Goal: Task Accomplishment & Management: Use online tool/utility

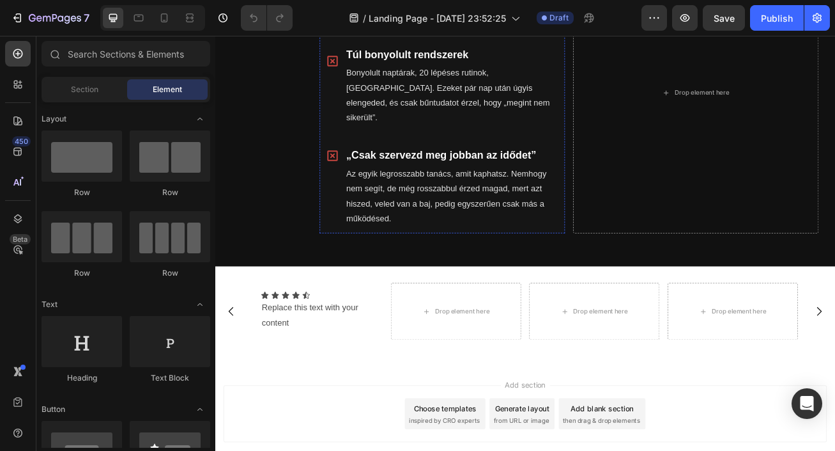
scroll to position [832, 0]
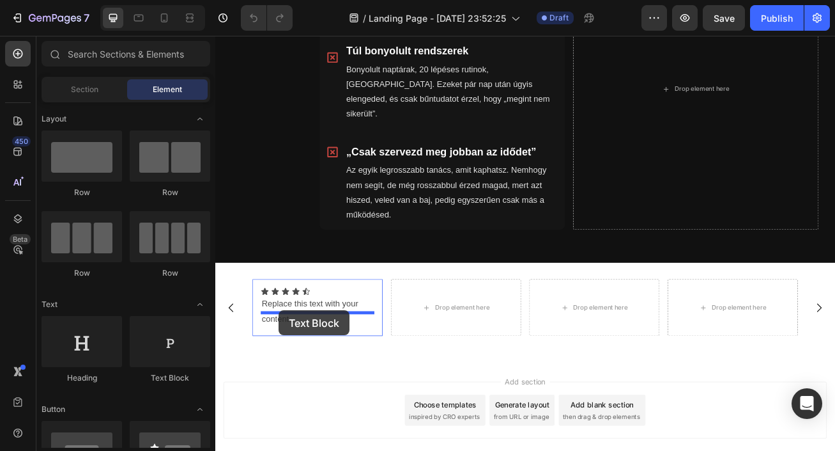
drag, startPoint x: 388, startPoint y: 395, endPoint x: 293, endPoint y: 375, distance: 96.7
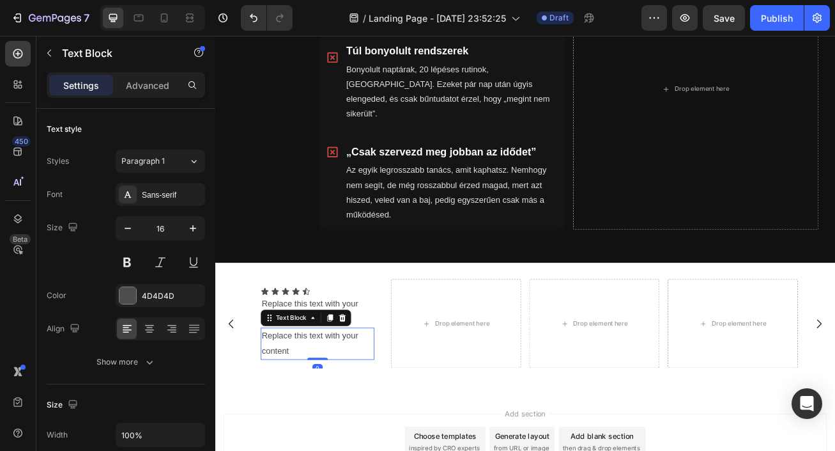
scroll to position [826, 0]
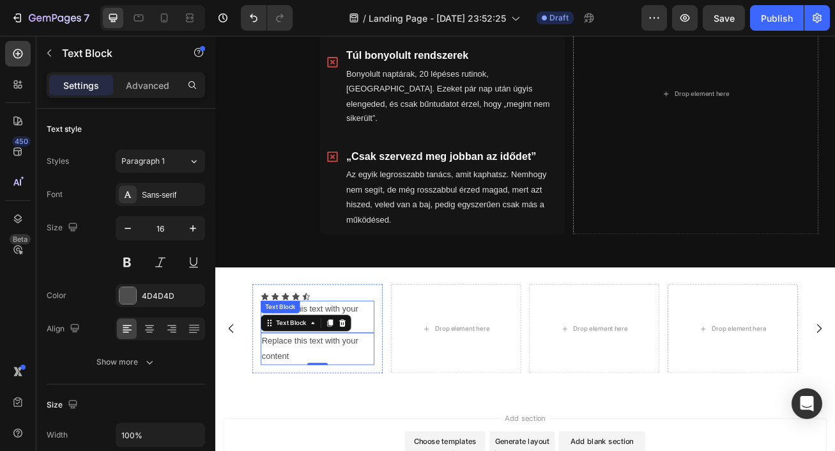
click at [388, 363] on div "Replace this text with your content" at bounding box center [342, 383] width 141 height 40
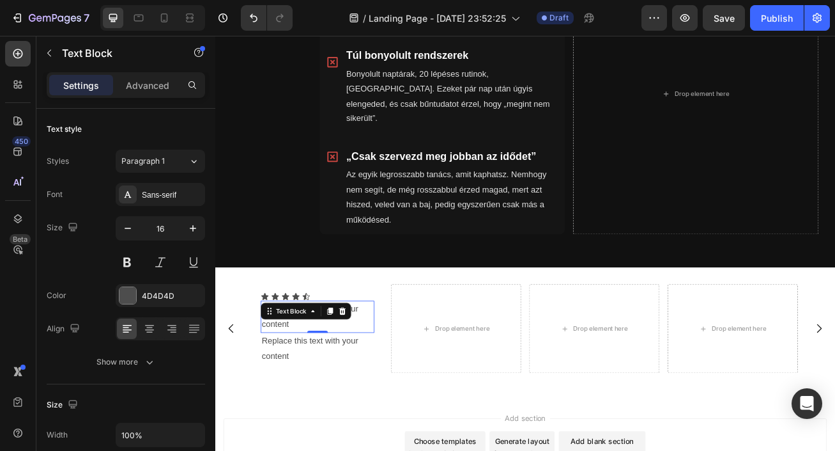
click at [386, 364] on div "Replace this text with your content" at bounding box center [342, 383] width 141 height 40
click at [386, 364] on p "Replace this text with your content" at bounding box center [342, 382] width 138 height 37
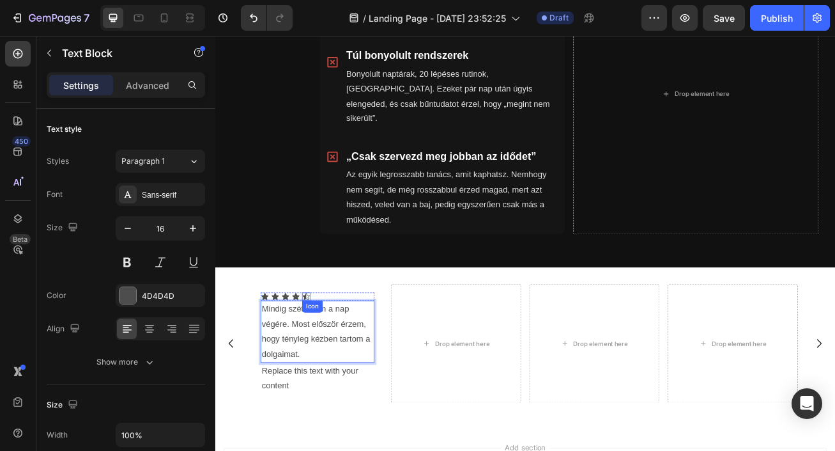
click at [323, 353] on icon at bounding box center [328, 358] width 10 height 10
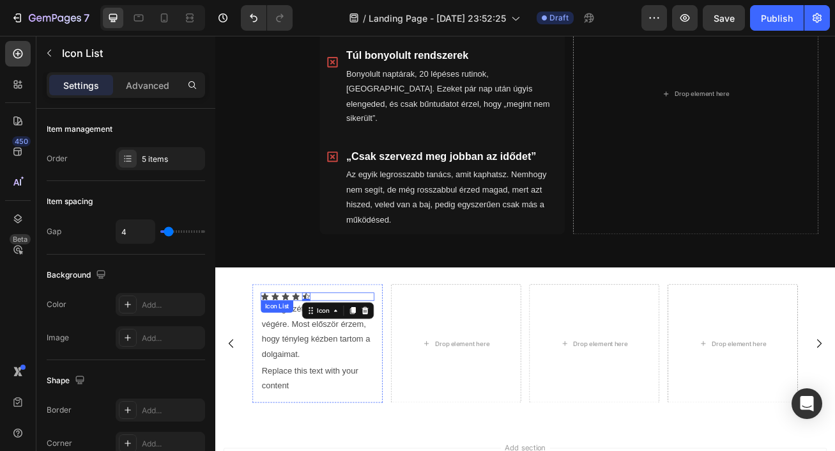
click at [344, 353] on div "Icon Icon Icon Icon Icon 0" at bounding box center [342, 358] width 141 height 10
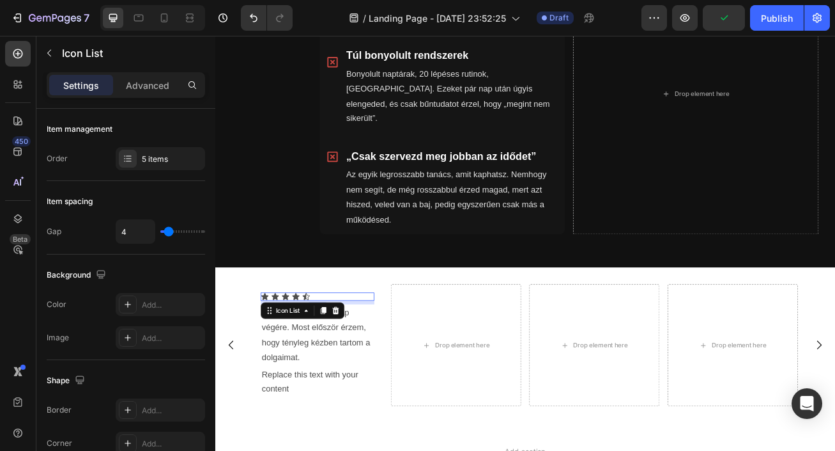
click at [341, 353] on div "Icon Icon Icon Icon Icon Icon List 7" at bounding box center [342, 358] width 141 height 10
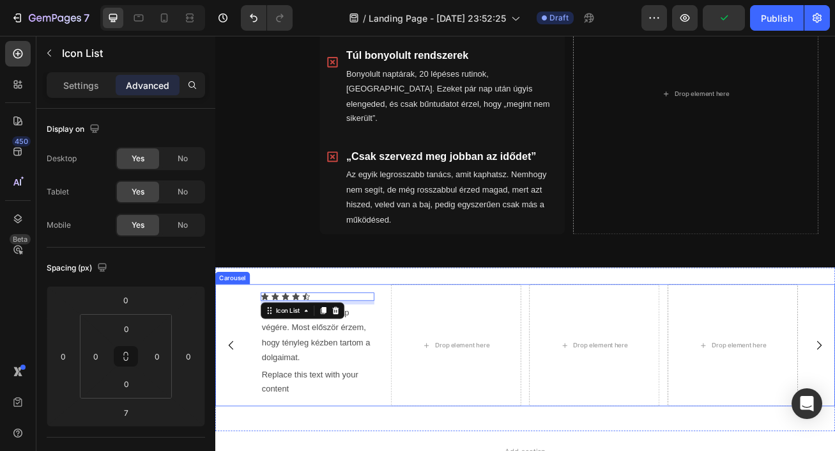
click at [422, 360] on div "Icon Icon Icon Icon Icon Icon List 7 Mindig szétestem a nap végére. Most előszö…" at bounding box center [598, 418] width 675 height 151
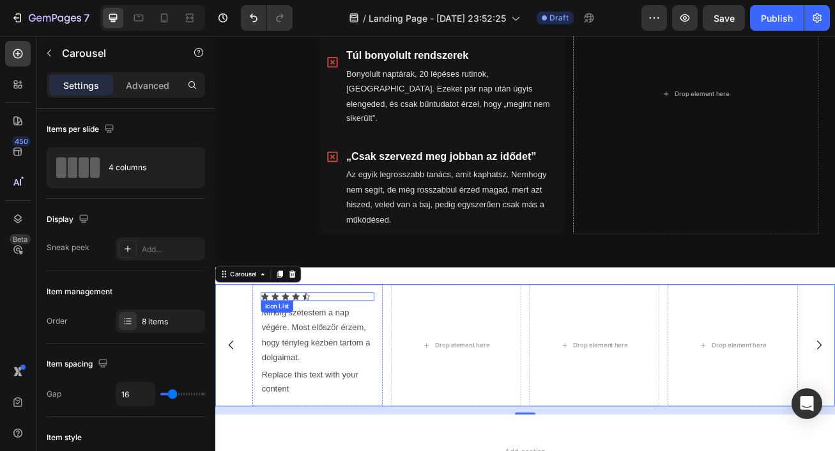
click at [347, 353] on div "Icon Icon Icon Icon Icon" at bounding box center [342, 358] width 141 height 10
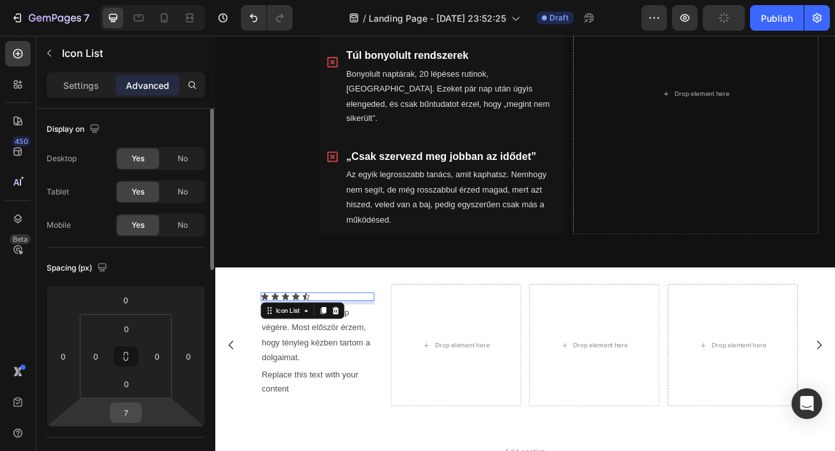
click at [132, 407] on input "7" at bounding box center [126, 412] width 26 height 19
type input "10"
click at [414, 382] on div "Icon Icon Icon Icon Icon Icon List 10 Mindig szétestem a nap végére. Most elősz…" at bounding box center [341, 419] width 161 height 153
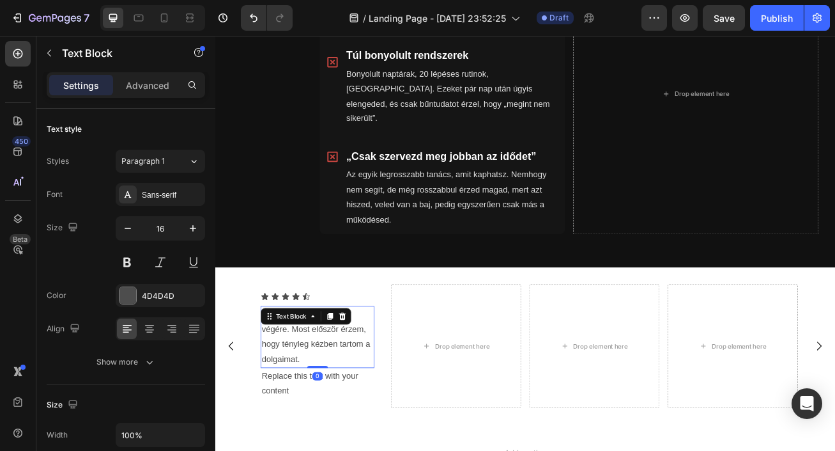
click at [351, 403] on p "Mindig szétestem a nap végére. Most először érzem, hogy tényleg kézben tartom a…" at bounding box center [342, 408] width 138 height 74
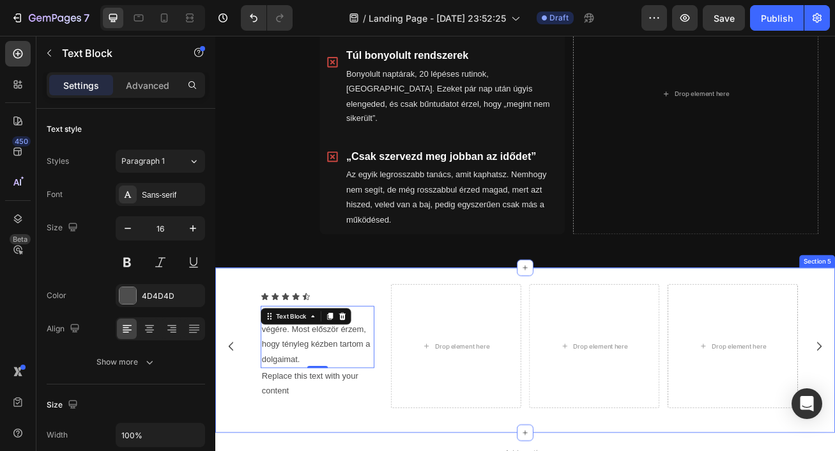
click at [275, 322] on div "Icon Icon Icon Icon Icon Icon List Mindig szétestem a nap végére. Most először …" at bounding box center [598, 424] width 767 height 204
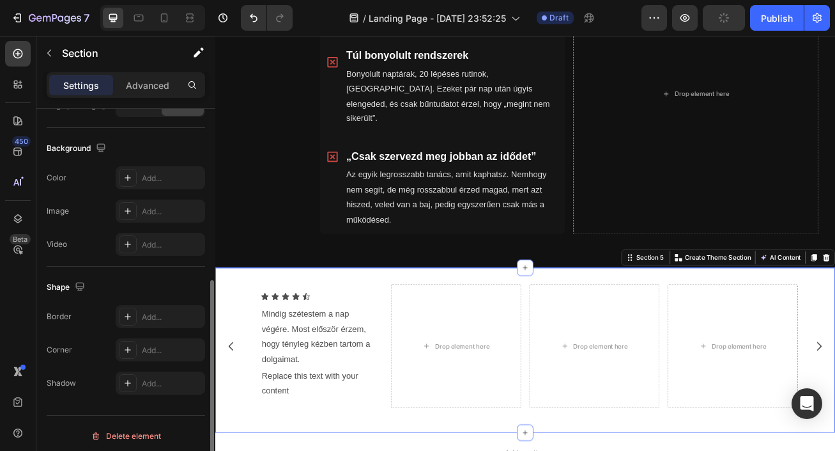
scroll to position [401, 0]
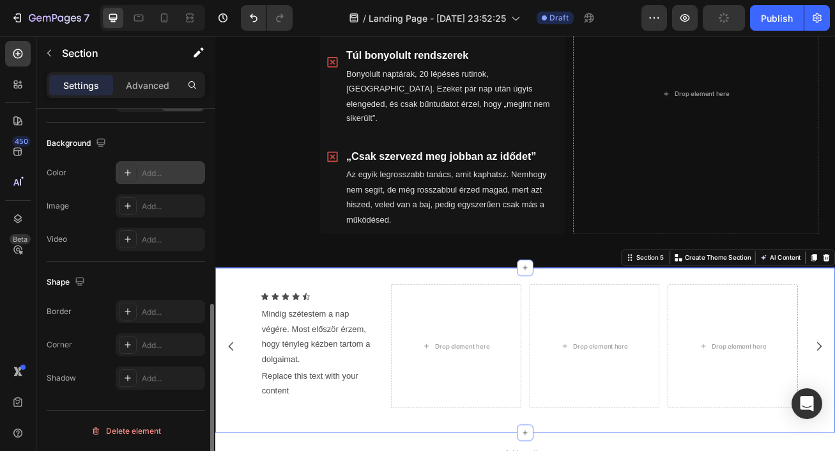
click at [144, 169] on div "Add..." at bounding box center [172, 173] width 60 height 12
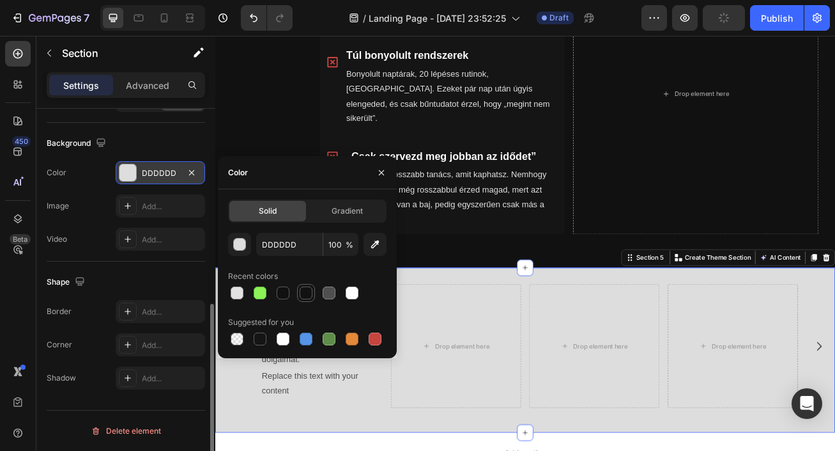
click at [306, 294] on div at bounding box center [306, 292] width 13 height 13
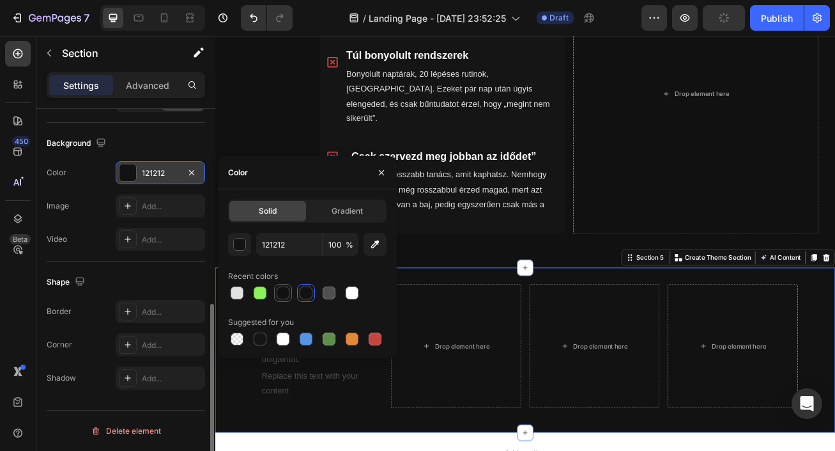
click at [290, 293] on div at bounding box center [282, 292] width 15 height 15
type input "111111"
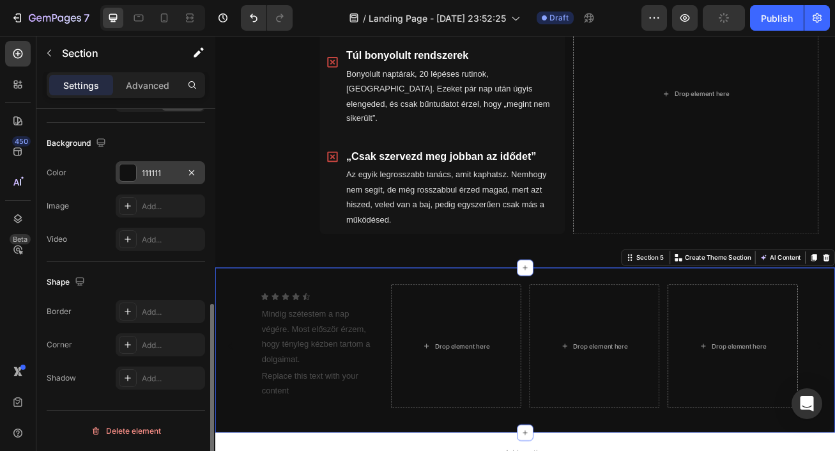
click at [502, 322] on div "Icon Icon Icon Icon Icon Icon List Mindig szétestem a nap végére. Most először …" at bounding box center [598, 424] width 767 height 204
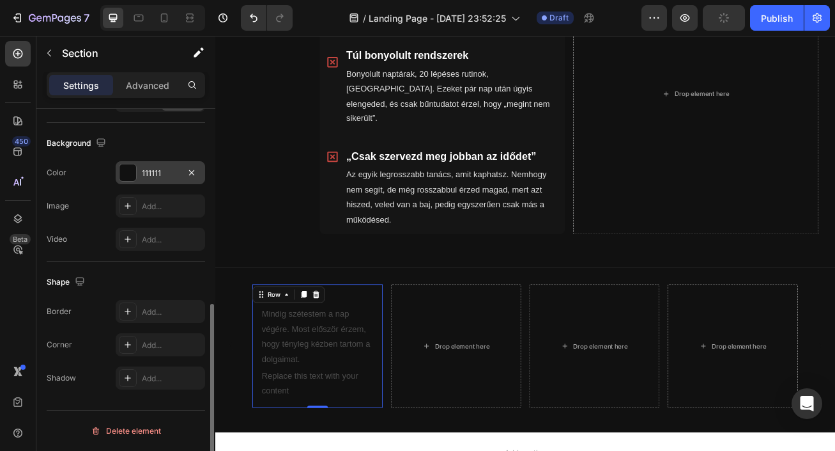
click at [412, 343] on div "Icon Icon Icon Icon Icon Icon List Mindig szétestem a nap végére. Most először …" at bounding box center [341, 419] width 161 height 153
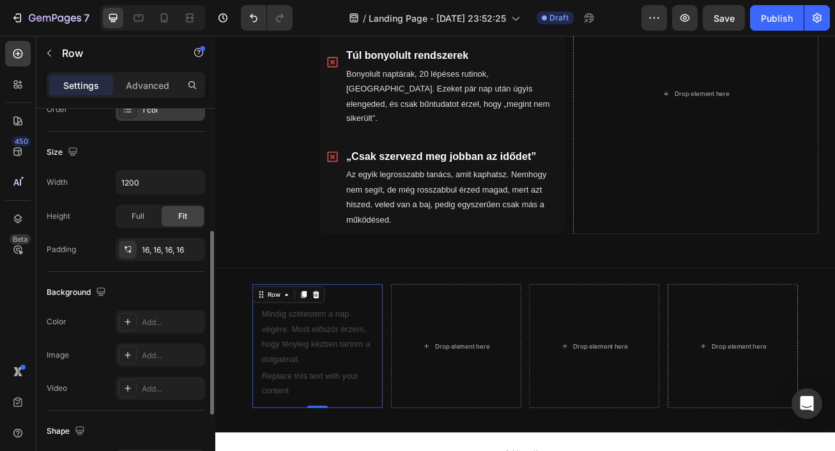
scroll to position [278, 0]
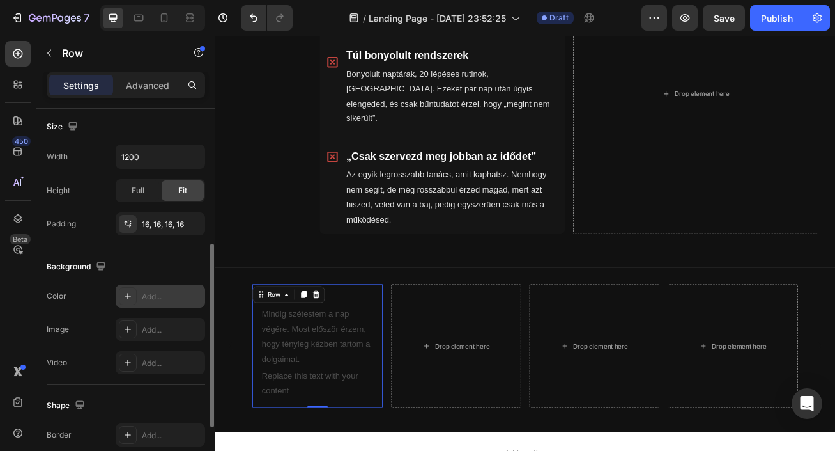
click at [151, 293] on div "Add..." at bounding box center [172, 297] width 60 height 12
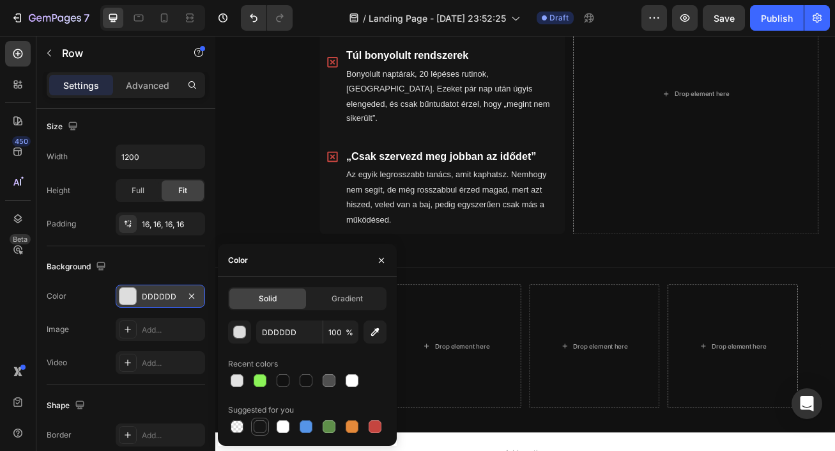
click at [262, 428] on div at bounding box center [260, 426] width 13 height 13
type input "151515"
click at [378, 259] on icon "button" at bounding box center [381, 260] width 10 height 10
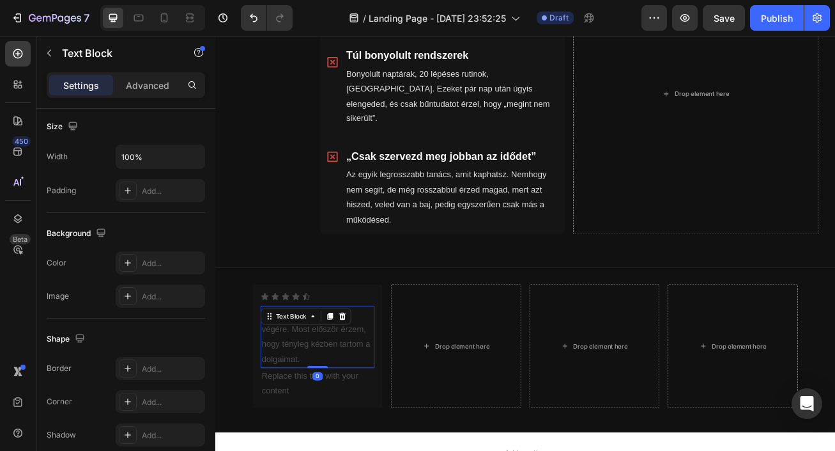
click at [322, 389] on p "Mindig szétestem a nap végére. Most először érzem, hogy tényleg kézben tartom a…" at bounding box center [342, 408] width 138 height 74
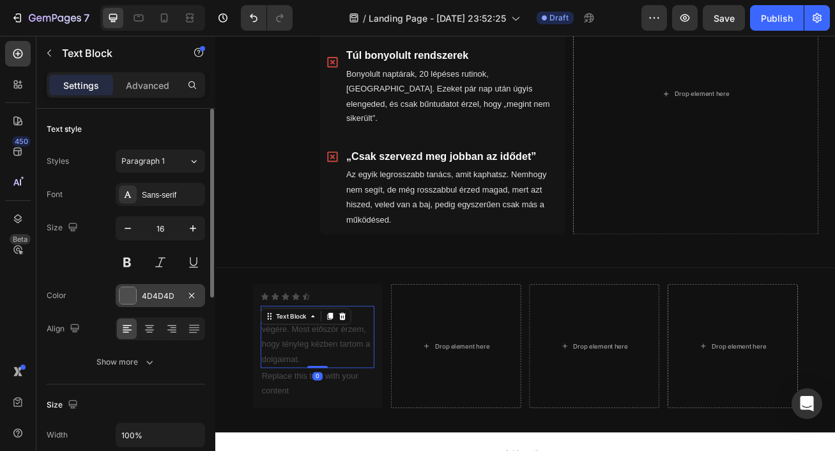
click at [159, 291] on div "4D4D4D" at bounding box center [160, 296] width 37 height 12
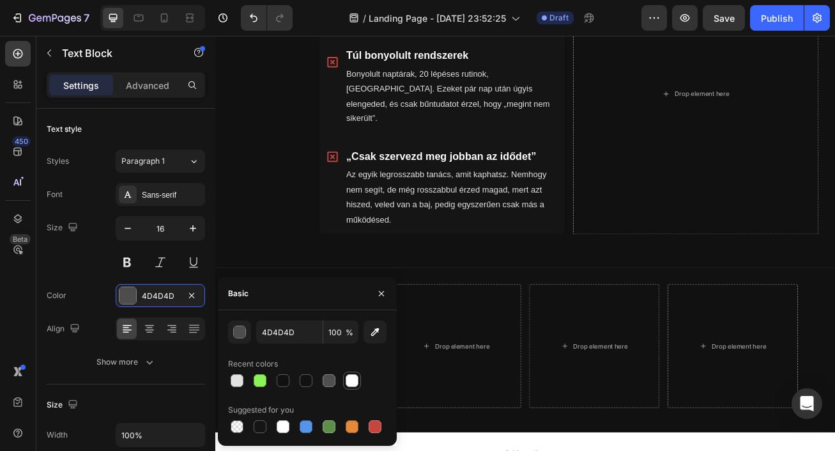
click at [355, 377] on div at bounding box center [352, 380] width 13 height 13
type input "FFFFFF"
click at [381, 290] on icon "button" at bounding box center [381, 293] width 10 height 10
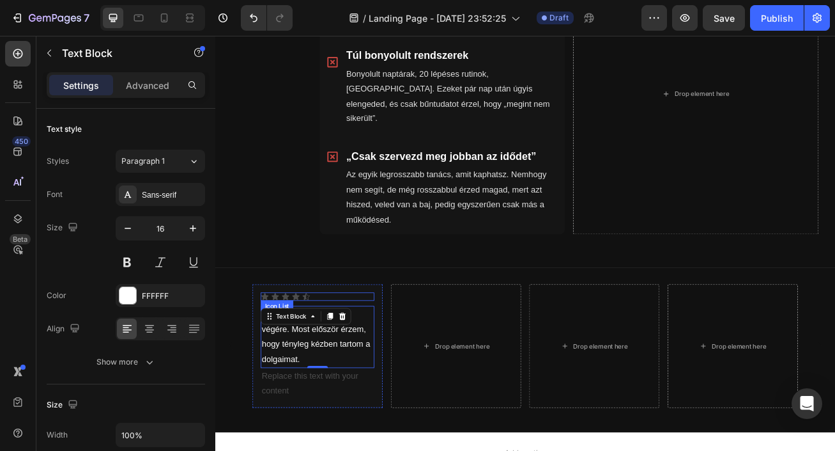
click at [345, 353] on div "Icon Icon Icon Icon Icon" at bounding box center [342, 358] width 141 height 10
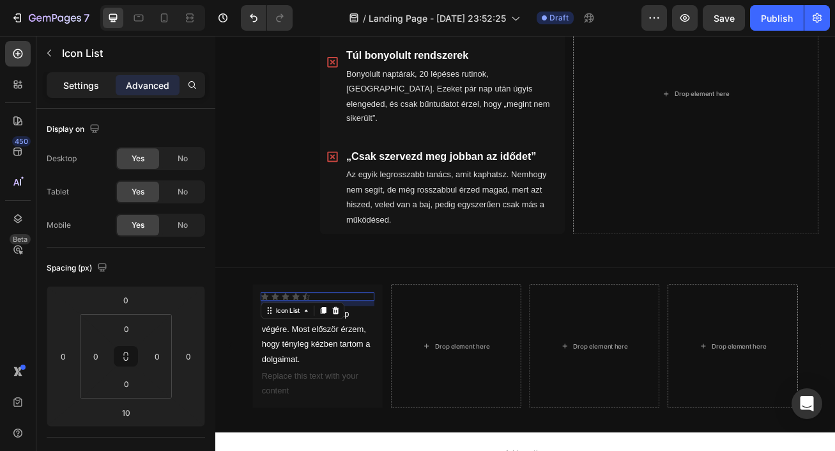
click at [95, 91] on p "Settings" at bounding box center [81, 85] width 36 height 13
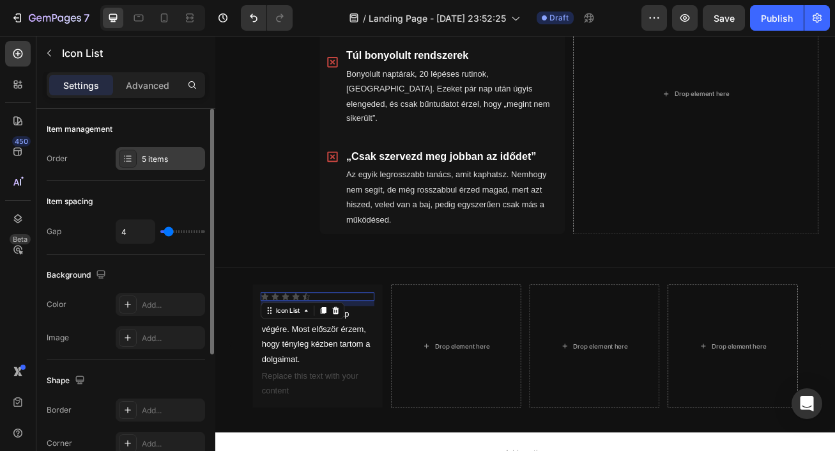
click at [144, 161] on div "5 items" at bounding box center [172, 159] width 60 height 12
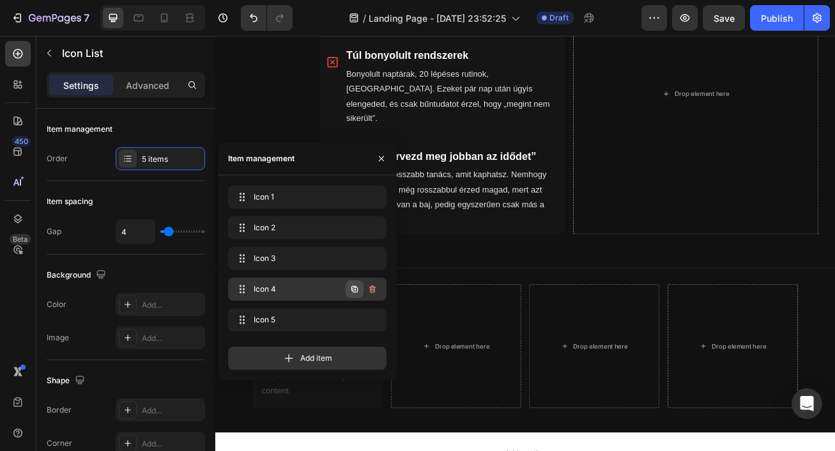
click at [353, 289] on icon "button" at bounding box center [355, 289] width 10 height 10
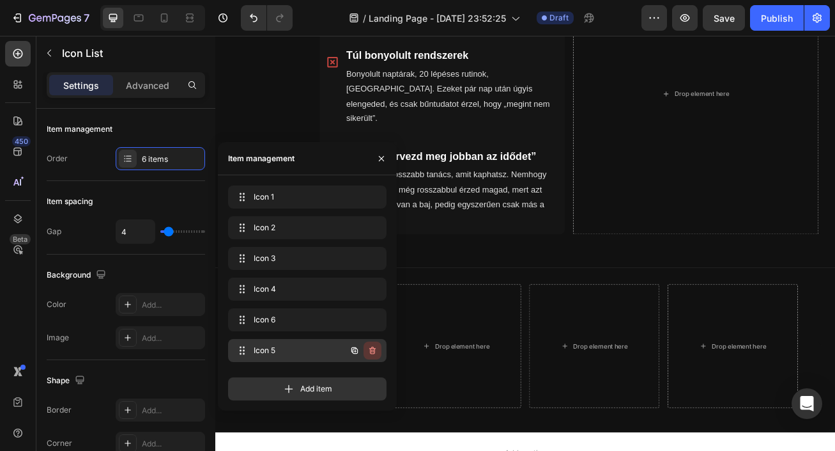
click at [371, 348] on icon "button" at bounding box center [372, 350] width 6 height 8
click at [368, 348] on div "Delete" at bounding box center [364, 351] width 24 height 12
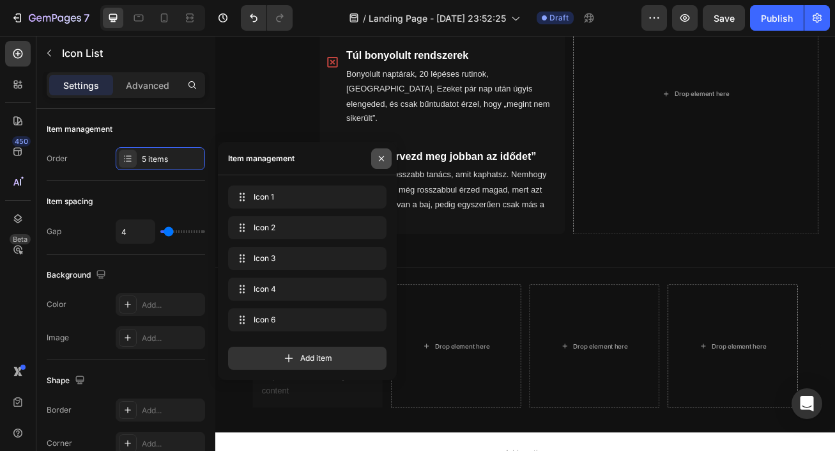
click at [384, 161] on icon "button" at bounding box center [381, 158] width 10 height 10
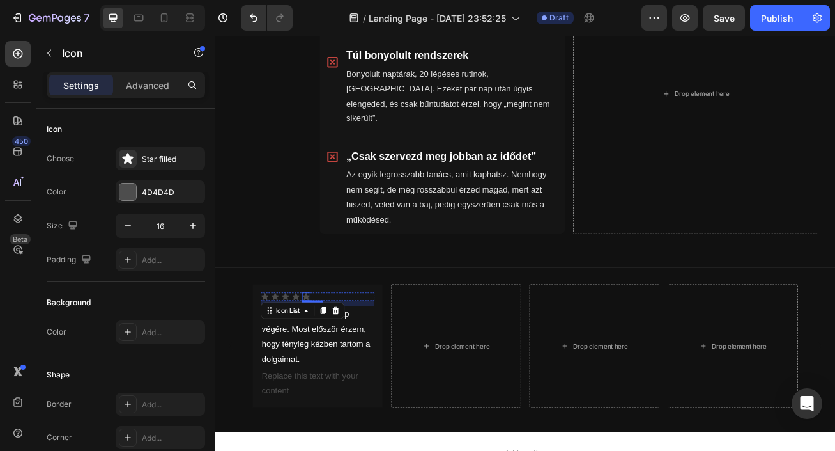
click at [330, 353] on div "Icon" at bounding box center [328, 358] width 10 height 10
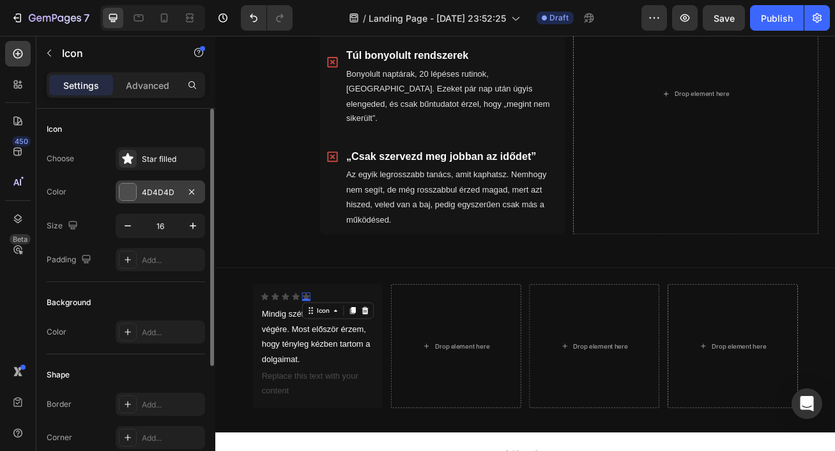
click at [157, 189] on div "4D4D4D" at bounding box center [160, 193] width 37 height 12
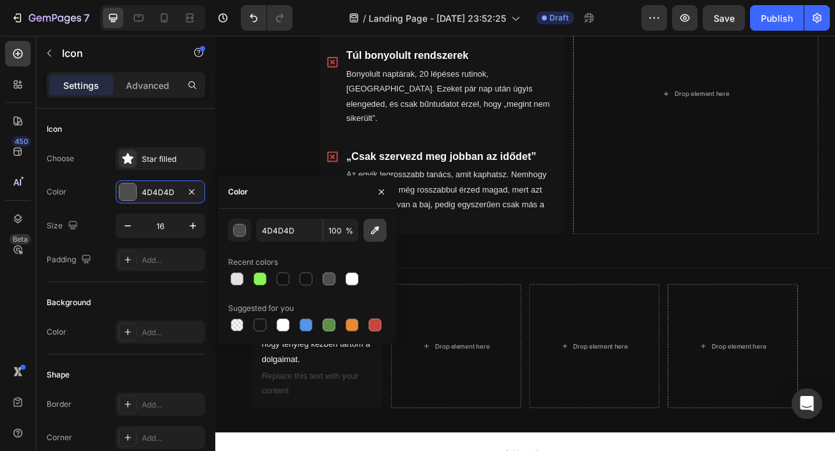
click at [375, 235] on icon "button" at bounding box center [375, 230] width 13 height 13
click at [236, 279] on div at bounding box center [237, 278] width 13 height 13
click at [255, 279] on div at bounding box center [260, 278] width 13 height 13
click at [245, 230] on div "button" at bounding box center [239, 230] width 13 height 13
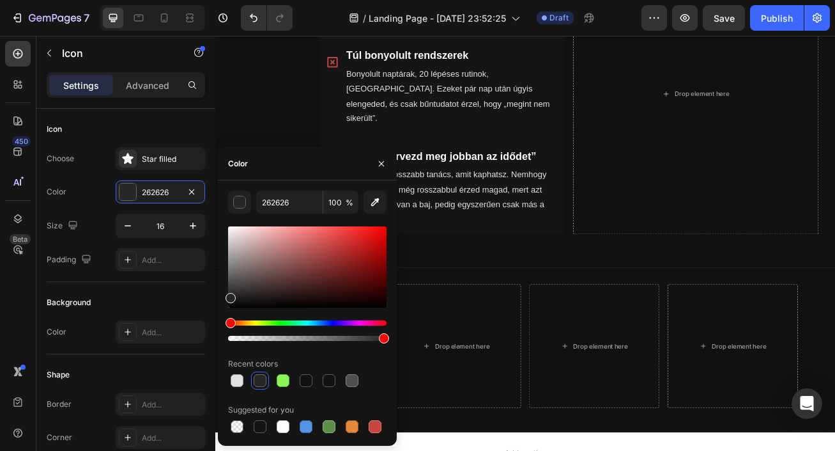
click at [256, 321] on div "Hue" at bounding box center [307, 322] width 159 height 5
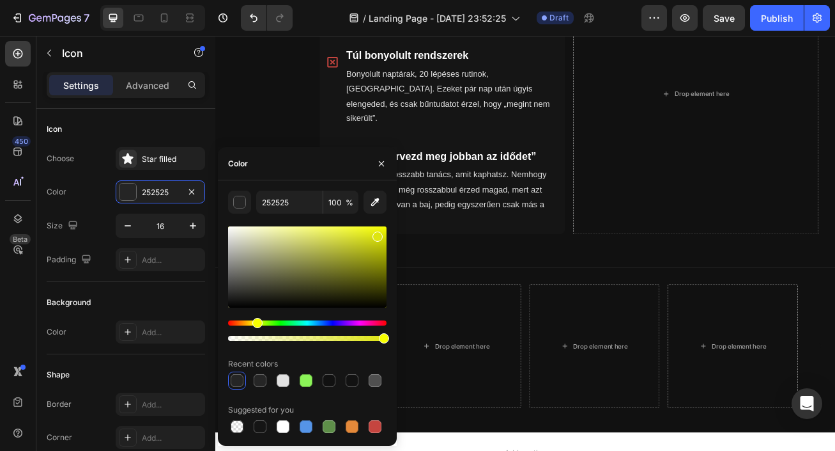
click at [376, 234] on div at bounding box center [307, 266] width 159 height 81
type input "DEE510"
click at [386, 165] on icon "button" at bounding box center [381, 164] width 10 height 10
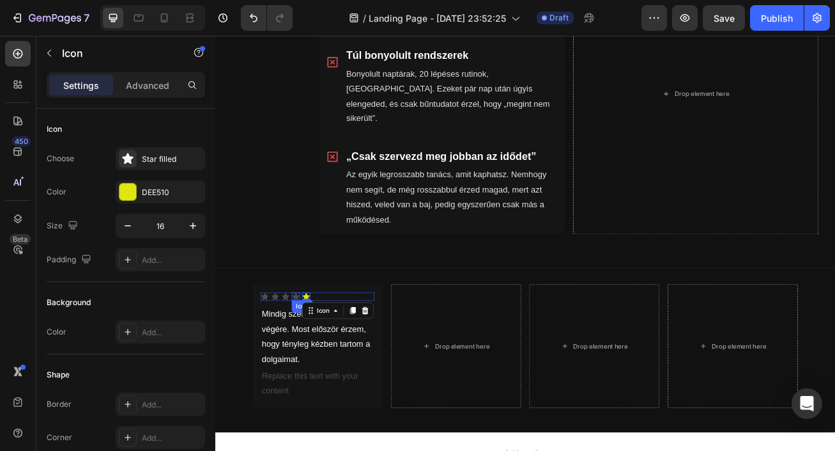
click at [315, 353] on div "Icon" at bounding box center [315, 358] width 10 height 10
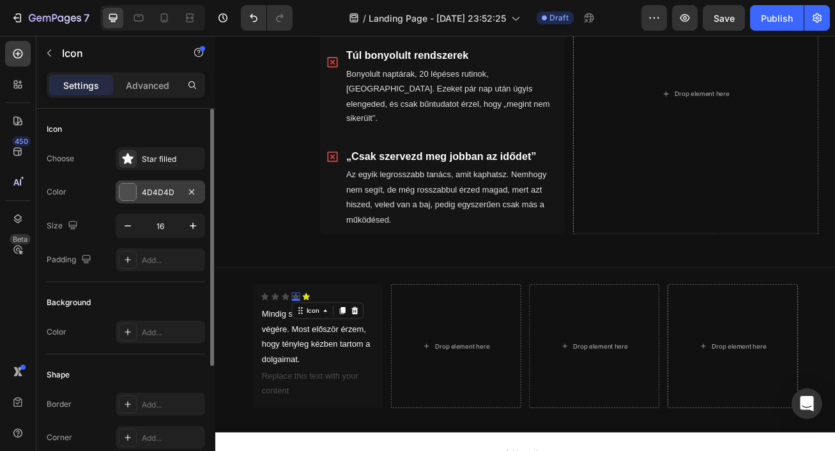
click at [155, 195] on div "4D4D4D" at bounding box center [160, 193] width 37 height 12
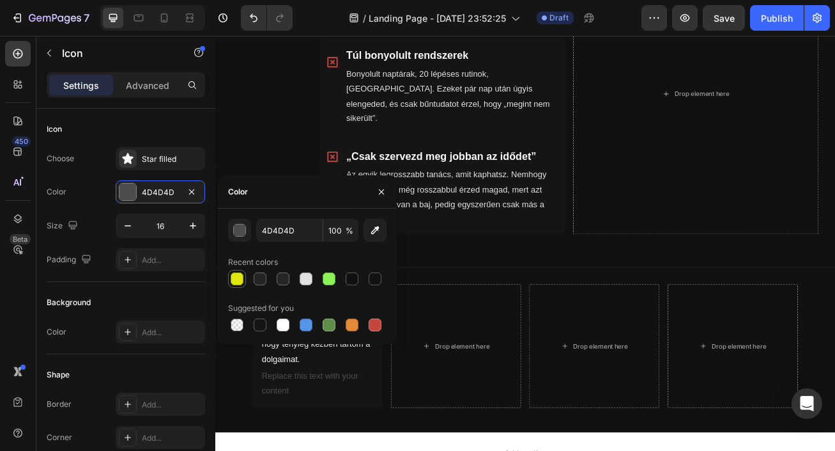
click at [237, 283] on div at bounding box center [237, 278] width 13 height 13
type input "DEE510"
click at [375, 192] on button "button" at bounding box center [381, 192] width 20 height 20
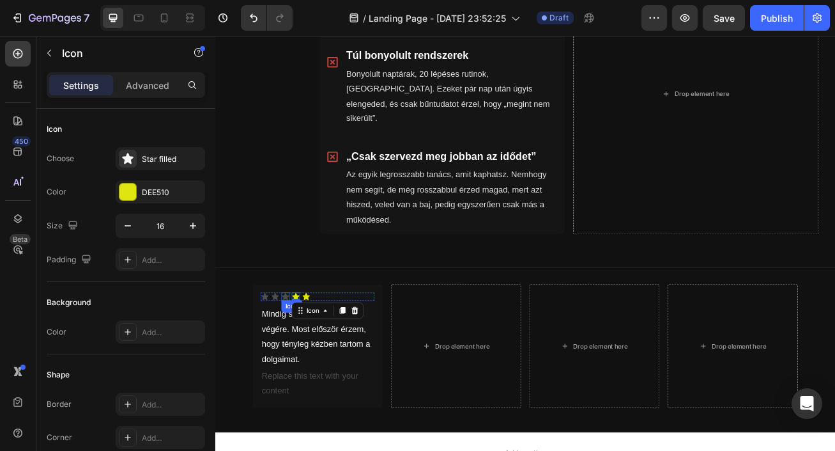
click at [301, 353] on div "Icon" at bounding box center [302, 358] width 10 height 10
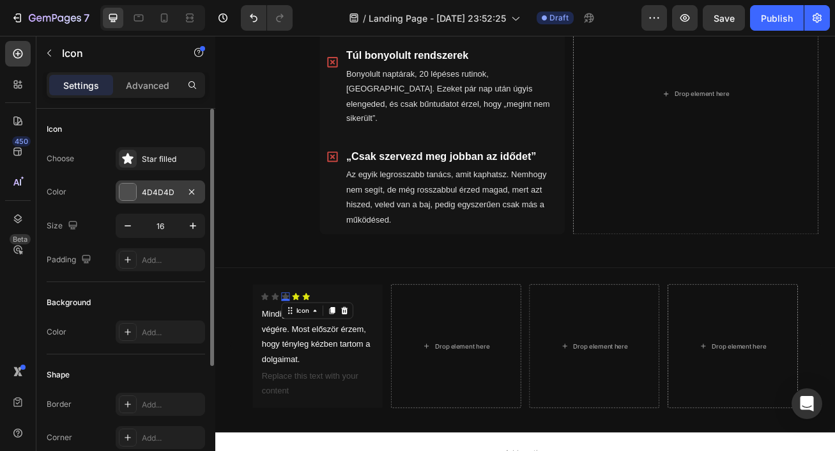
click at [148, 190] on div "4D4D4D" at bounding box center [160, 193] width 37 height 12
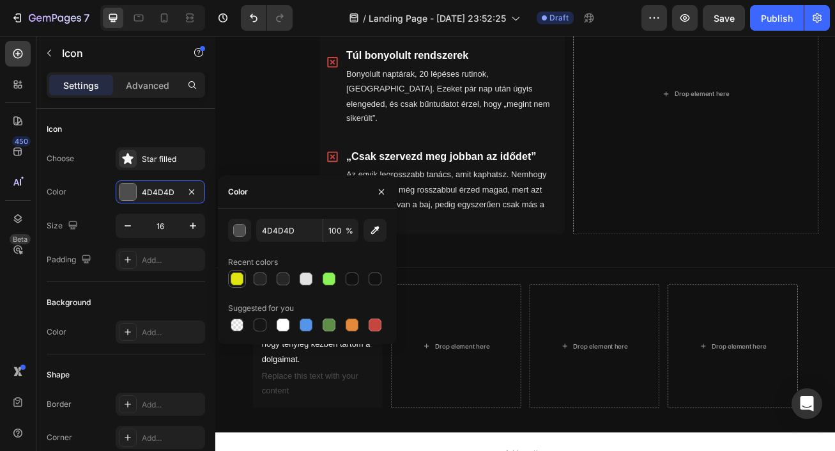
click at [242, 276] on div at bounding box center [237, 278] width 13 height 13
type input "DEE510"
click at [381, 191] on icon "button" at bounding box center [381, 191] width 5 height 5
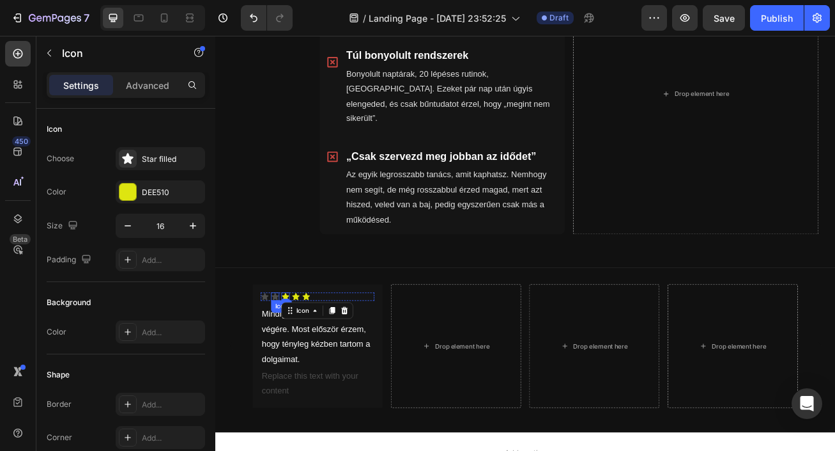
click at [291, 353] on icon at bounding box center [289, 358] width 10 height 10
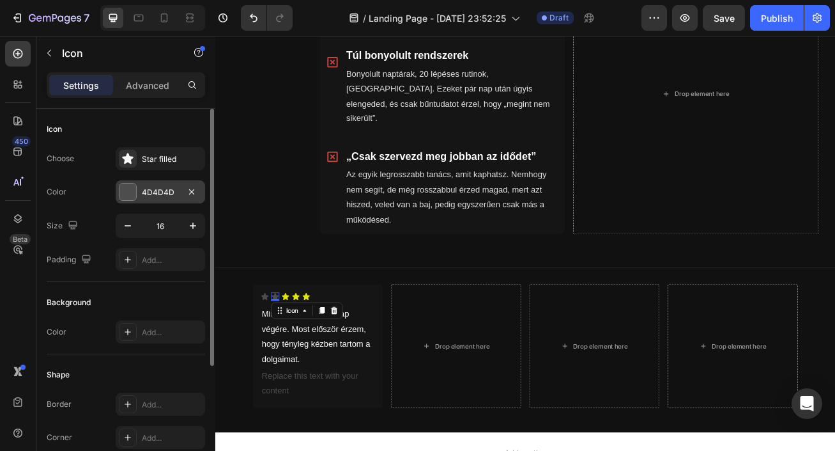
click at [157, 196] on div "4D4D4D" at bounding box center [160, 193] width 37 height 12
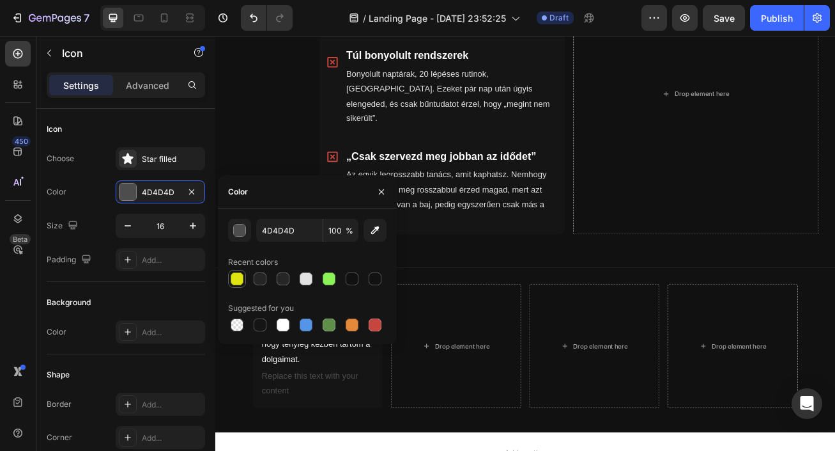
click at [240, 278] on div at bounding box center [237, 278] width 13 height 13
type input "DEE510"
click at [384, 189] on icon "button" at bounding box center [381, 192] width 10 height 10
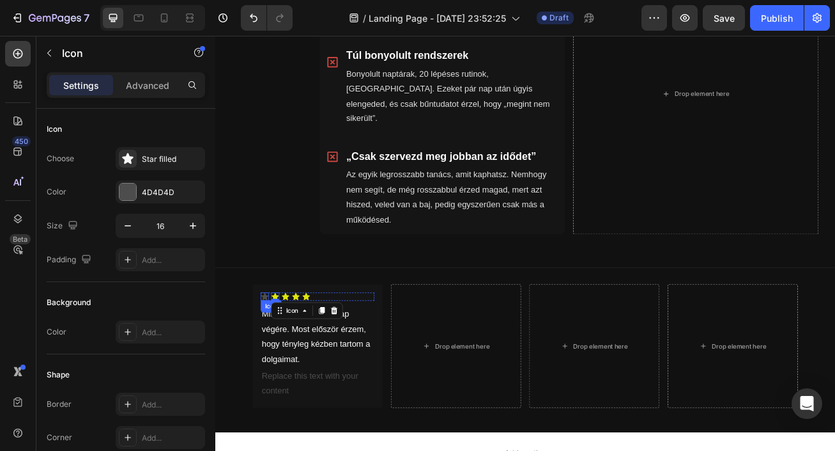
click at [279, 353] on div "Icon" at bounding box center [277, 358] width 10 height 10
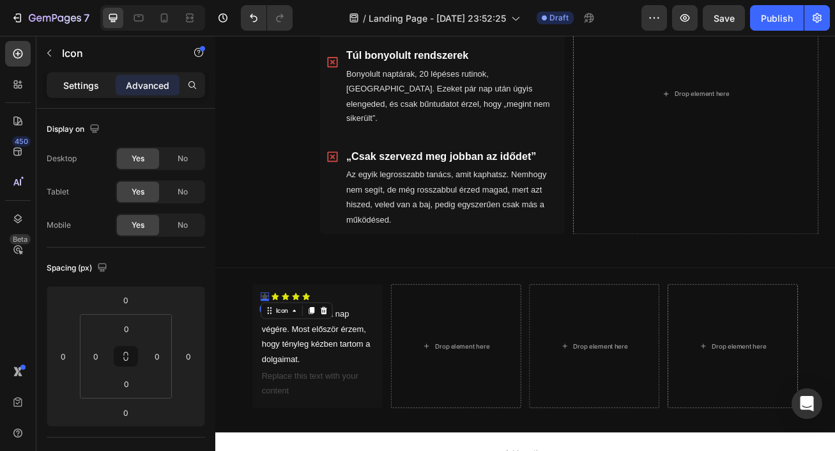
click at [84, 89] on p "Settings" at bounding box center [81, 85] width 36 height 13
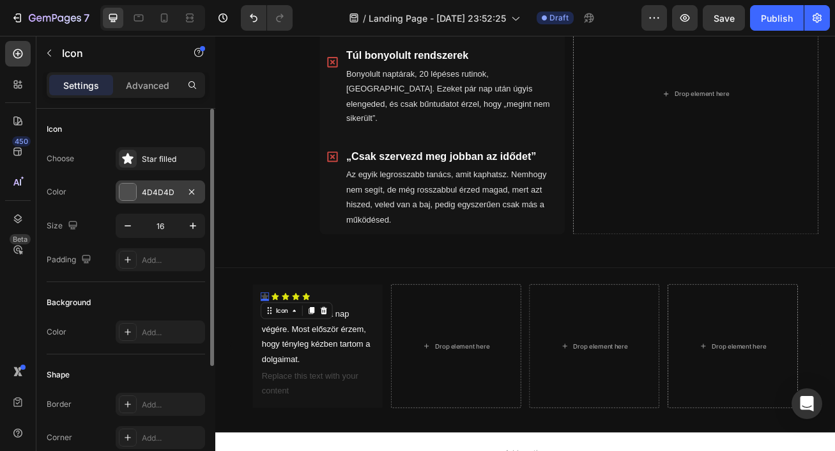
click at [160, 194] on div "4D4D4D" at bounding box center [160, 193] width 37 height 12
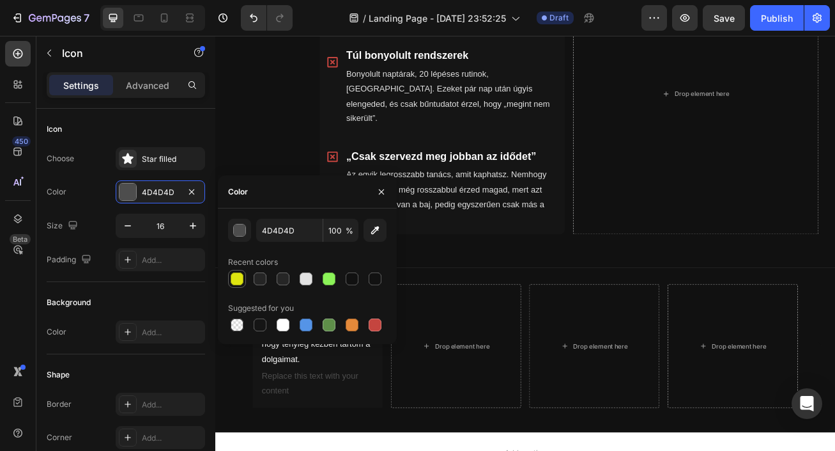
click at [229, 270] on div at bounding box center [237, 279] width 18 height 18
type input "DEE510"
click at [382, 192] on icon "button" at bounding box center [381, 191] width 5 height 5
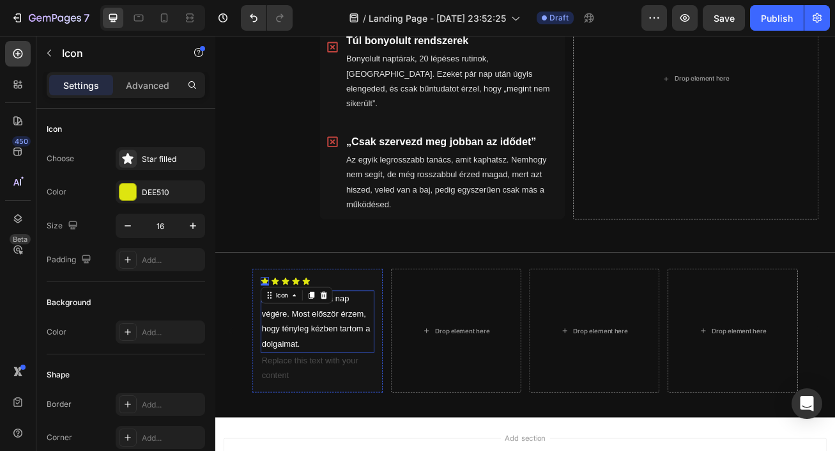
scroll to position [847, 0]
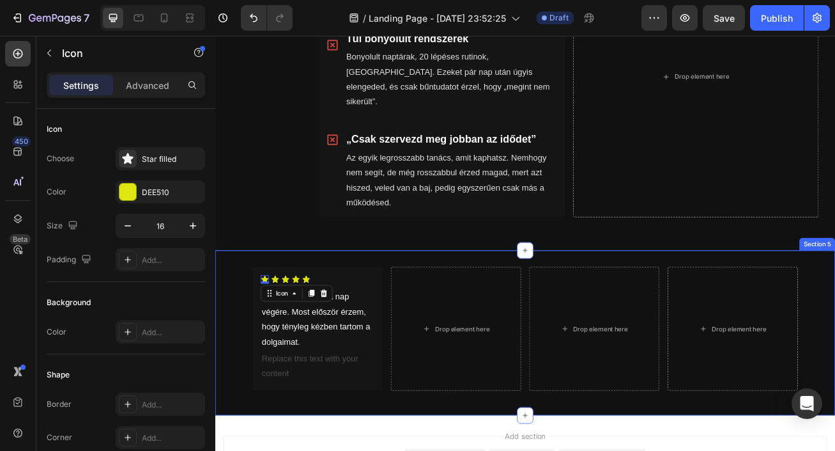
click at [410, 450] on div "Icon 0 Icon Icon Icon Icon Icon List Mindig szétestem a nap végére. Most előszö…" at bounding box center [598, 403] width 767 height 204
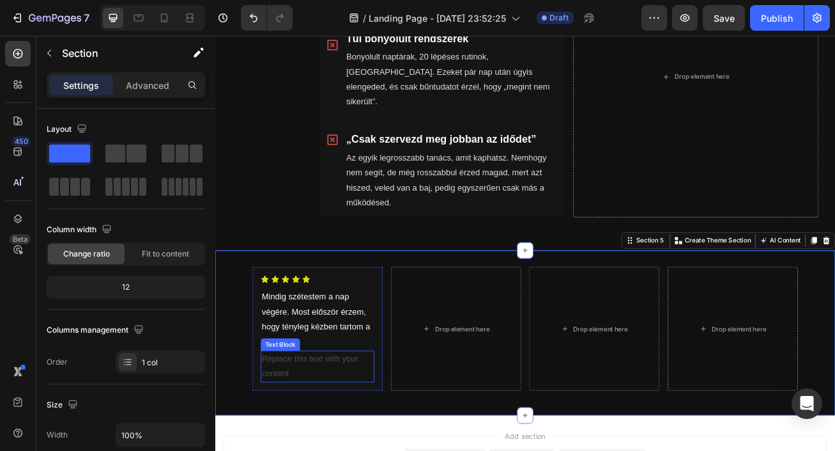
click at [316, 429] on div "Replace this text with your content" at bounding box center [342, 445] width 141 height 40
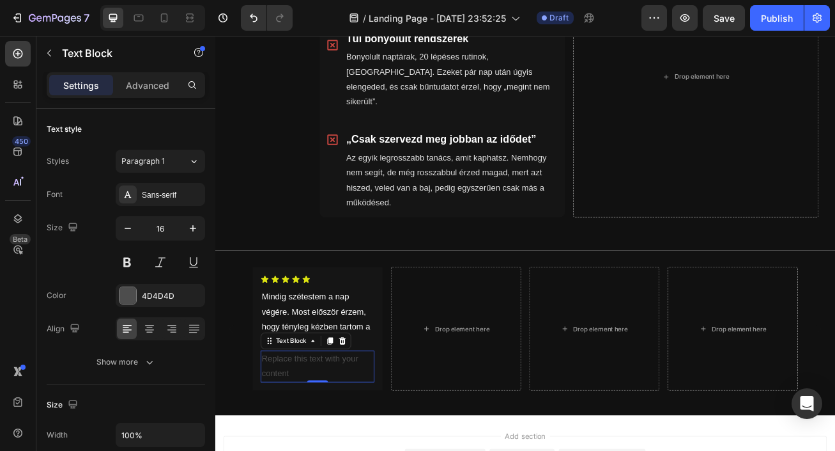
click at [318, 434] on div "Replace this text with your content" at bounding box center [342, 445] width 141 height 40
click at [318, 434] on p "Replace this text with your content" at bounding box center [342, 444] width 138 height 37
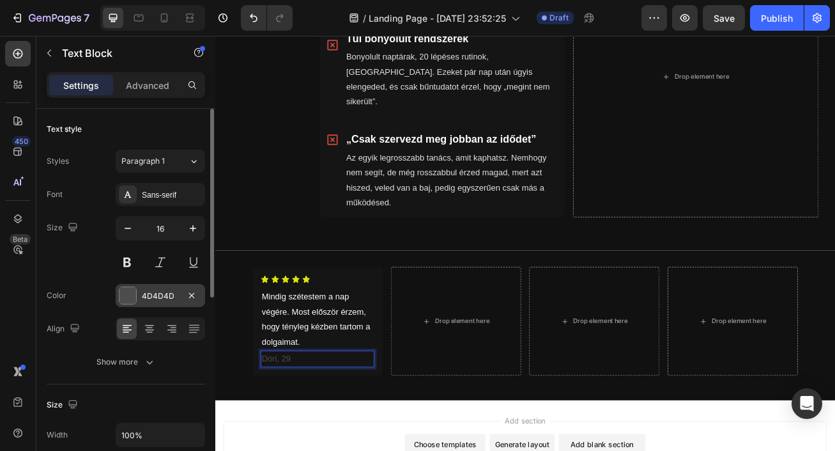
click at [159, 297] on div "4D4D4D" at bounding box center [160, 296] width 37 height 12
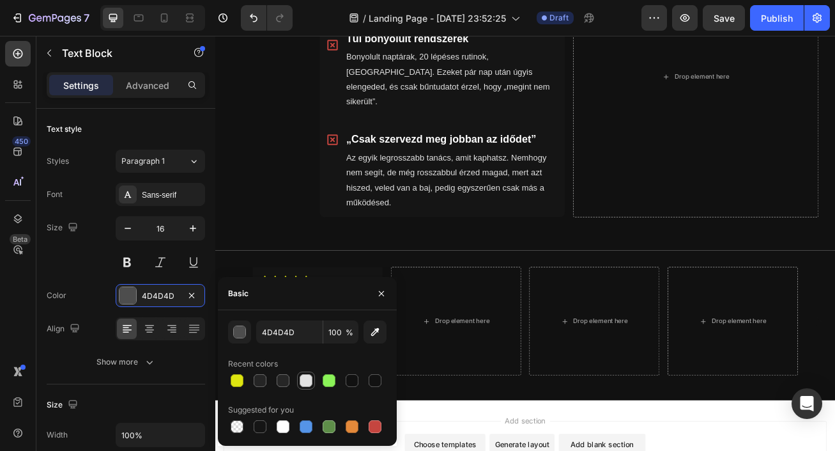
click at [308, 380] on div at bounding box center [306, 380] width 13 height 13
type input "E2E2E2"
click at [382, 295] on icon "button" at bounding box center [381, 293] width 10 height 10
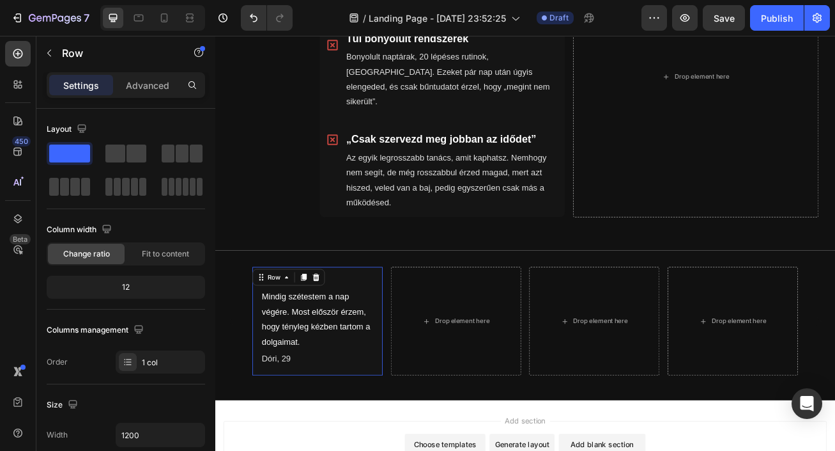
click at [413, 327] on div "Icon Icon Icon Icon Icon Icon List Mindig szétestem a nap végére. Most először …" at bounding box center [341, 389] width 161 height 134
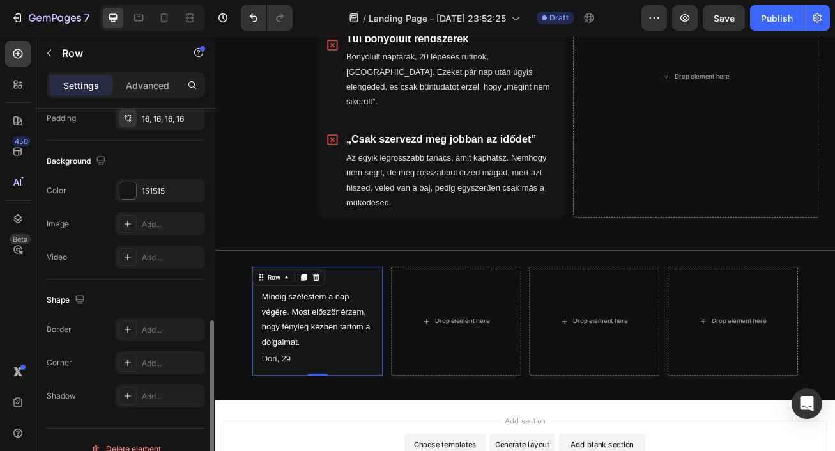
scroll to position [401, 0]
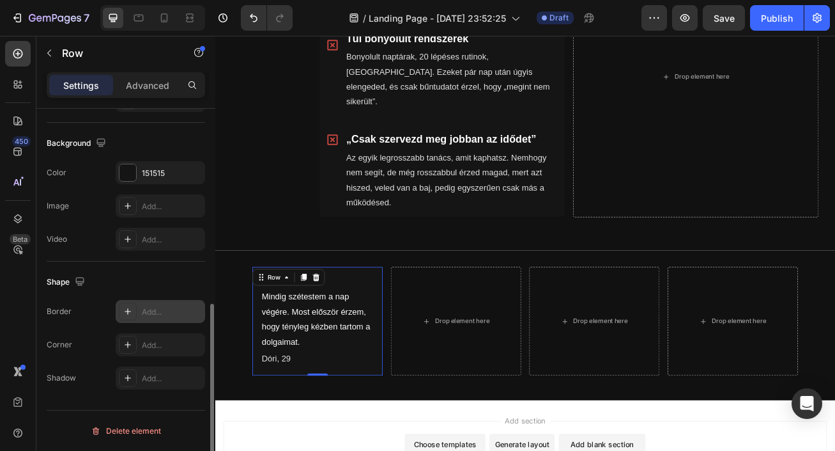
click at [146, 309] on div "Add..." at bounding box center [172, 312] width 60 height 12
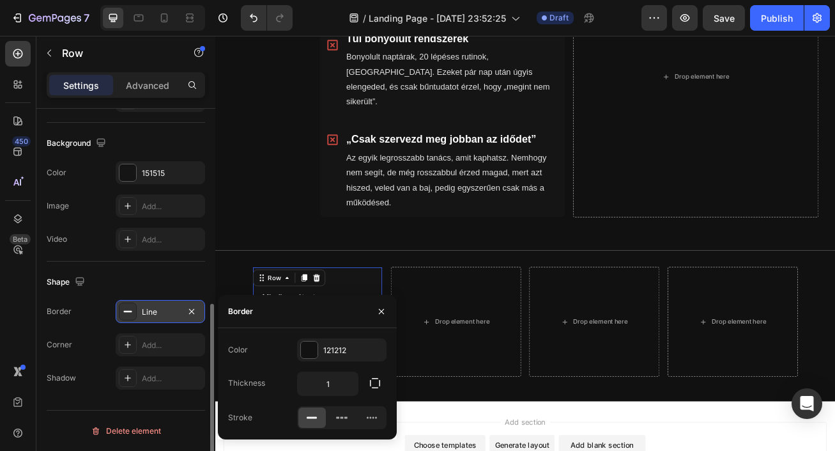
click at [188, 320] on div "Line" at bounding box center [160, 311] width 89 height 23
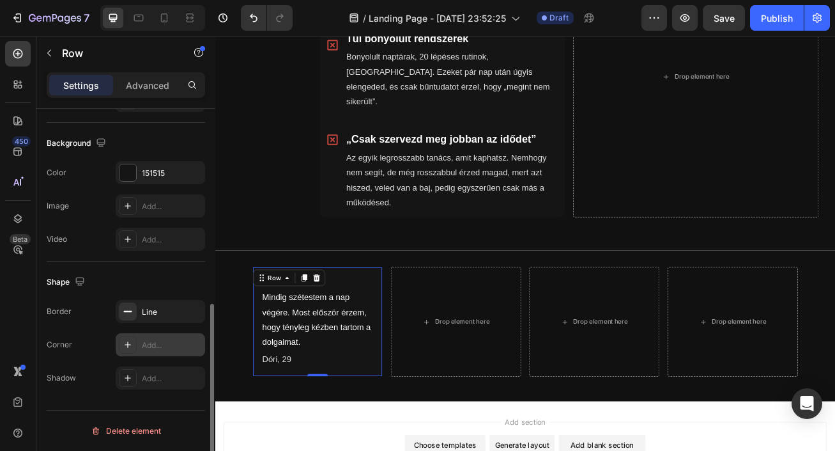
click at [177, 351] on div "Add..." at bounding box center [160, 344] width 89 height 23
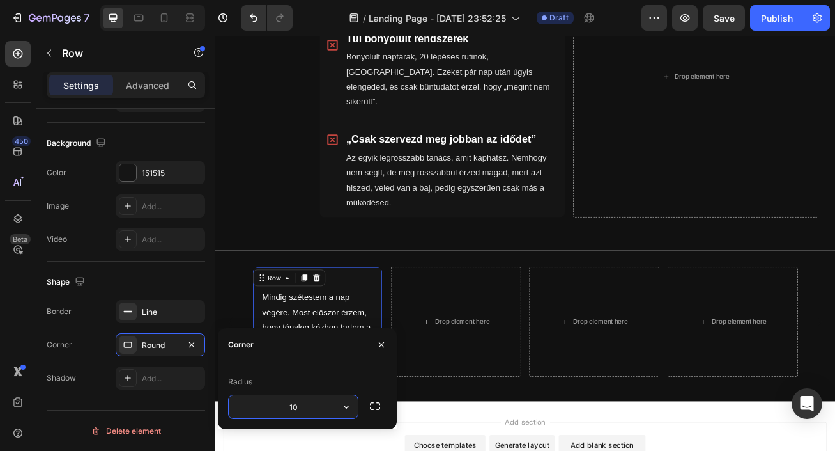
type input "10"
click at [384, 341] on icon "button" at bounding box center [381, 344] width 10 height 10
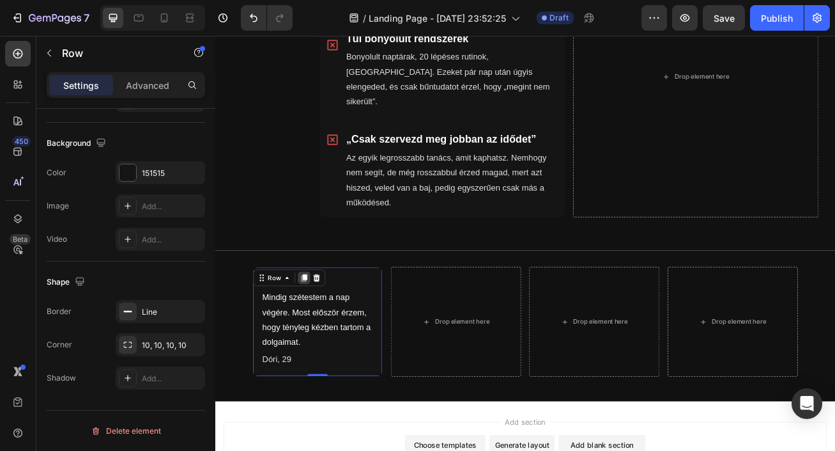
click at [327, 331] on icon at bounding box center [325, 335] width 7 height 9
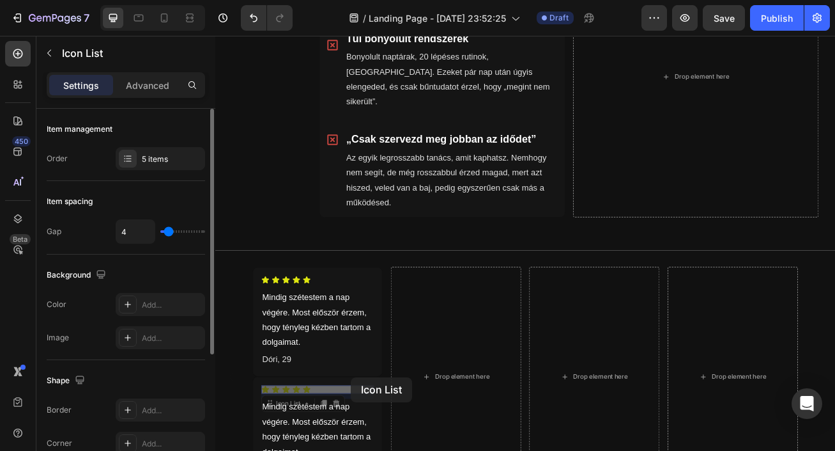
scroll to position [0, 0]
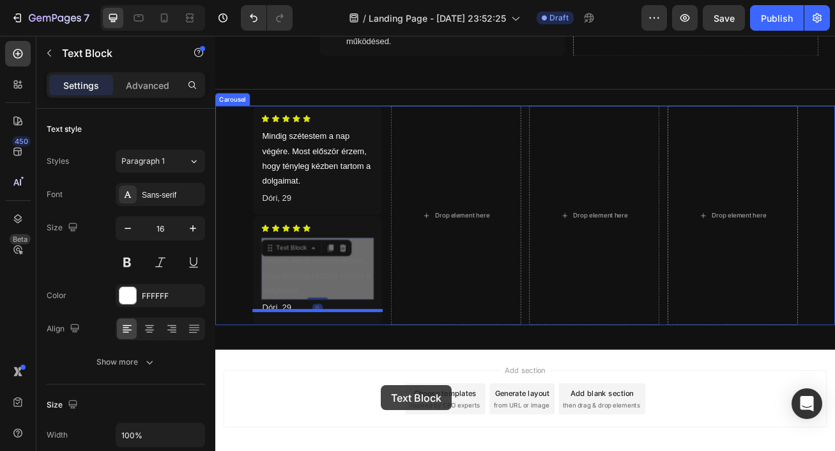
drag, startPoint x: 410, startPoint y: 474, endPoint x: 419, endPoint y: 468, distance: 10.6
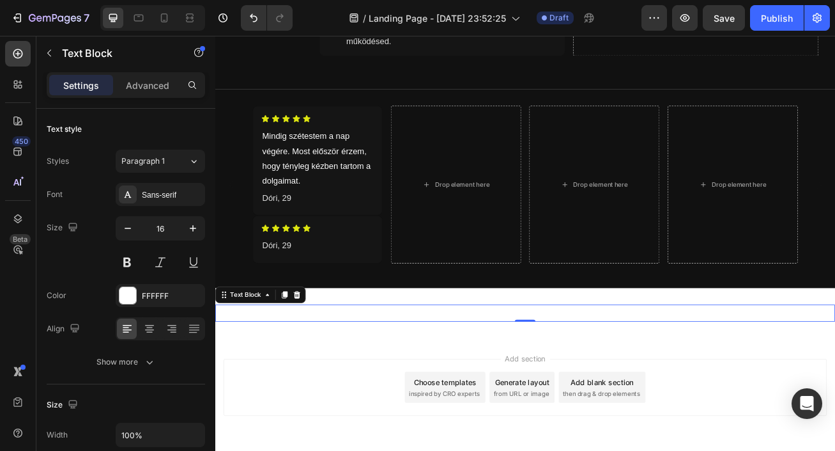
scroll to position [1073, 0]
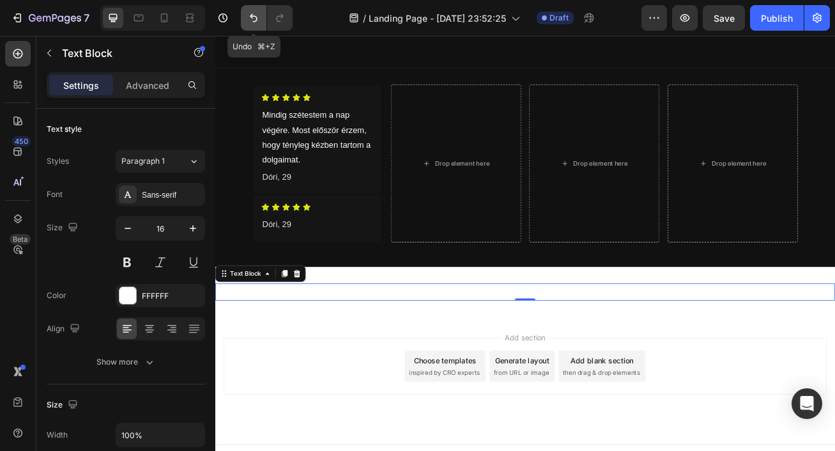
click at [253, 27] on button "Undo/Redo" at bounding box center [254, 18] width 26 height 26
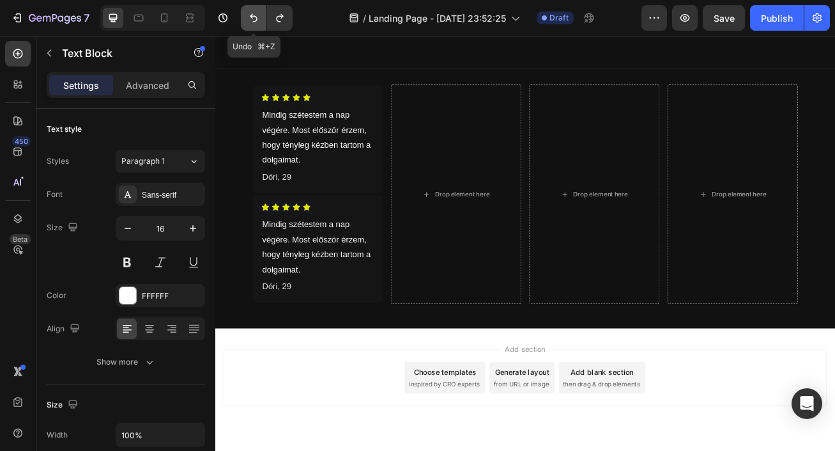
scroll to position [1080, 0]
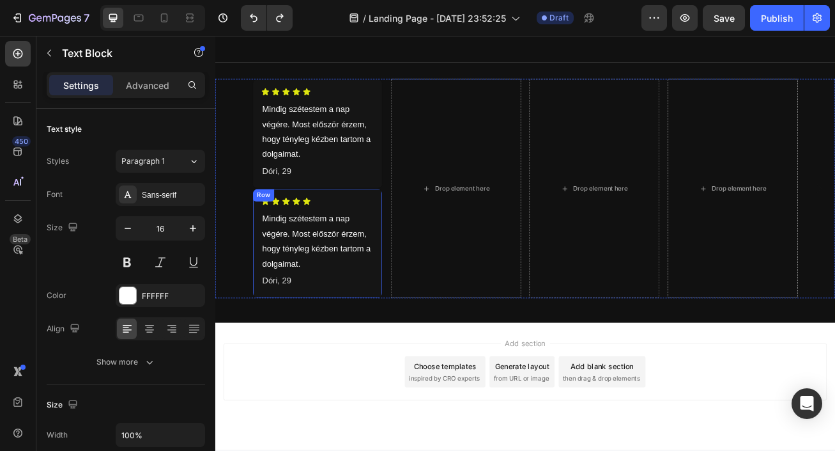
click at [414, 229] on div "Icon Icon Icon Icon Icon Icon List Mindig szétestem a nap végére. Most először …" at bounding box center [341, 292] width 161 height 136
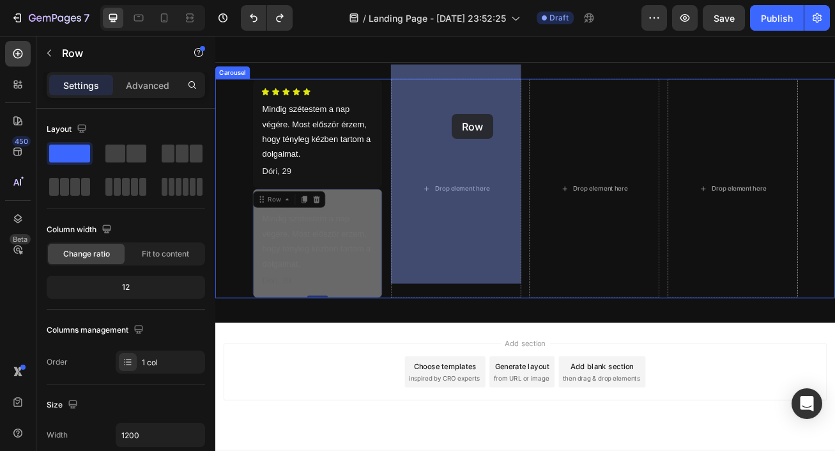
drag, startPoint x: 414, startPoint y: 229, endPoint x: 508, endPoint y: 132, distance: 134.7
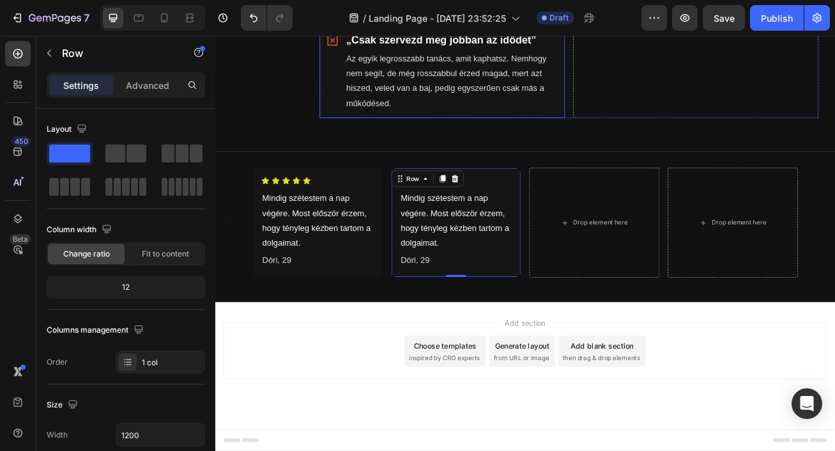
scroll to position [952, 0]
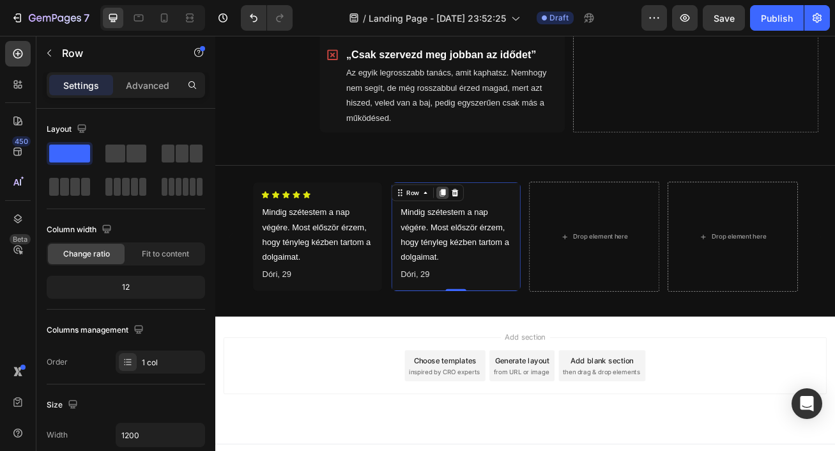
click at [495, 222] on div at bounding box center [496, 229] width 15 height 15
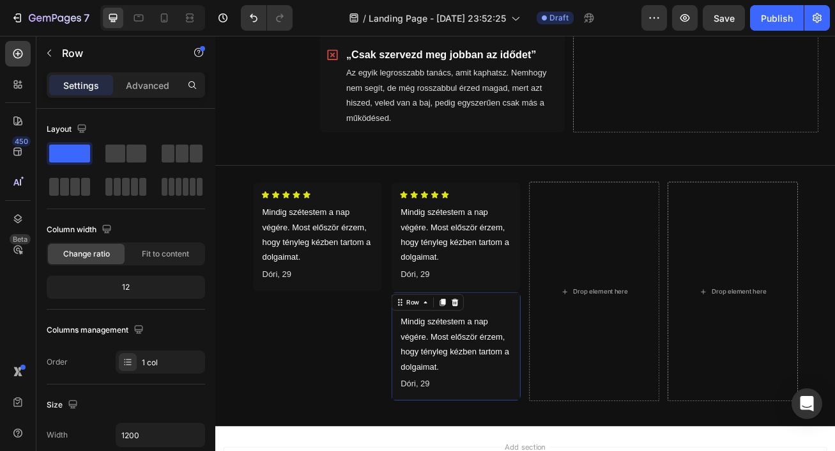
scroll to position [1080, 0]
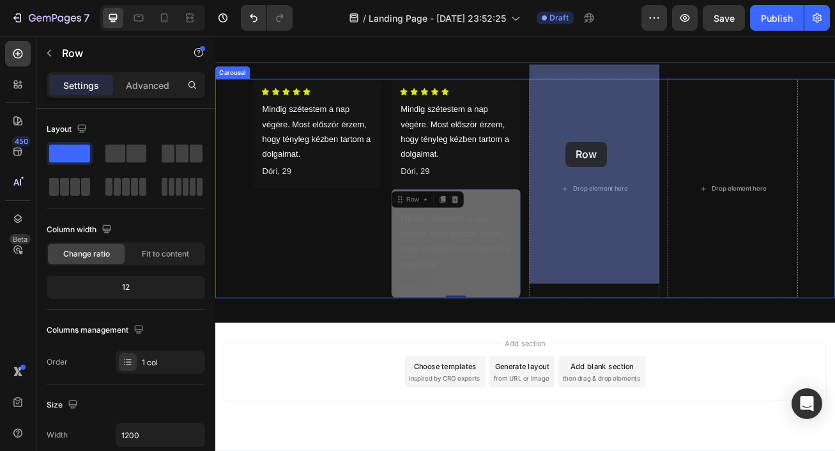
drag, startPoint x: 585, startPoint y: 226, endPoint x: 656, endPoint y: 161, distance: 96.4
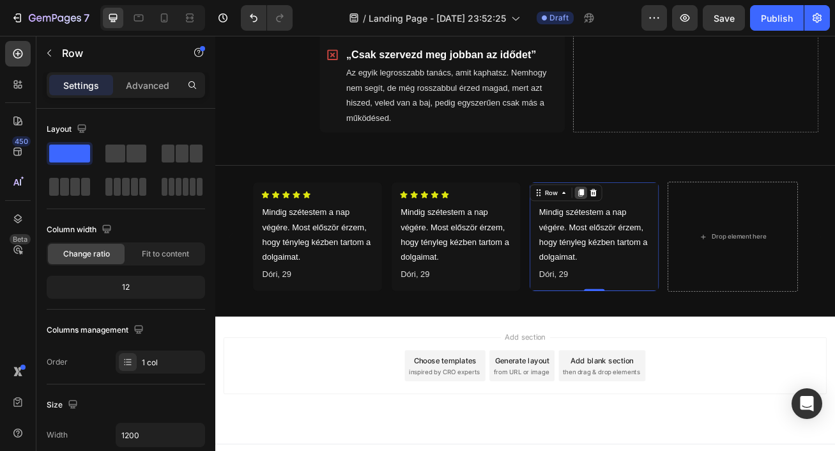
click at [663, 225] on icon at bounding box center [668, 230] width 10 height 10
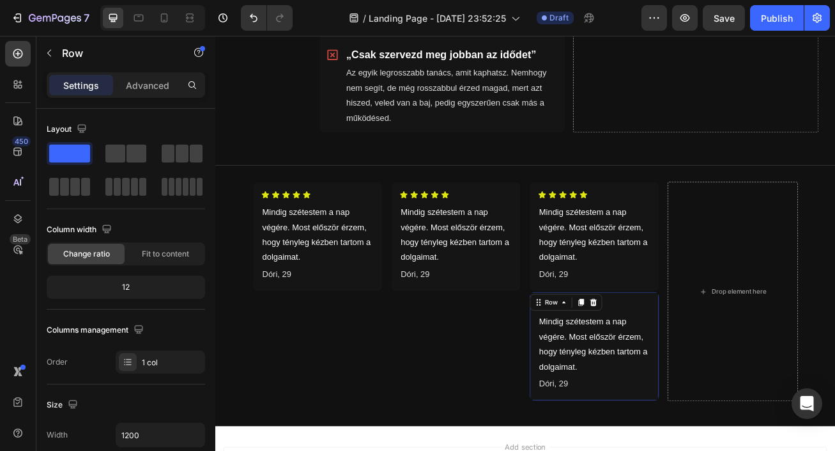
scroll to position [1080, 0]
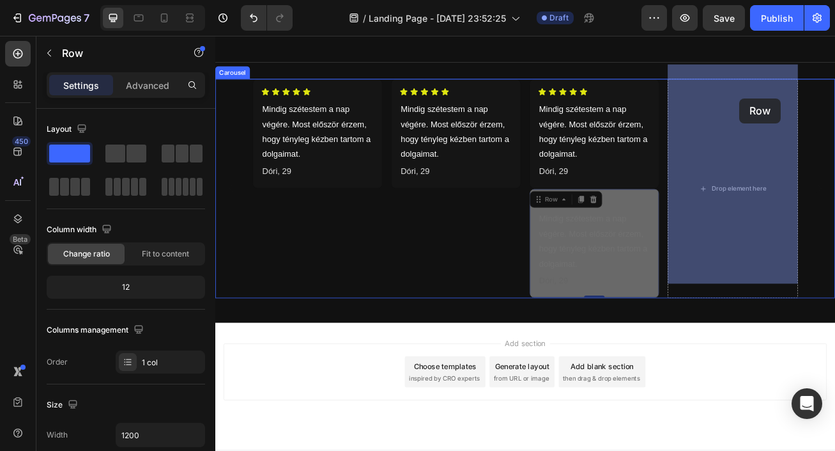
drag, startPoint x: 756, startPoint y: 219, endPoint x: 864, endPoint y: 113, distance: 151.0
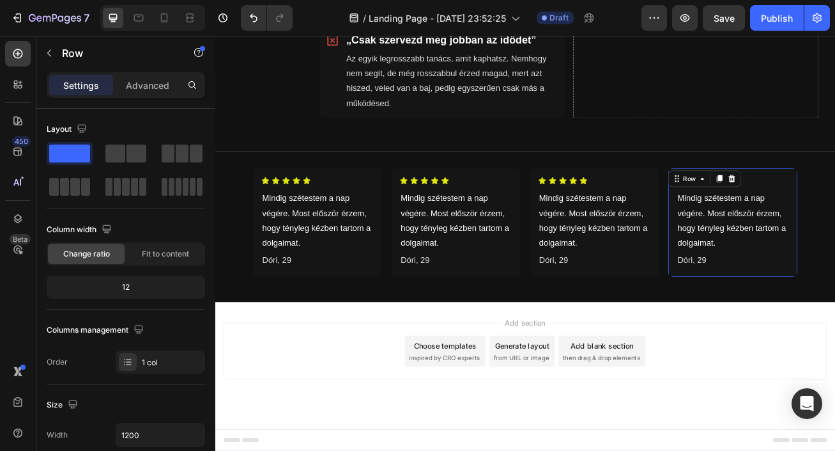
scroll to position [952, 0]
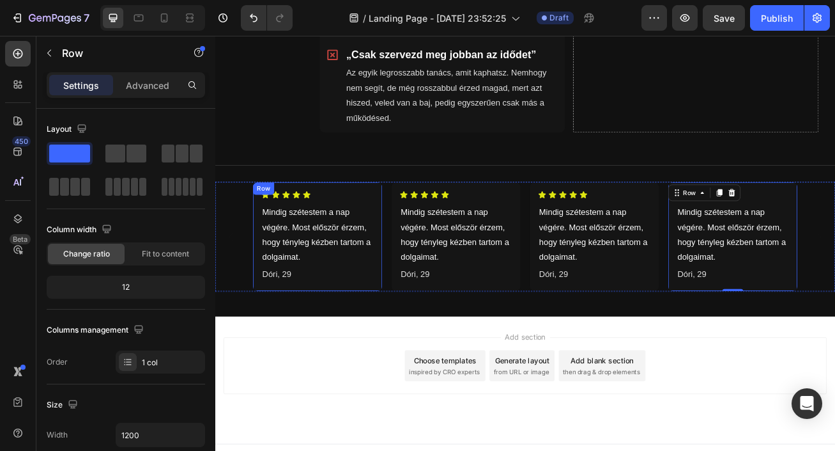
click at [410, 228] on div "Icon Icon Icon Icon Icon Icon List Mindig szétestem a nap végére. Most először …" at bounding box center [341, 285] width 139 height 114
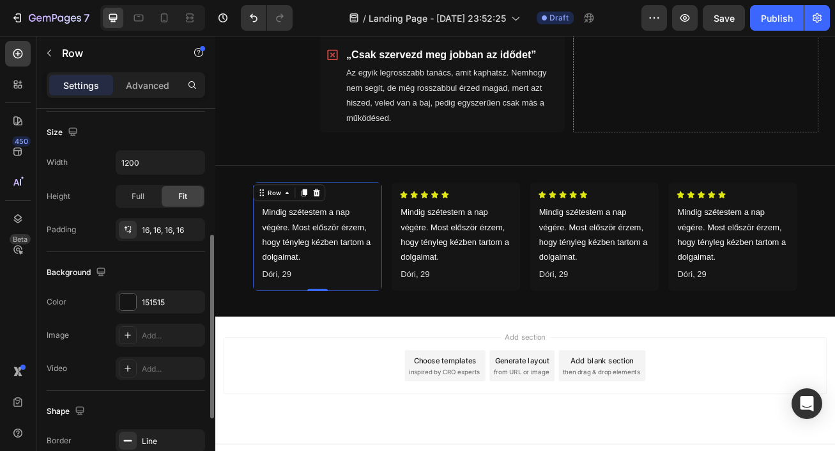
scroll to position [267, 0]
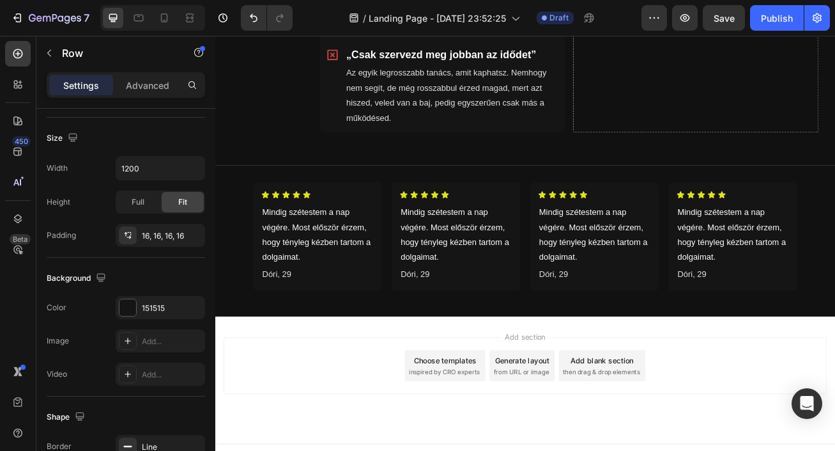
click at [302, 408] on div "Add section Choose templates inspired by CRO experts Generate layout from URL o…" at bounding box center [599, 443] width 747 height 70
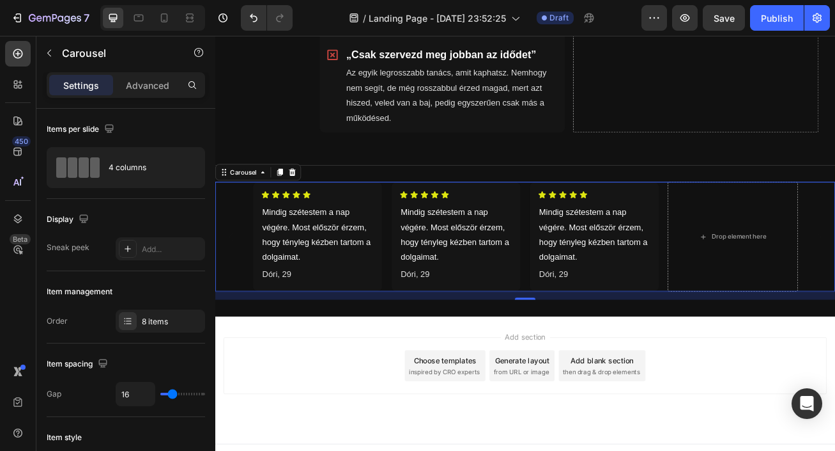
click at [238, 277] on icon "Carousel Back Arrow" at bounding box center [235, 284] width 15 height 15
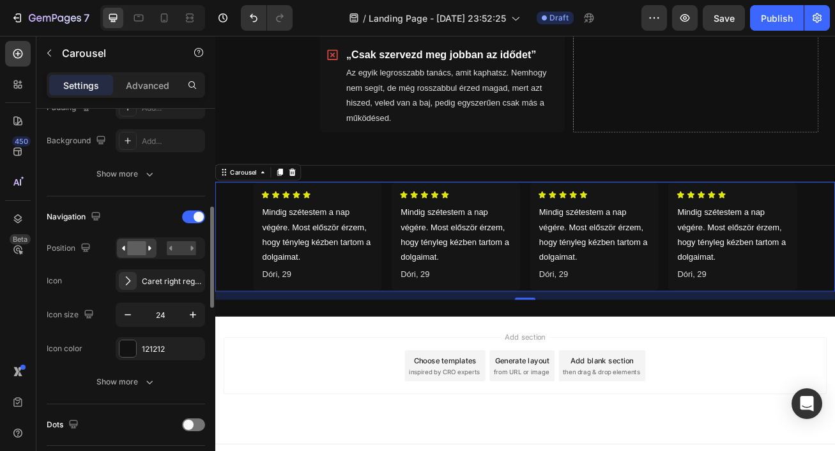
scroll to position [361, 0]
click at [170, 346] on div "121212" at bounding box center [160, 347] width 37 height 12
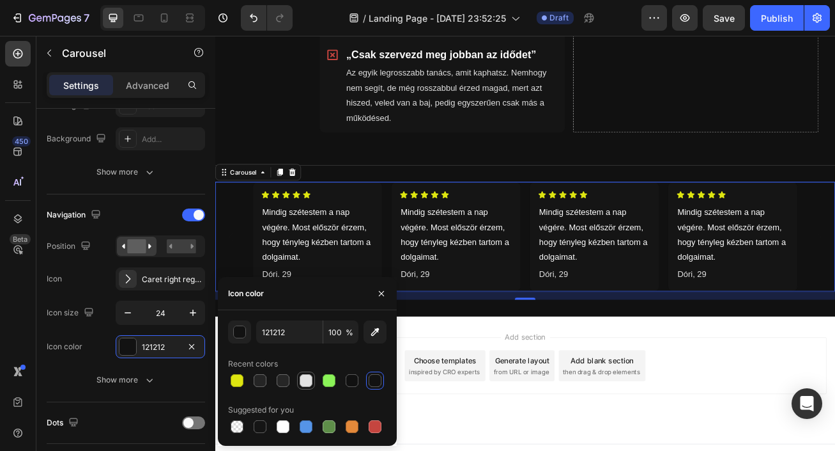
click at [307, 381] on div at bounding box center [306, 380] width 13 height 13
type input "E2E2E2"
click at [383, 291] on icon "button" at bounding box center [381, 292] width 5 height 5
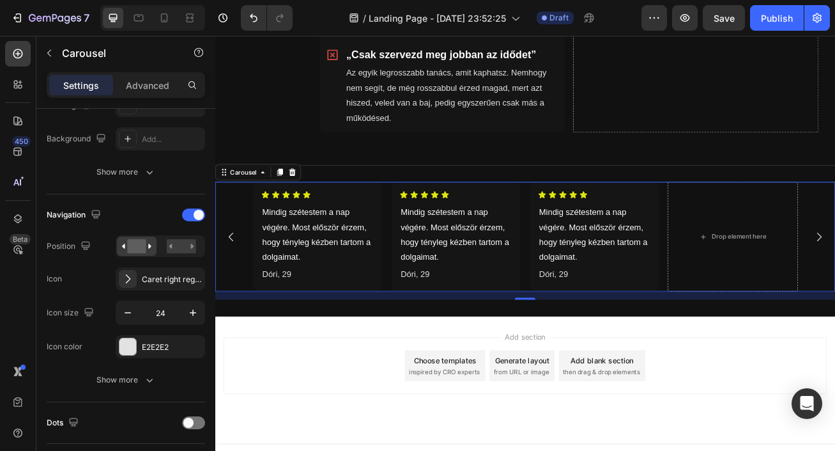
click at [237, 277] on icon "Carousel Back Arrow" at bounding box center [235, 284] width 15 height 15
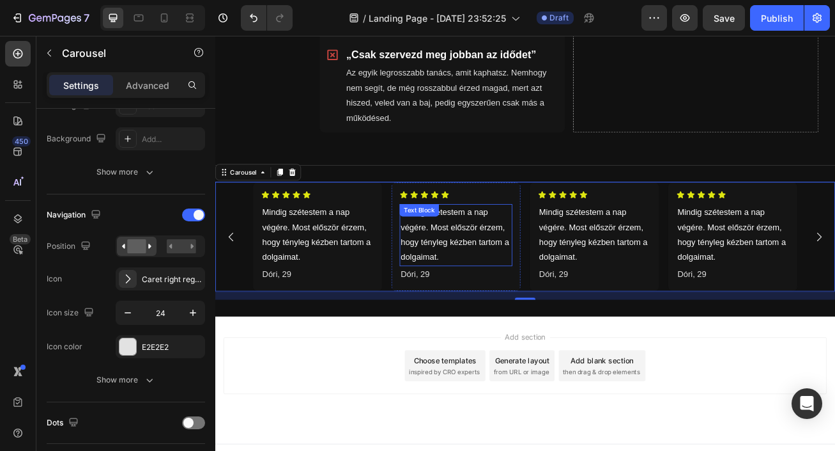
click at [497, 293] on p "Mindig szétestem a nap végére. Most először érzem, hogy tényleg kézben tartom a…" at bounding box center [513, 282] width 137 height 74
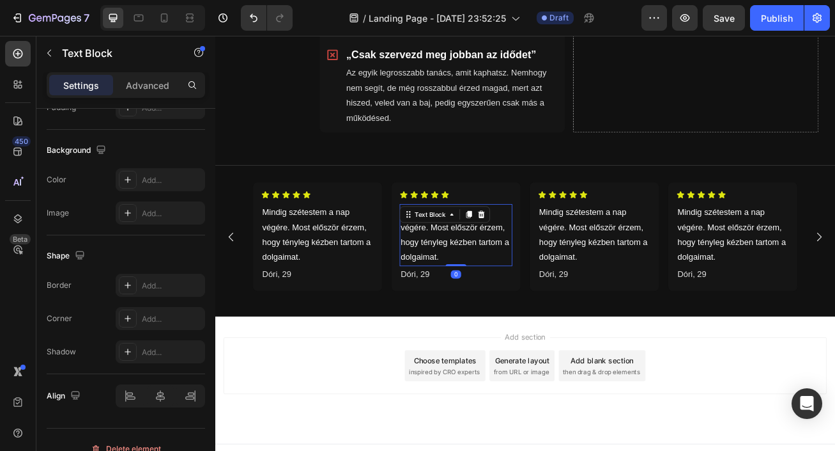
scroll to position [0, 0]
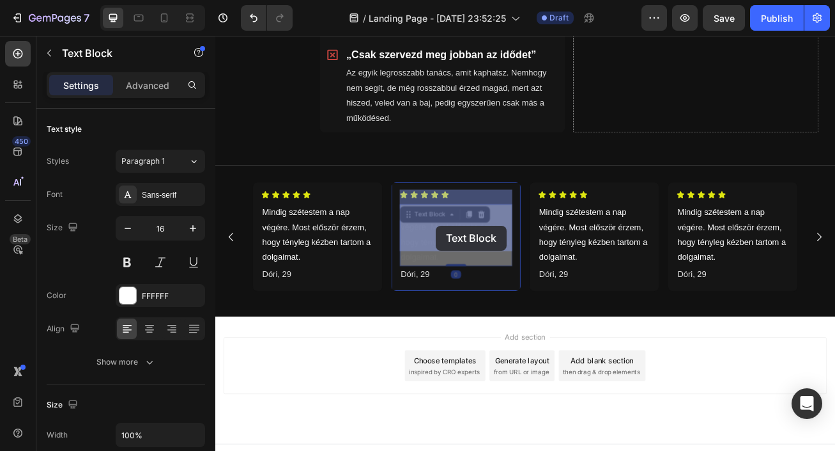
drag, startPoint x: 495, startPoint y: 288, endPoint x: 502, endPoint y: 278, distance: 12.1
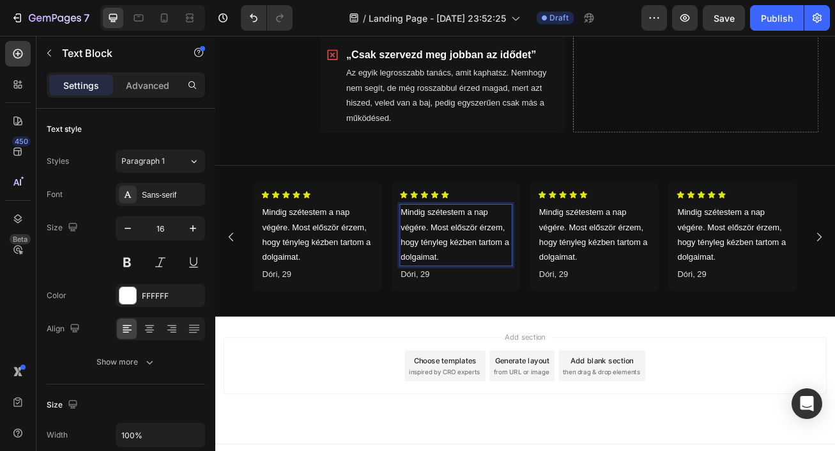
click at [496, 287] on p "Mindig szétestem a nap végére. Most először érzem, hogy tényleg kézben tartom a…" at bounding box center [513, 282] width 137 height 74
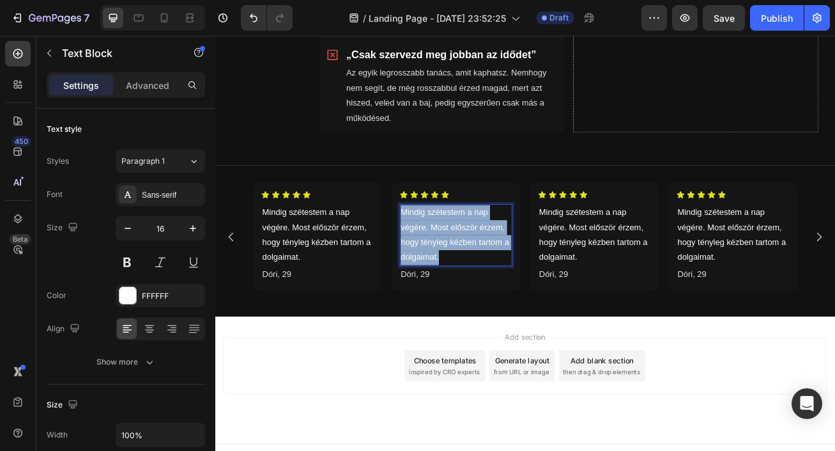
click at [496, 287] on p "Mindig szétestem a nap végére. Most először érzem, hogy tényleg kézben tartom a…" at bounding box center [513, 282] width 137 height 74
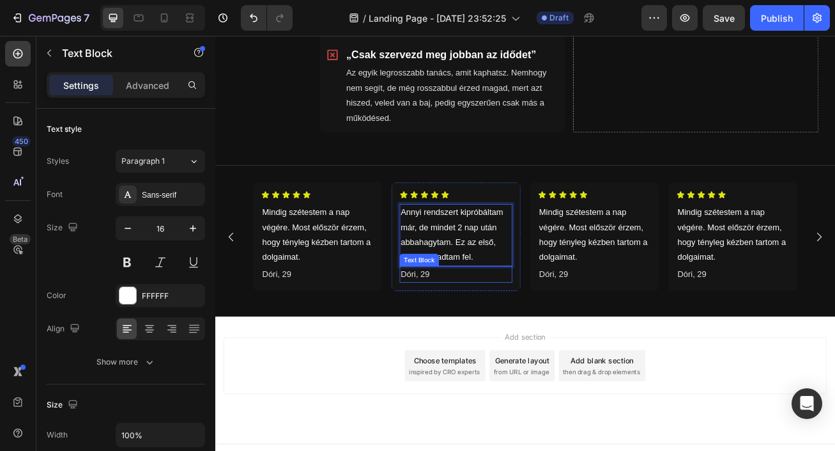
click at [471, 322] on p "Dóri, 29" at bounding box center [513, 331] width 137 height 19
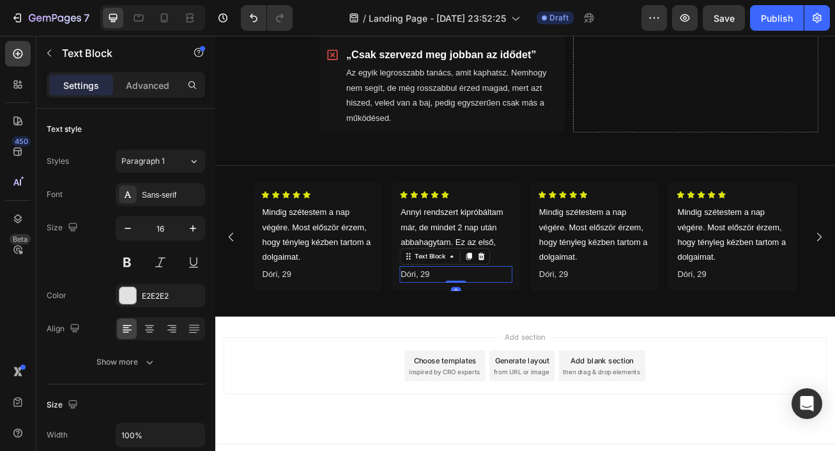
click at [471, 322] on p "Dóri, 29" at bounding box center [513, 331] width 137 height 19
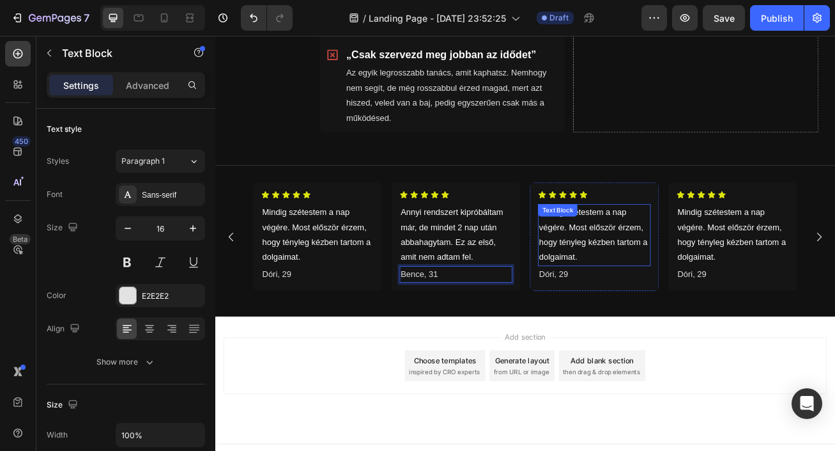
click at [643, 251] on p "Mindig szétestem a nap végére. Most először érzem, hogy tényleg kézben tartom a…" at bounding box center [684, 282] width 137 height 74
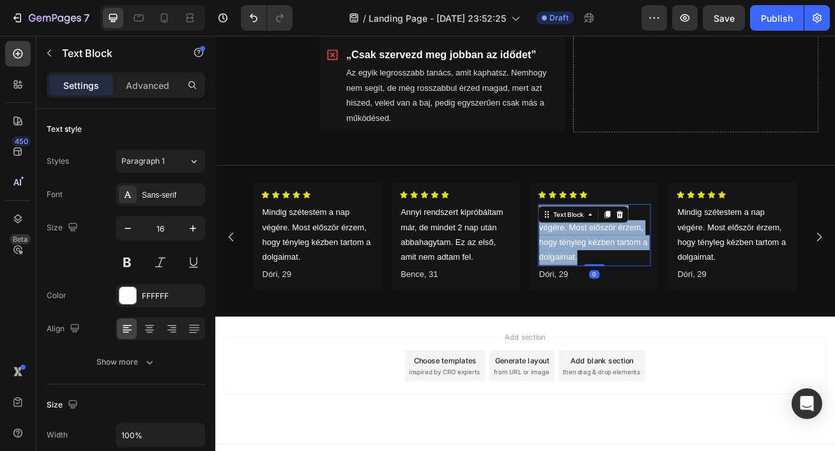
click at [643, 251] on p "Mindig szétestem a nap végére. Most először érzem, hogy tényleg kézben tartom a…" at bounding box center [684, 282] width 137 height 74
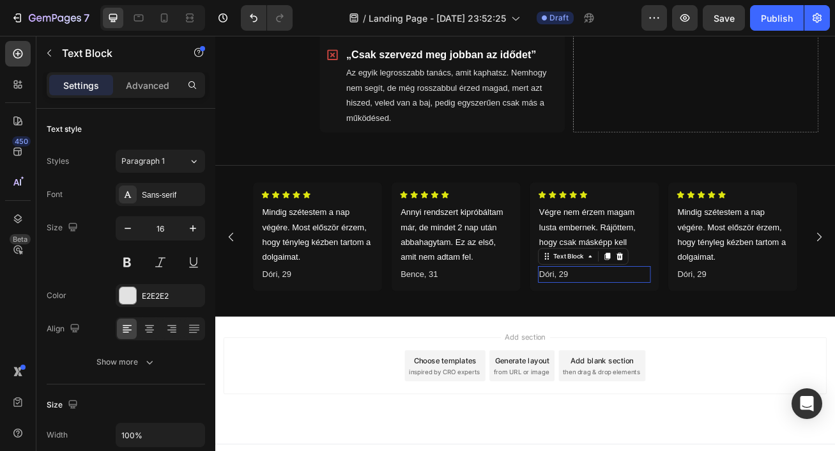
click at [646, 322] on p "Dóri, 29" at bounding box center [684, 331] width 137 height 19
click at [656, 322] on p "Dóri, 29" at bounding box center [684, 331] width 137 height 19
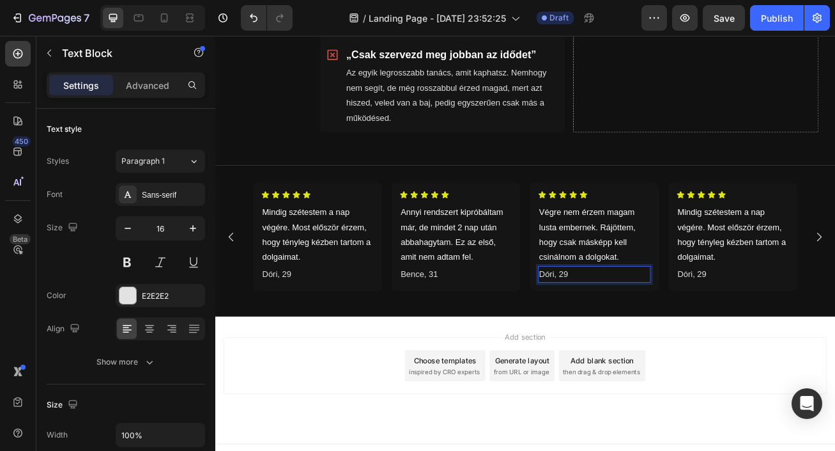
click at [656, 322] on p "Dóri, 29" at bounding box center [684, 331] width 137 height 19
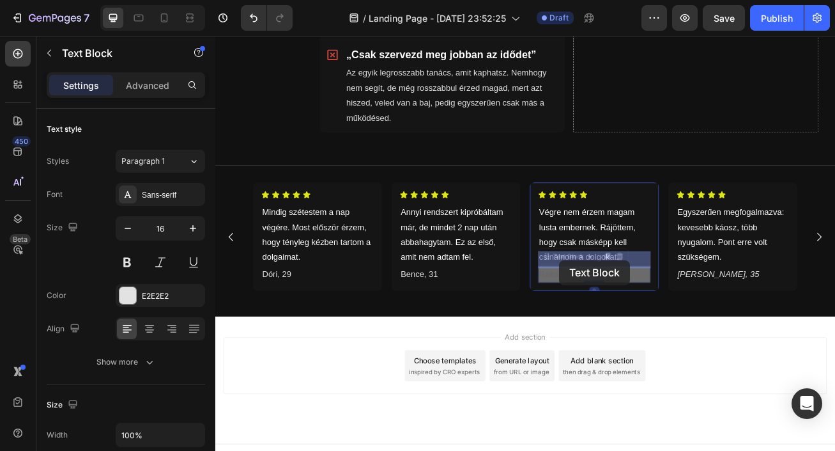
drag, startPoint x: 667, startPoint y: 313, endPoint x: 643, endPoint y: 313, distance: 24.3
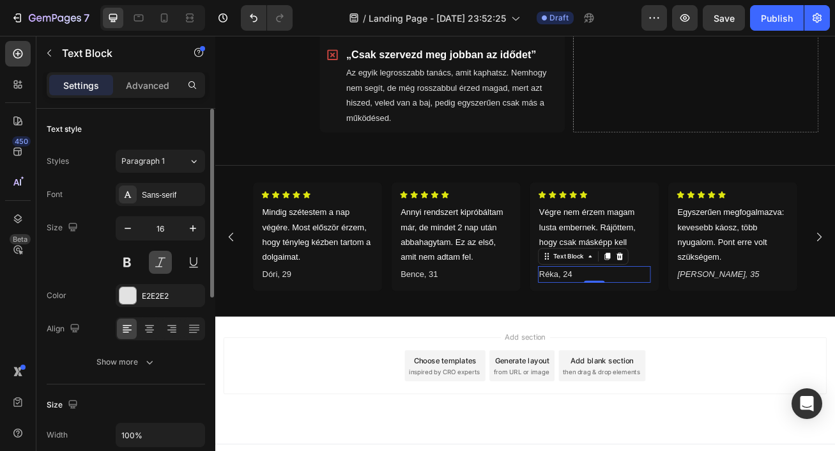
click at [153, 263] on button at bounding box center [160, 262] width 23 height 23
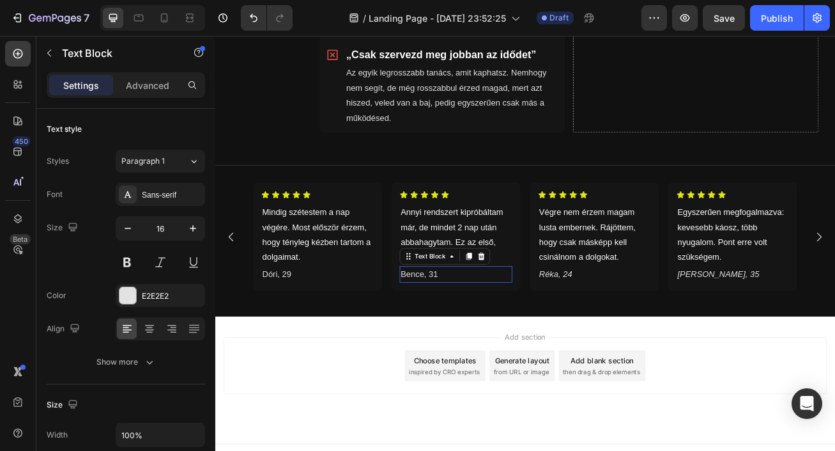
click at [467, 322] on p "Bence, 31" at bounding box center [513, 331] width 137 height 19
click at [161, 260] on button at bounding box center [160, 262] width 23 height 23
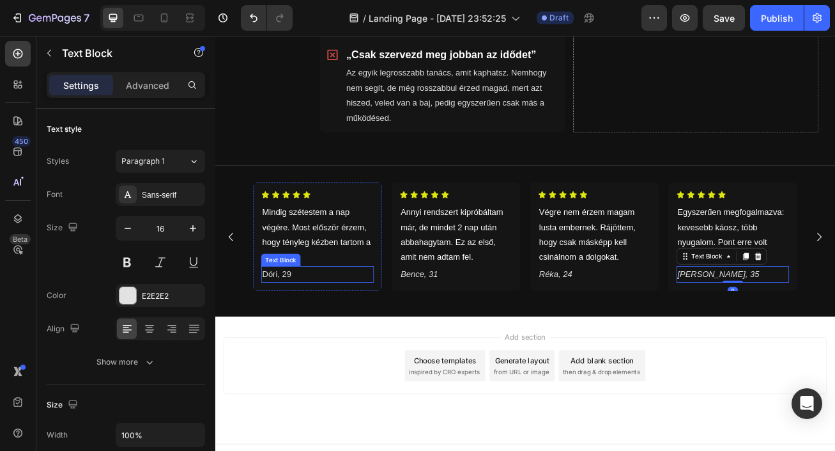
click at [303, 322] on p "Dóri, 29" at bounding box center [342, 331] width 137 height 19
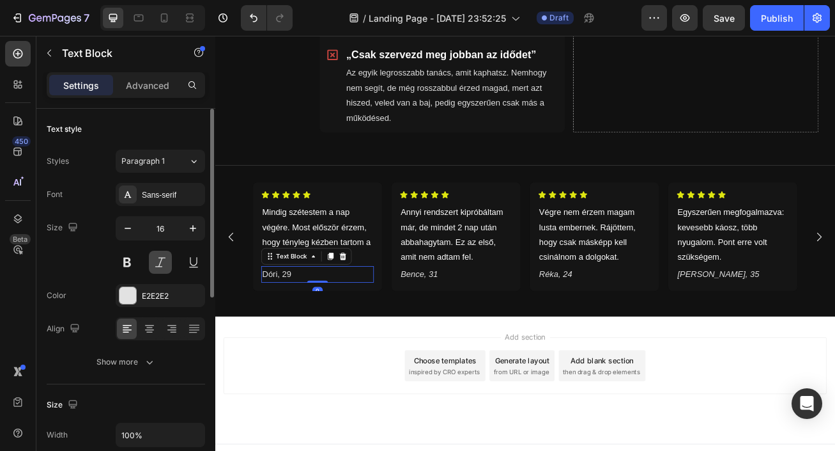
click at [158, 265] on button at bounding box center [160, 262] width 23 height 23
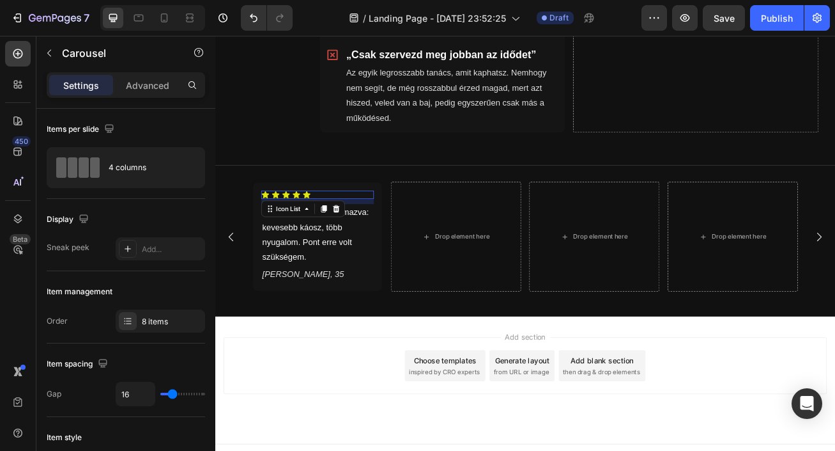
click at [408, 228] on div "Icon Icon Icon Icon Icon" at bounding box center [341, 233] width 139 height 10
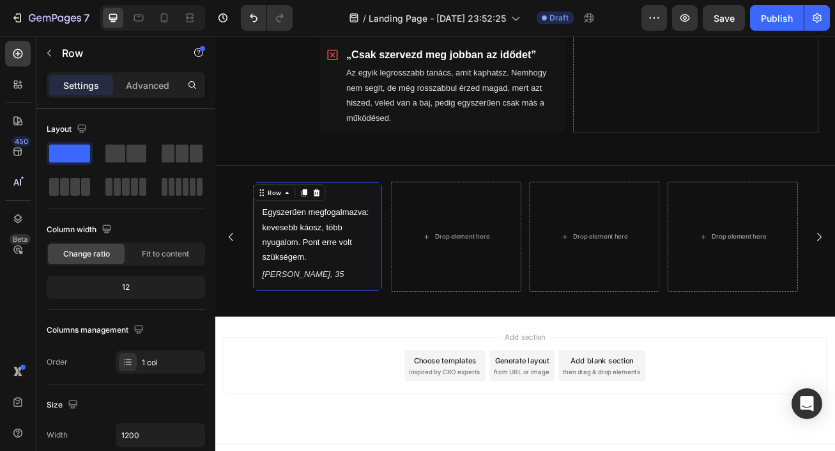
click at [416, 245] on div "Icon Icon Icon Icon Icon Icon List Egyszerűen megfogalmazva: kevesebb káosz, tö…" at bounding box center [341, 285] width 161 height 136
click at [327, 225] on icon at bounding box center [325, 230] width 10 height 10
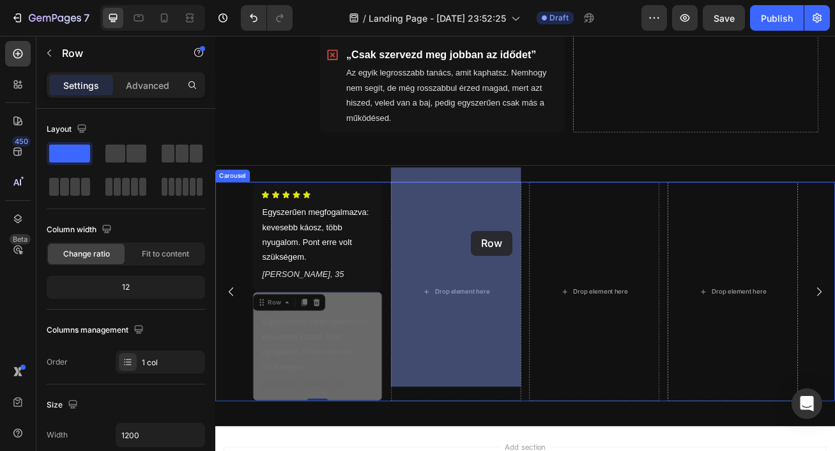
drag, startPoint x: 415, startPoint y: 356, endPoint x: 532, endPoint y: 277, distance: 140.8
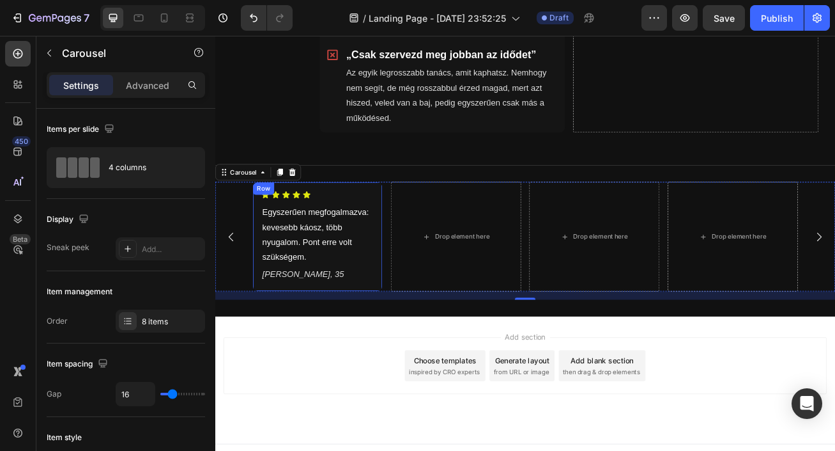
click at [417, 217] on div "Icon Icon Icon Icon Icon Icon List Egyszerűen megfogalmazva: kevesebb káosz, tö…" at bounding box center [341, 285] width 161 height 136
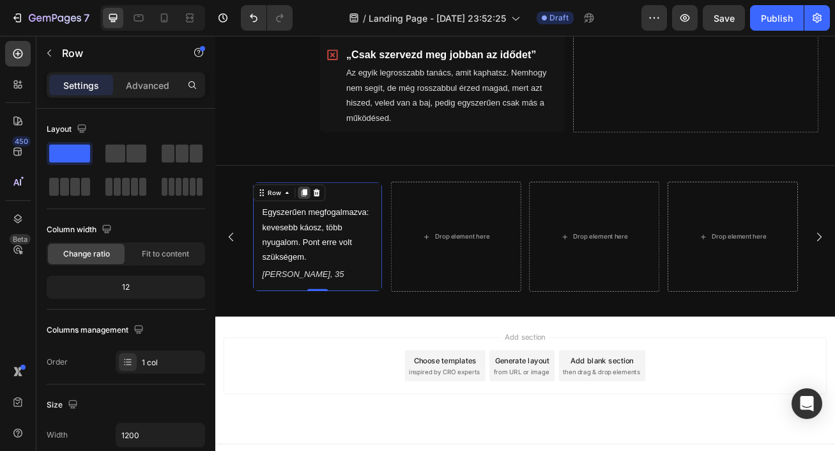
click at [328, 225] on icon at bounding box center [325, 230] width 10 height 10
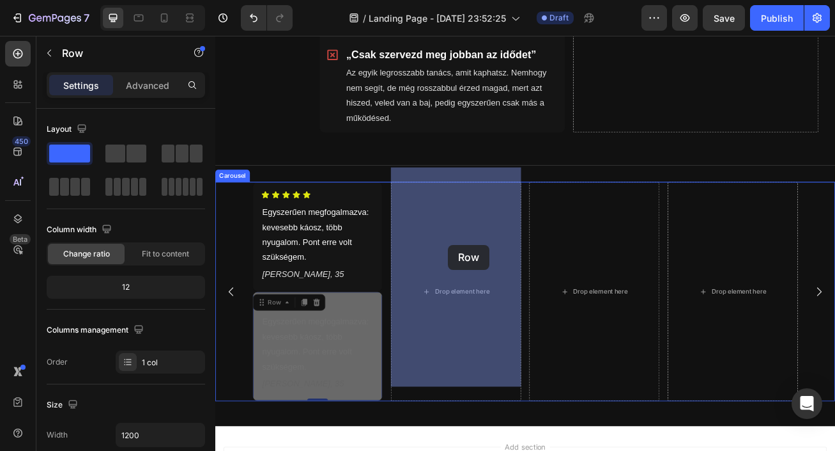
drag, startPoint x: 394, startPoint y: 341, endPoint x: 503, endPoint y: 294, distance: 119.1
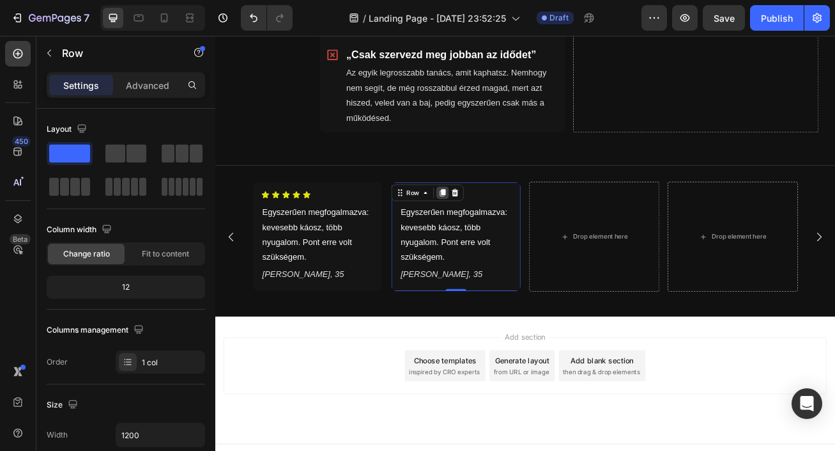
click at [497, 222] on div at bounding box center [496, 229] width 15 height 15
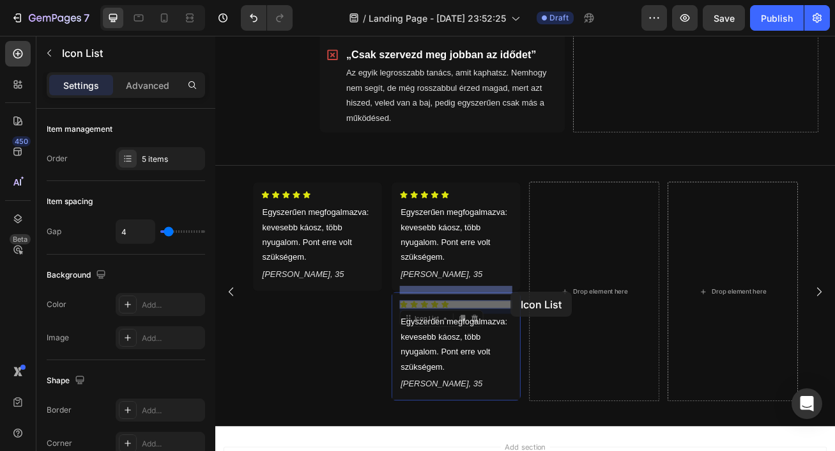
drag, startPoint x: 562, startPoint y: 350, endPoint x: 581, endPoint y: 352, distance: 18.7
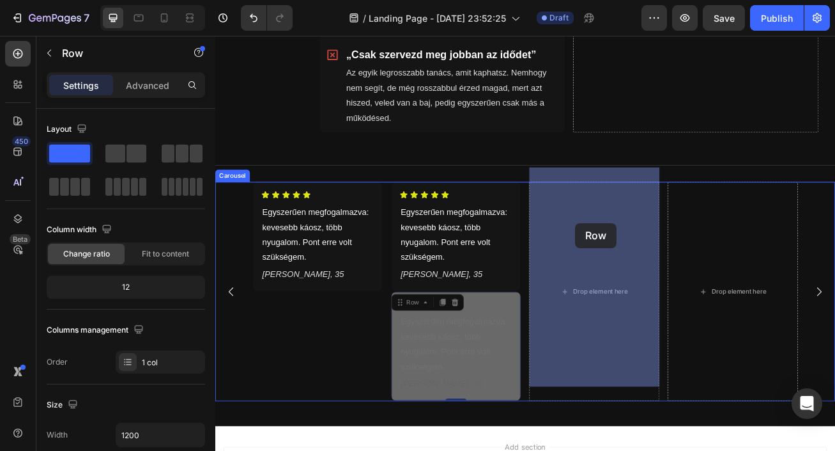
drag, startPoint x: 593, startPoint y: 355, endPoint x: 661, endPoint y: 267, distance: 111.1
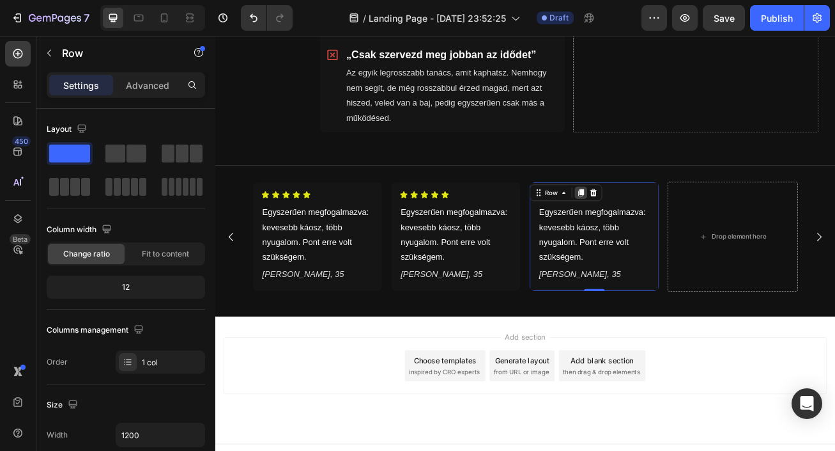
click at [669, 226] on icon at bounding box center [668, 230] width 7 height 9
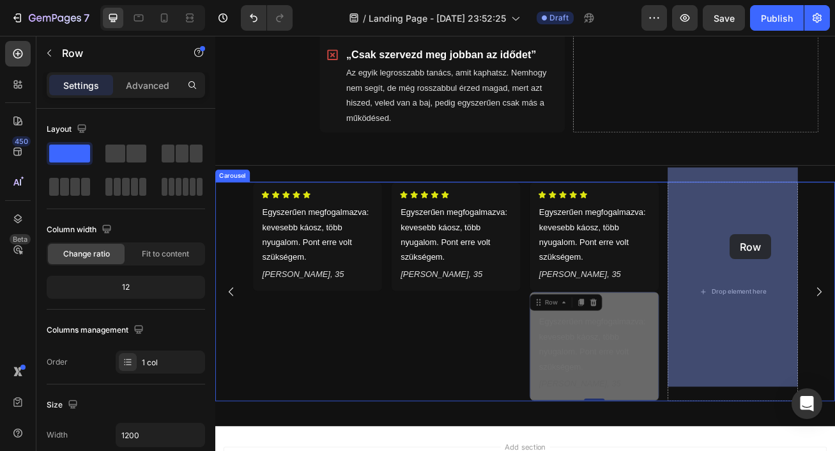
drag, startPoint x: 758, startPoint y: 350, endPoint x: 852, endPoint y: 281, distance: 116.2
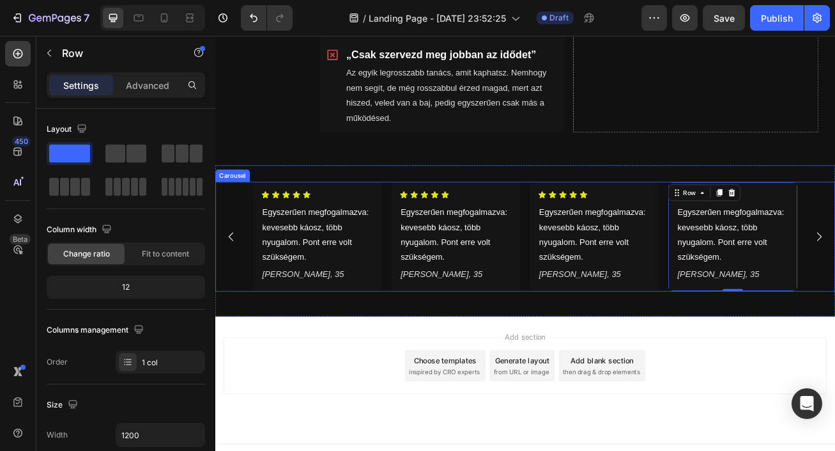
click at [237, 277] on icon "Carousel Back Arrow" at bounding box center [235, 284] width 15 height 15
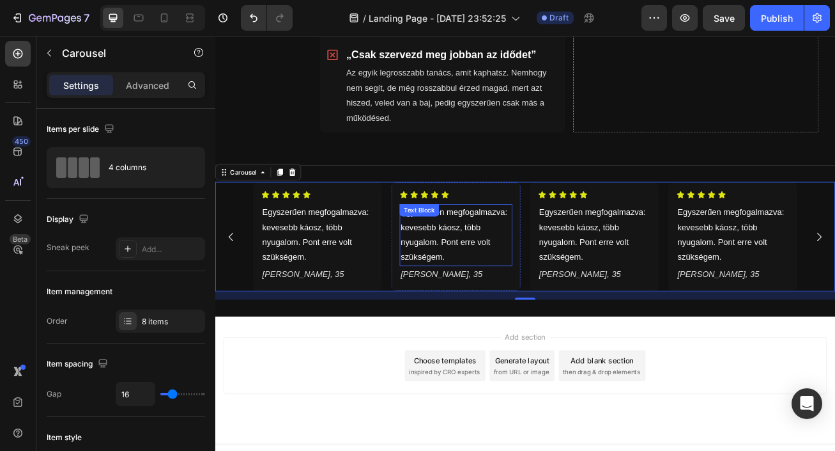
click at [521, 279] on p "Egyszerűen megfogalmazva: kevesebb káosz, több nyugalom. Pont erre volt szükség…" at bounding box center [513, 282] width 137 height 74
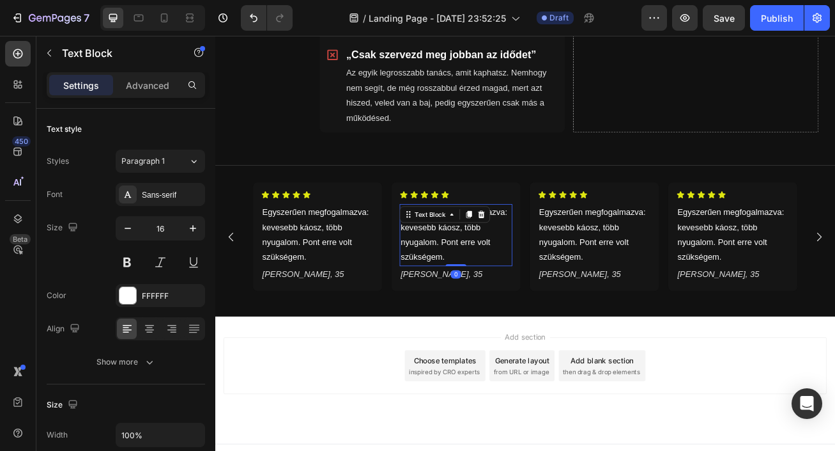
click at [521, 279] on p "Egyszerűen megfogalmazva: kevesebb káosz, több nyugalom. Pont erre volt szükség…" at bounding box center [513, 282] width 137 height 74
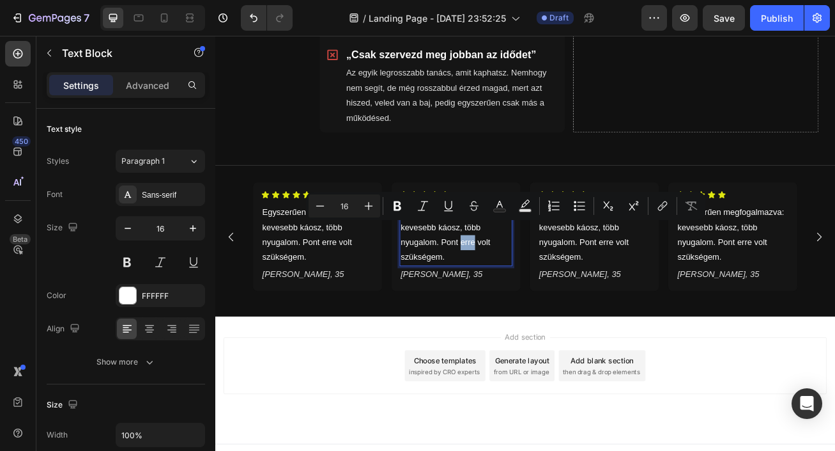
click at [521, 279] on p "Egyszerűen megfogalmazva: kevesebb káosz, több nyugalom. Pont erre volt szükség…" at bounding box center [513, 282] width 137 height 74
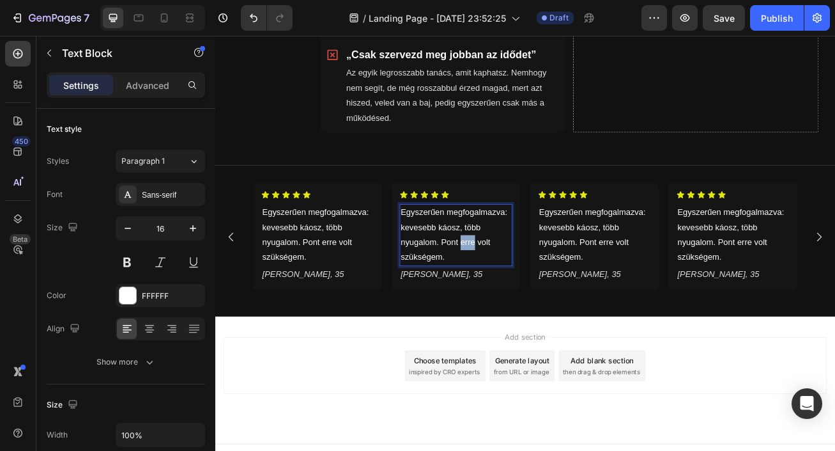
click at [521, 279] on p "Egyszerűen megfogalmazva: kevesebb káosz, több nyugalom. Pont erre volt szükség…" at bounding box center [513, 282] width 137 height 74
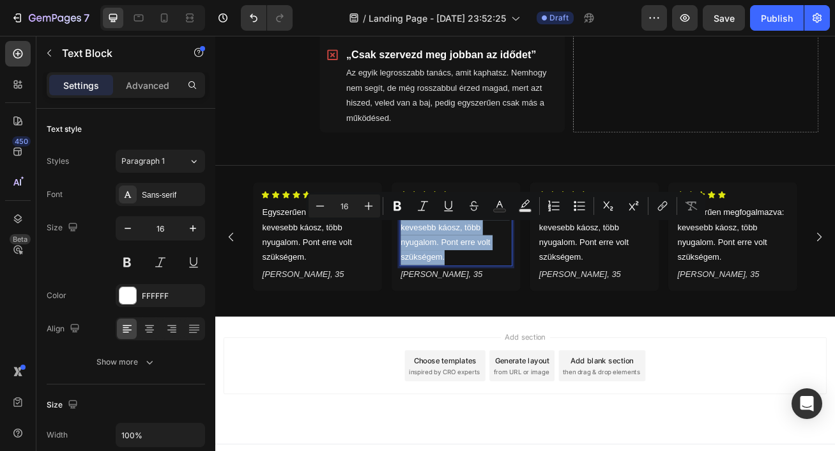
click at [521, 279] on p "Egyszerűen megfogalmazva: kevesebb káosz, több nyugalom. Pont erre volt szükség…" at bounding box center [513, 282] width 137 height 74
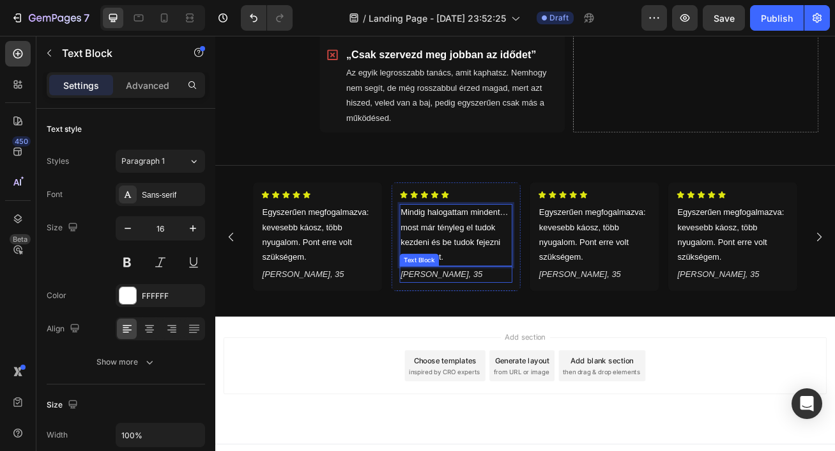
click at [476, 325] on icon "[PERSON_NAME], 35" at bounding box center [495, 330] width 101 height 11
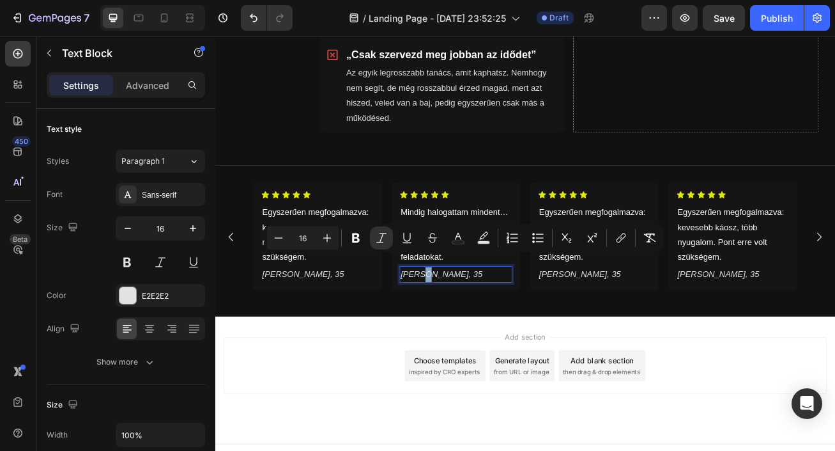
click at [476, 325] on icon "[PERSON_NAME], 35" at bounding box center [495, 330] width 101 height 11
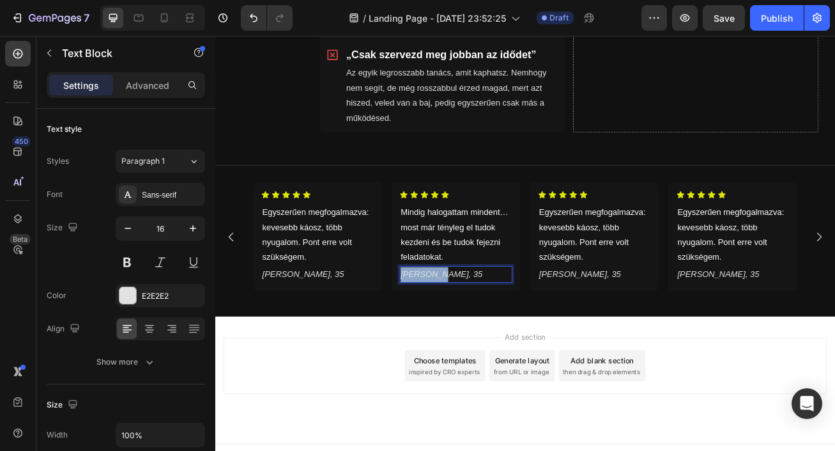
click at [476, 325] on icon "[PERSON_NAME], 35" at bounding box center [495, 330] width 101 height 11
click at [160, 253] on button at bounding box center [160, 262] width 23 height 23
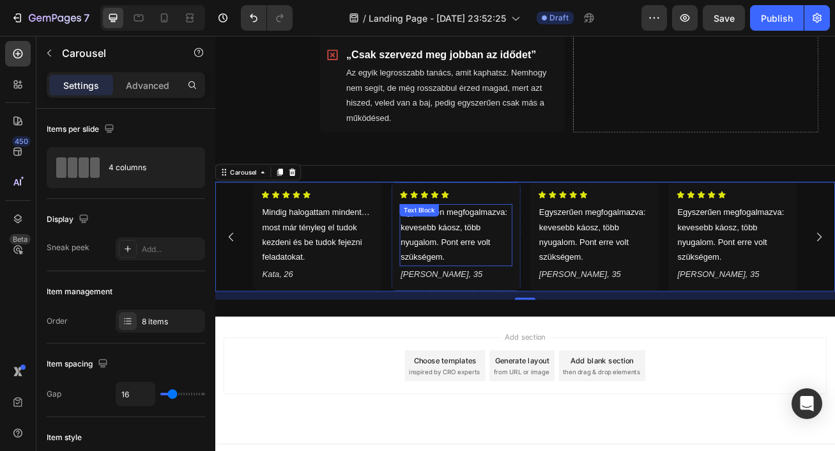
click at [536, 281] on p "Egyszerűen megfogalmazva: kevesebb káosz, több nyugalom. Pont erre volt szükség…" at bounding box center [513, 282] width 137 height 74
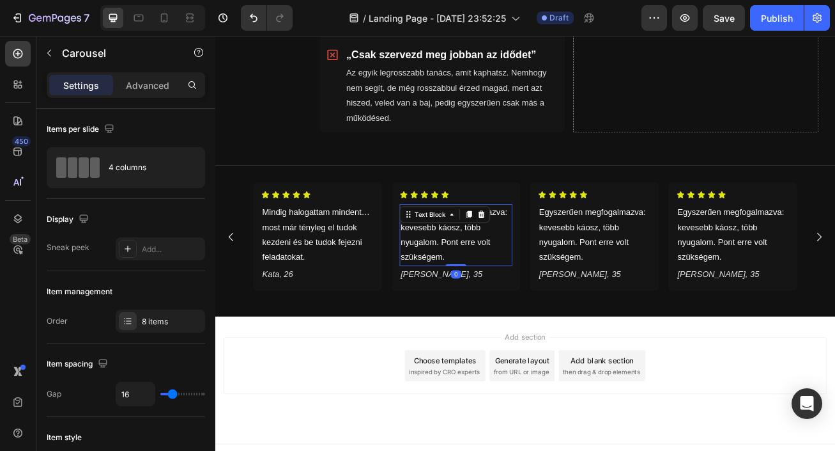
click at [536, 281] on p "Egyszerűen megfogalmazva: kevesebb káosz, több nyugalom. Pont erre volt szükség…" at bounding box center [513, 282] width 137 height 74
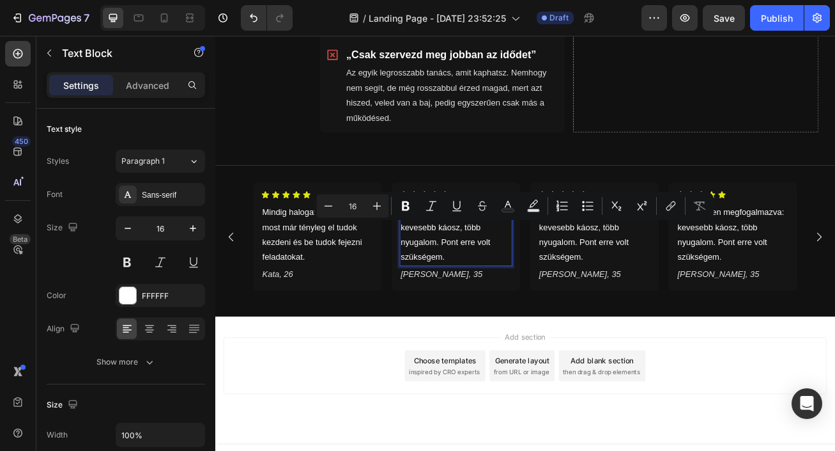
click at [524, 283] on p "Egyszerűen megfogalmazva: kevesebb káosz, több nyugalom. Pont erre volt szükség…" at bounding box center [513, 282] width 137 height 74
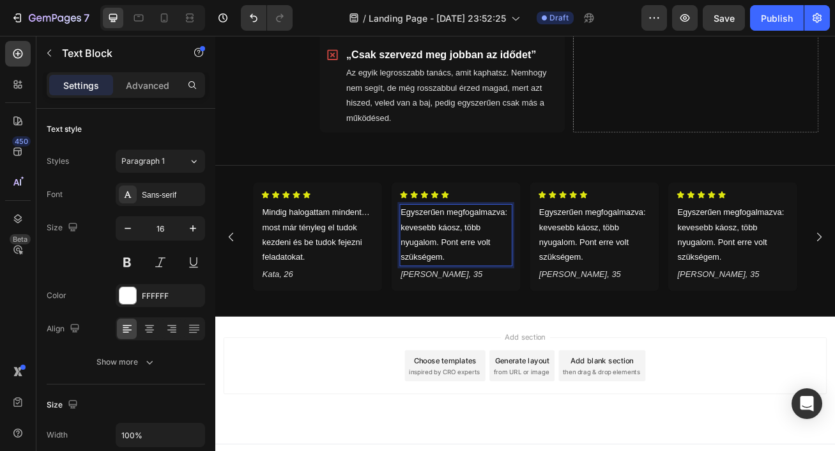
click at [524, 283] on p "Egyszerűen megfogalmazva: kevesebb káosz, több nyugalom. Pont erre volt szükség…" at bounding box center [513, 282] width 137 height 74
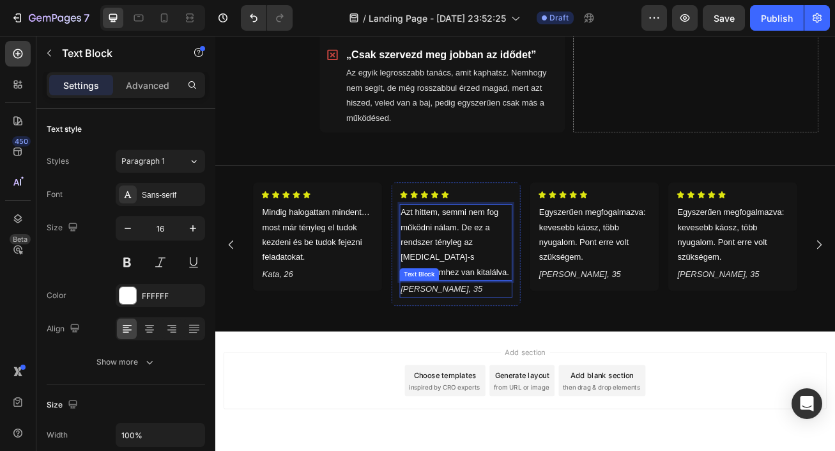
click at [483, 343] on icon "[PERSON_NAME], 35" at bounding box center [495, 348] width 101 height 11
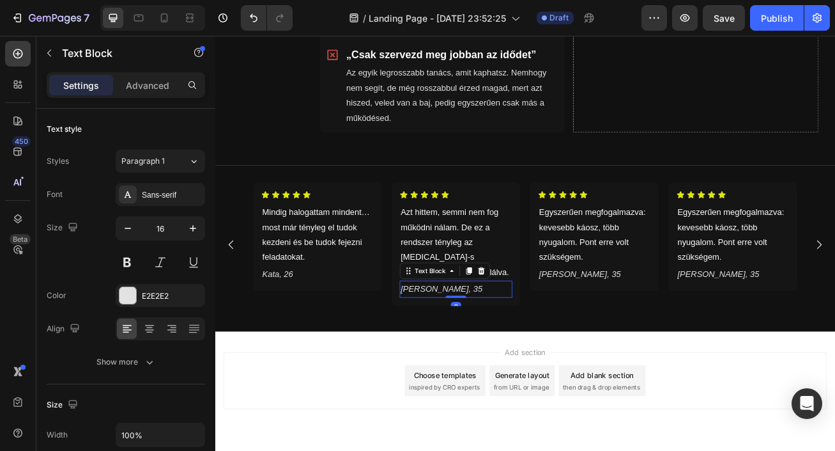
click at [483, 343] on icon "[PERSON_NAME], 35" at bounding box center [495, 348] width 101 height 11
click at [162, 262] on button at bounding box center [160, 262] width 23 height 23
click at [653, 257] on p "Egyszerűen megfogalmazva: kevesebb káosz, több nyugalom. Pont erre volt szükség…" at bounding box center [684, 282] width 137 height 74
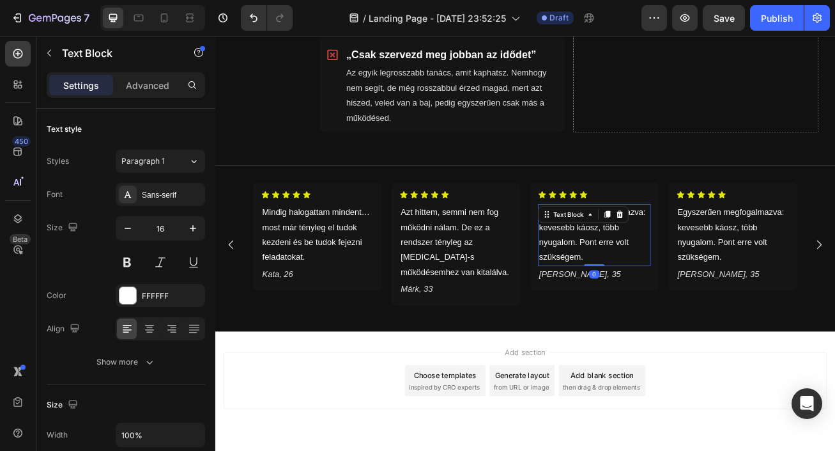
click at [653, 257] on p "Egyszerűen megfogalmazva: kevesebb káosz, több nyugalom. Pont erre volt szükség…" at bounding box center [684, 282] width 137 height 74
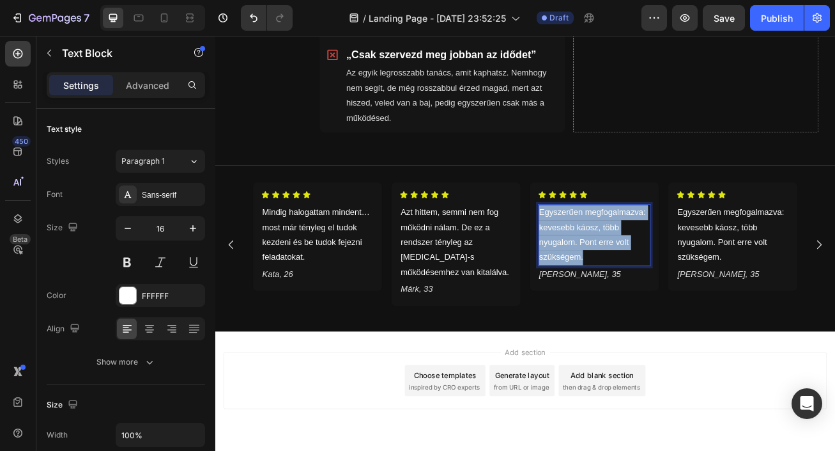
click at [653, 257] on p "Egyszerűen megfogalmazva: kevesebb káosz, több nyugalom. Pont erre volt szükség…" at bounding box center [684, 282] width 137 height 74
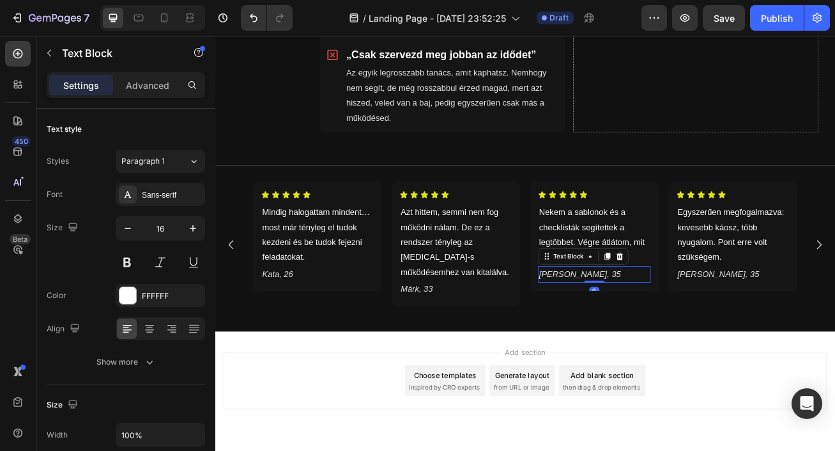
click at [643, 325] on icon "[PERSON_NAME], 35" at bounding box center [666, 330] width 101 height 11
click at [164, 262] on button at bounding box center [160, 262] width 23 height 23
click at [649, 256] on p "Nekem a sablonok és a checklisták segítettek a legtöbbet. Végre átlátom, mit ke…" at bounding box center [684, 282] width 137 height 74
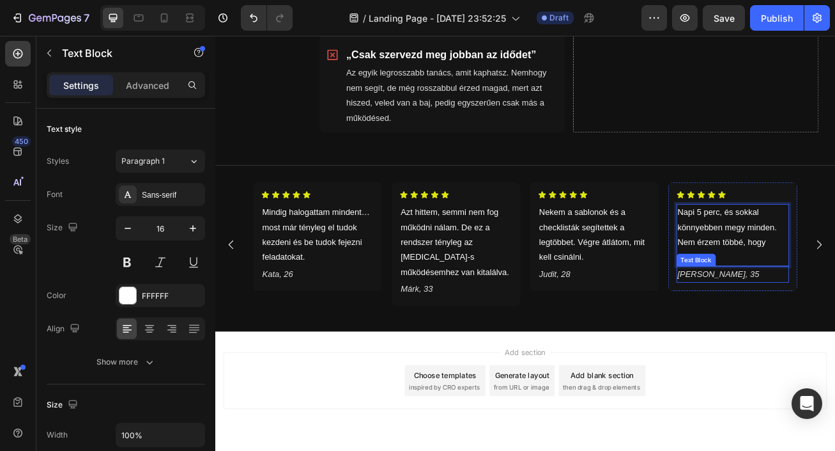
click at [814, 325] on icon "[PERSON_NAME], 35" at bounding box center [837, 330] width 101 height 11
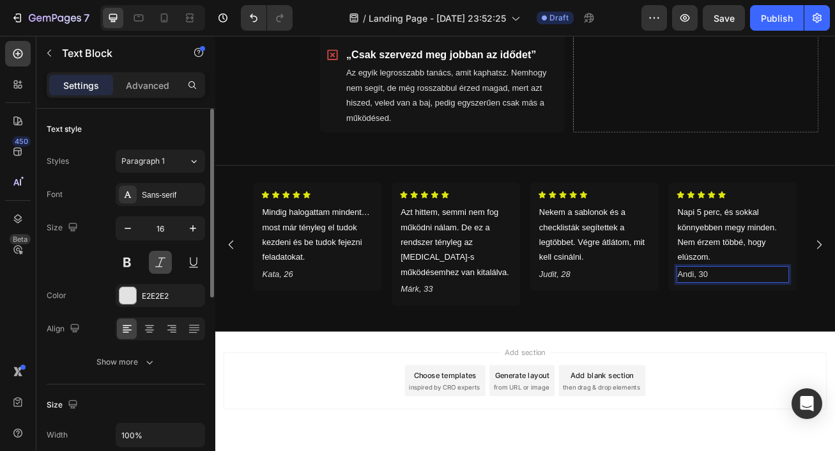
click at [157, 259] on button at bounding box center [160, 262] width 23 height 23
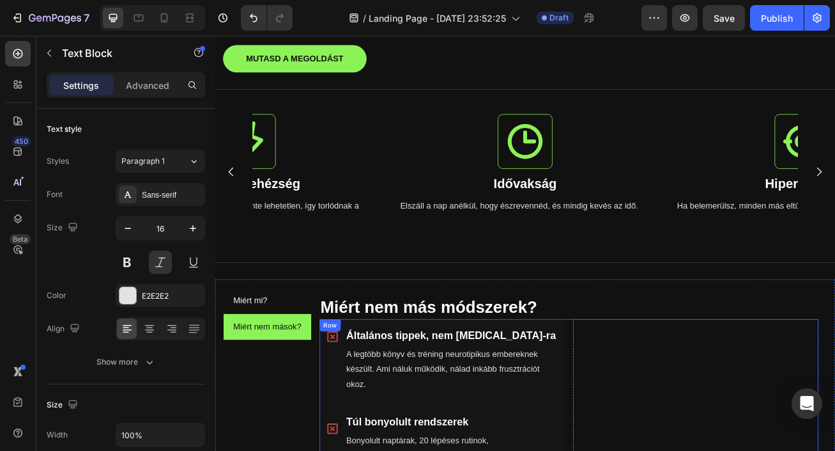
scroll to position [337, 0]
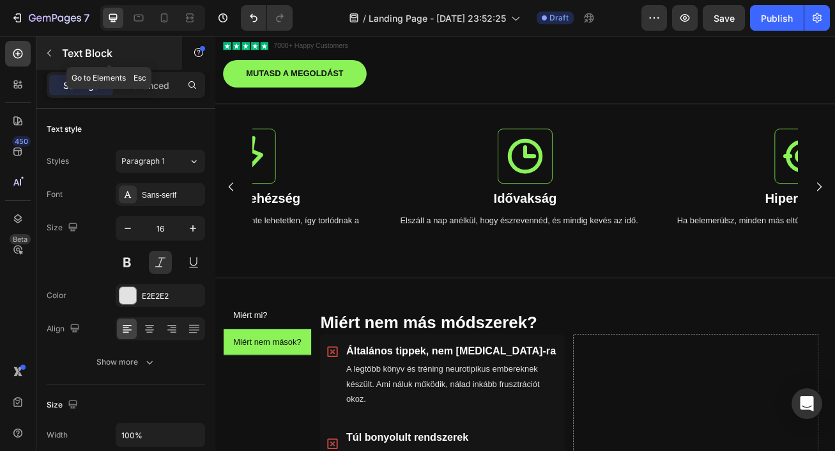
click at [50, 52] on icon "button" at bounding box center [49, 53] width 10 height 10
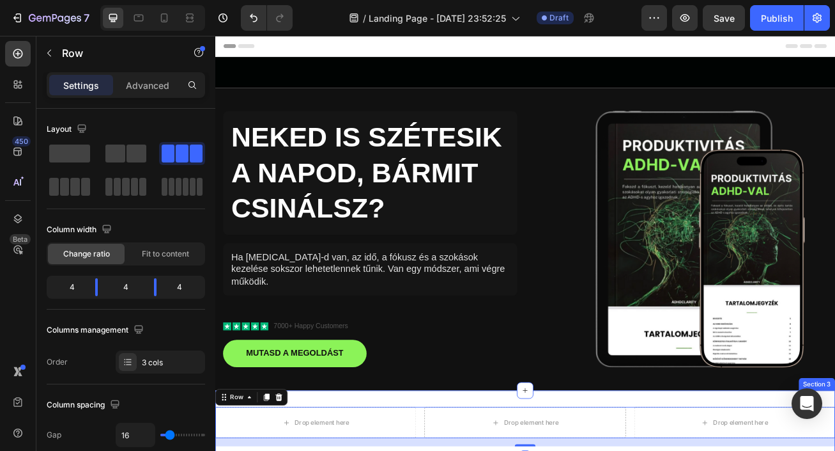
scroll to position [337, 0]
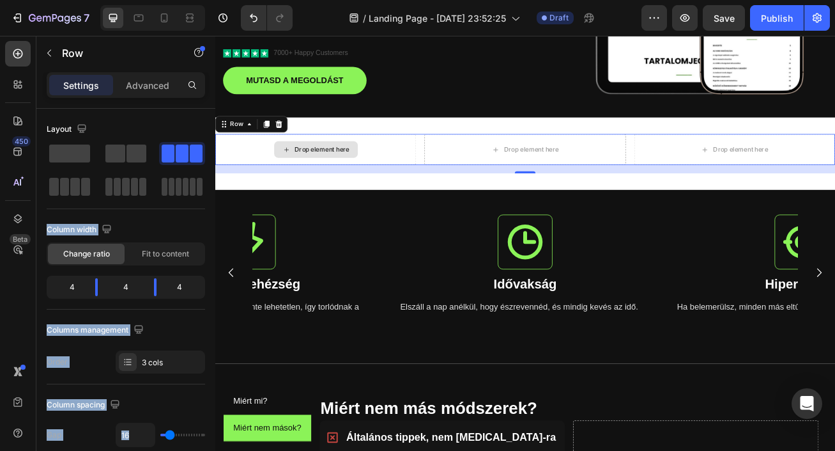
drag, startPoint x: 286, startPoint y: 189, endPoint x: 302, endPoint y: 180, distance: 17.8
click at [185, 210] on div "Layout Column width Change ratio Fit to content 4 4 4 Columns management Order …" at bounding box center [126, 246] width 159 height 254
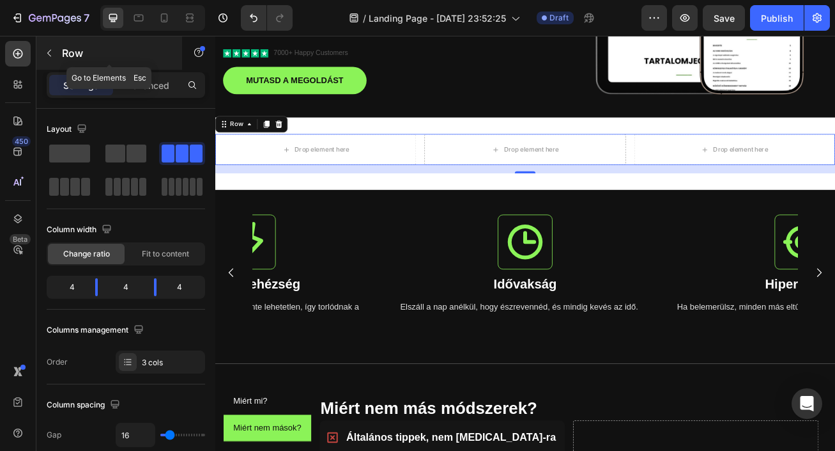
click at [50, 48] on icon "button" at bounding box center [49, 53] width 10 height 10
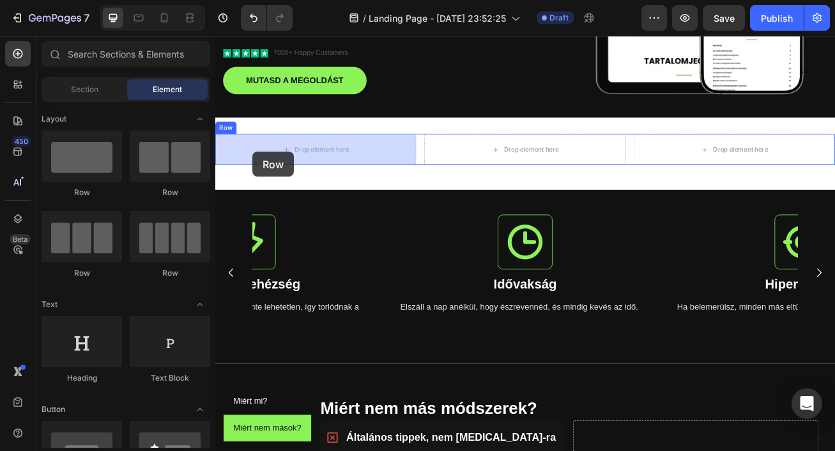
drag, startPoint x: 296, startPoint y: 198, endPoint x: 261, endPoint y: 179, distance: 39.5
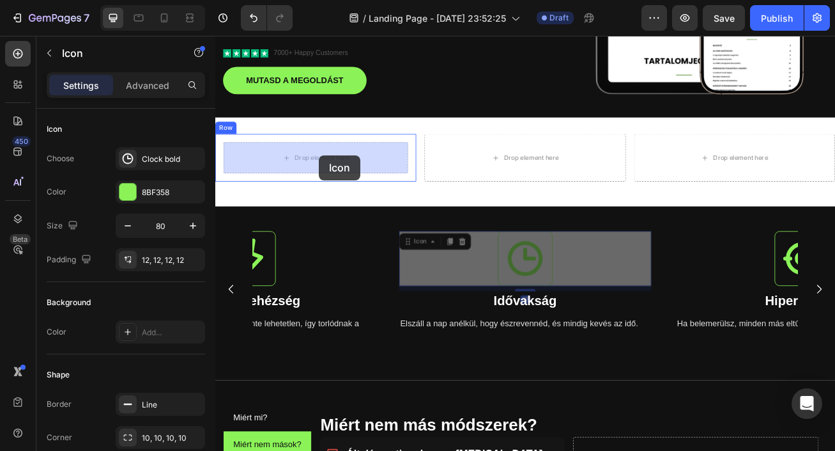
drag, startPoint x: 603, startPoint y: 302, endPoint x: 344, endPoint y: 183, distance: 285.2
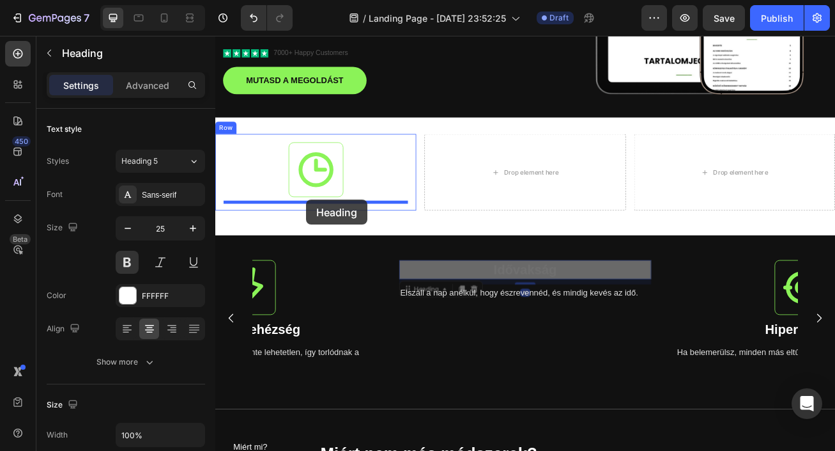
drag, startPoint x: 593, startPoint y: 327, endPoint x: 328, endPoint y: 238, distance: 278.9
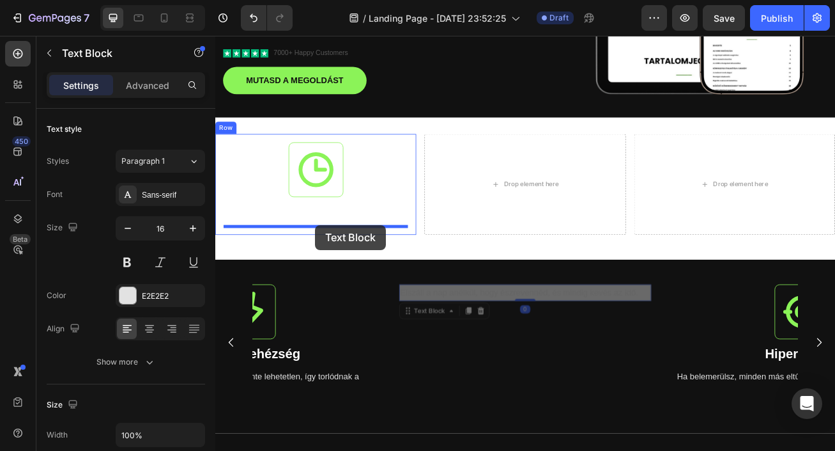
drag, startPoint x: 572, startPoint y: 357, endPoint x: 339, endPoint y: 270, distance: 249.2
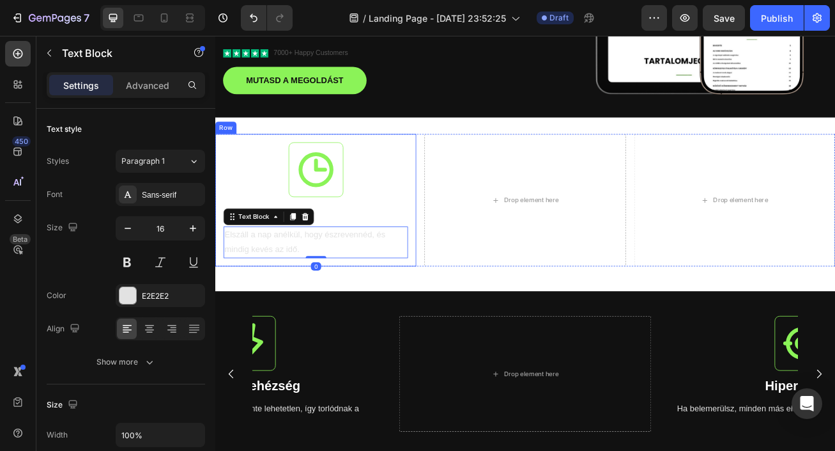
click at [454, 231] on div "Icon Idővakság Heading Elszáll a nap anélkül, hogy észrevennéd, és mindig kevés…" at bounding box center [339, 239] width 249 height 164
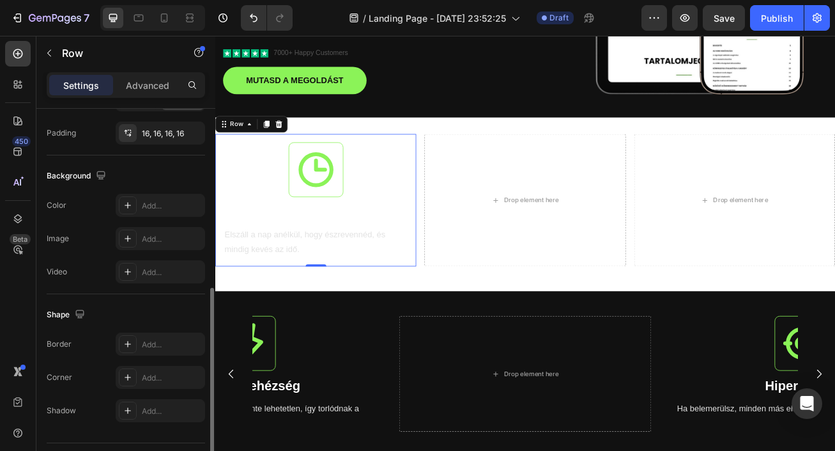
scroll to position [371, 0]
click at [148, 210] on div "Add..." at bounding box center [160, 203] width 89 height 23
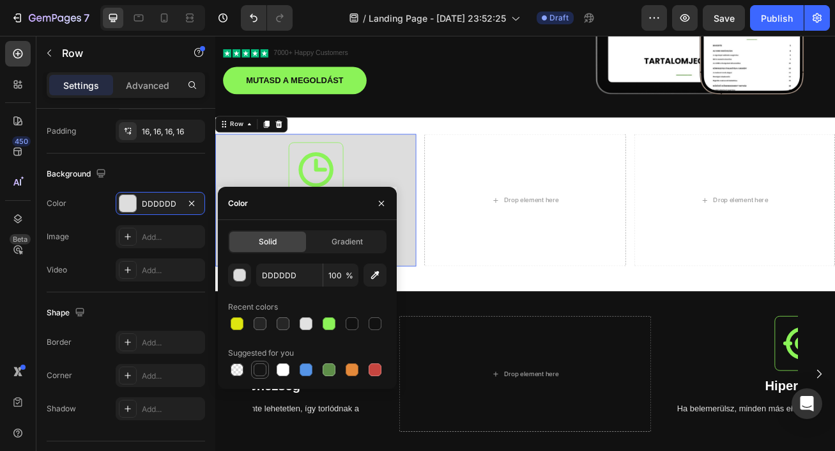
click at [256, 373] on div at bounding box center [260, 369] width 13 height 13
type input "151515"
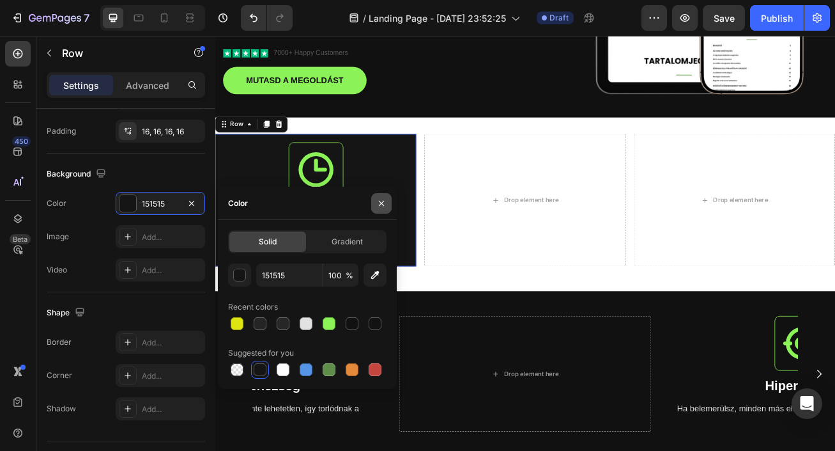
click at [380, 199] on icon "button" at bounding box center [381, 203] width 10 height 10
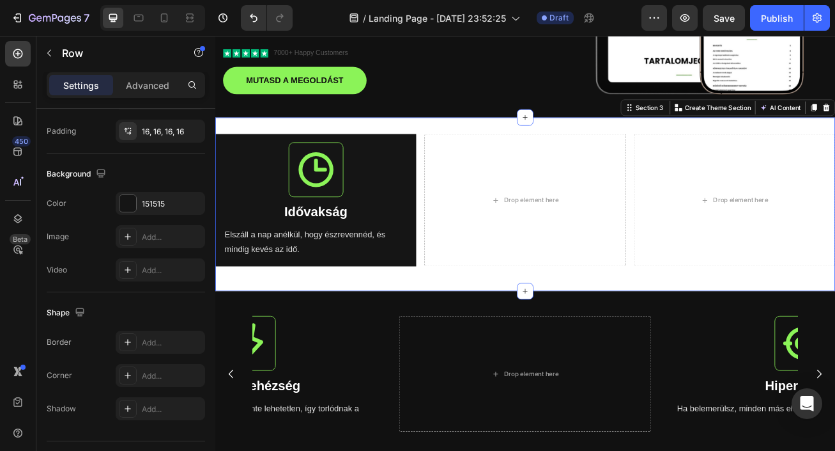
click at [424, 144] on div "Icon Idővakság Heading Elszáll a nap anélkül, hogy észrevennéd, és mindig kevés…" at bounding box center [598, 244] width 767 height 215
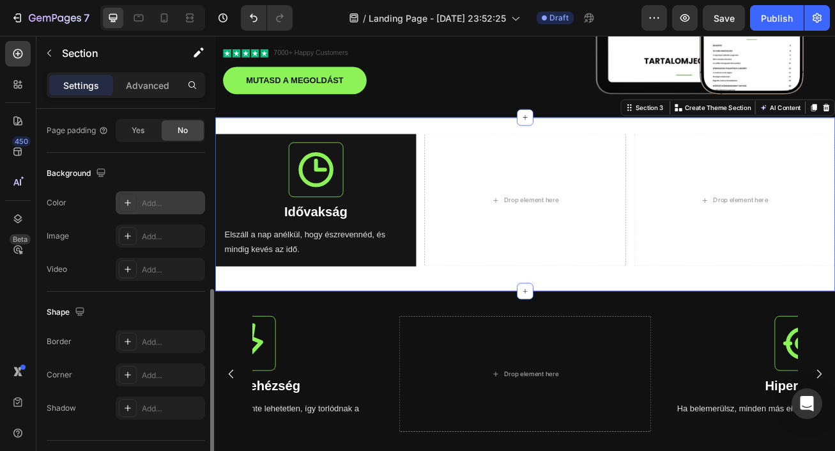
click at [155, 202] on div "Add..." at bounding box center [172, 204] width 60 height 12
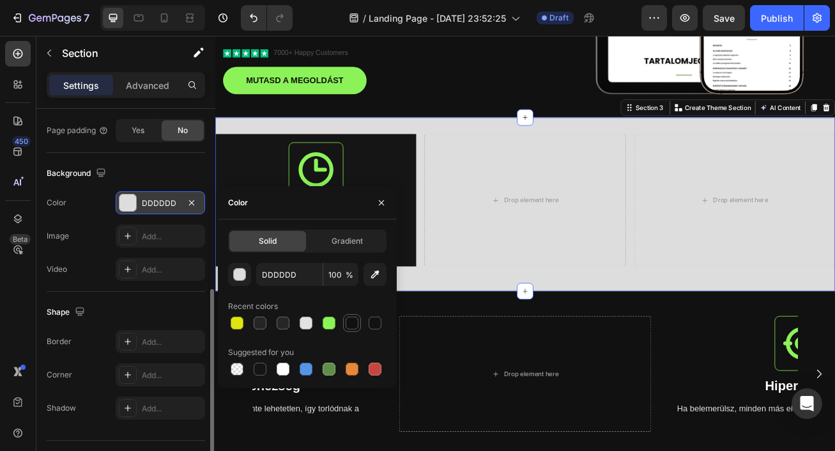
click at [359, 324] on div at bounding box center [352, 322] width 15 height 15
type input "111111"
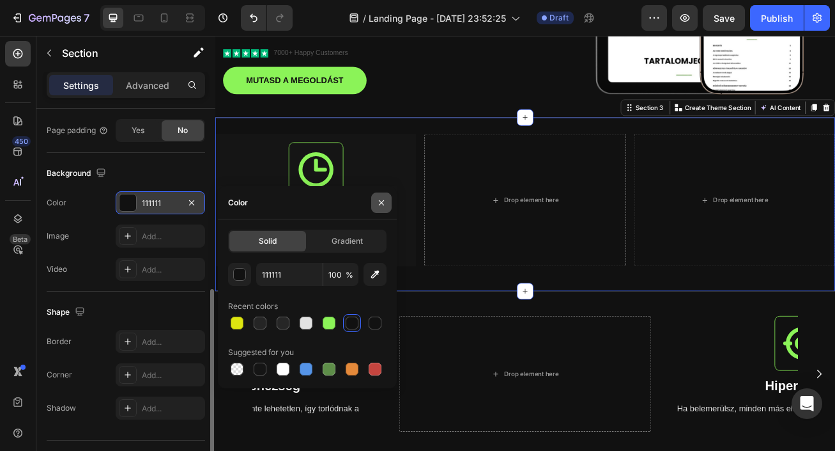
click at [383, 203] on icon "button" at bounding box center [381, 201] width 5 height 5
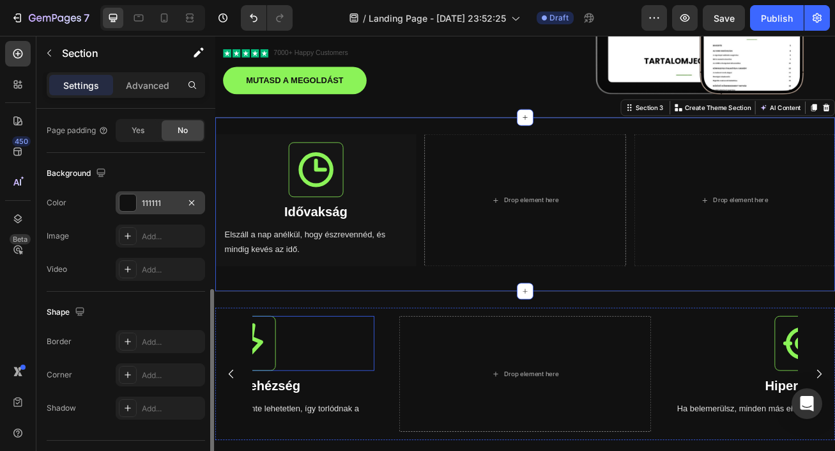
scroll to position [429, 0]
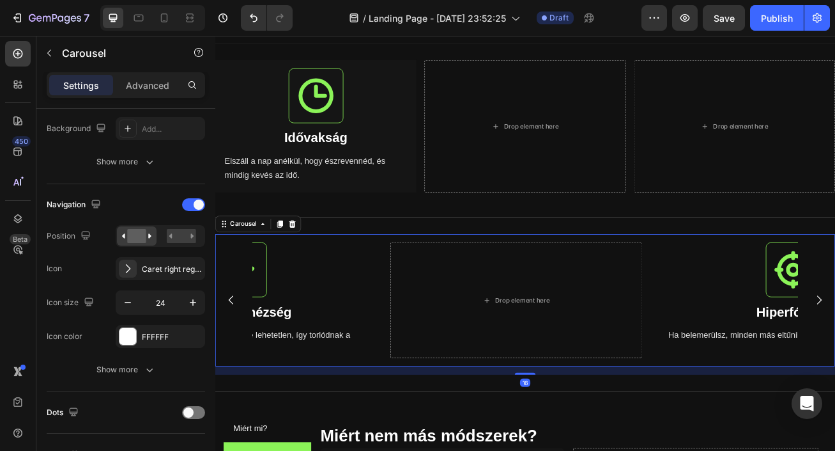
scroll to position [0, 0]
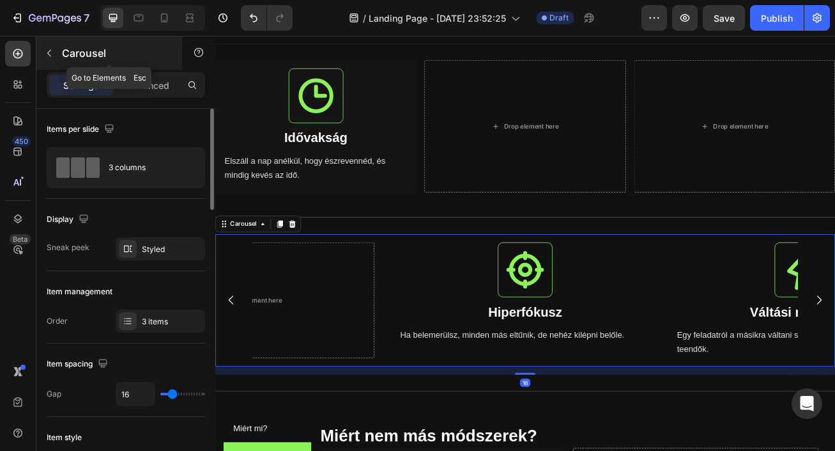
click at [42, 51] on button "button" at bounding box center [49, 53] width 20 height 20
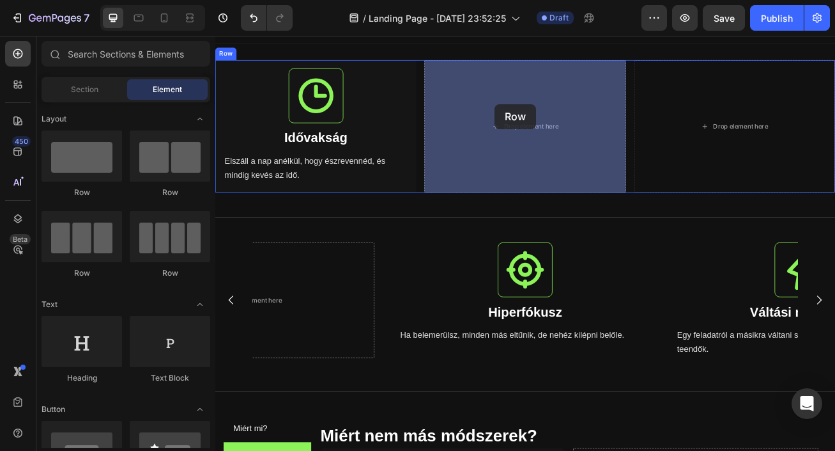
drag, startPoint x: 297, startPoint y: 184, endPoint x: 561, endPoint y: 120, distance: 272.2
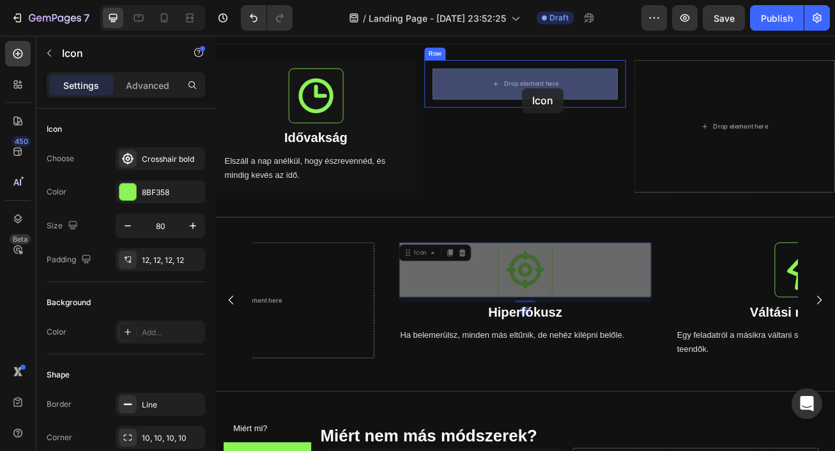
drag, startPoint x: 594, startPoint y: 314, endPoint x: 595, endPoint y: 100, distance: 213.5
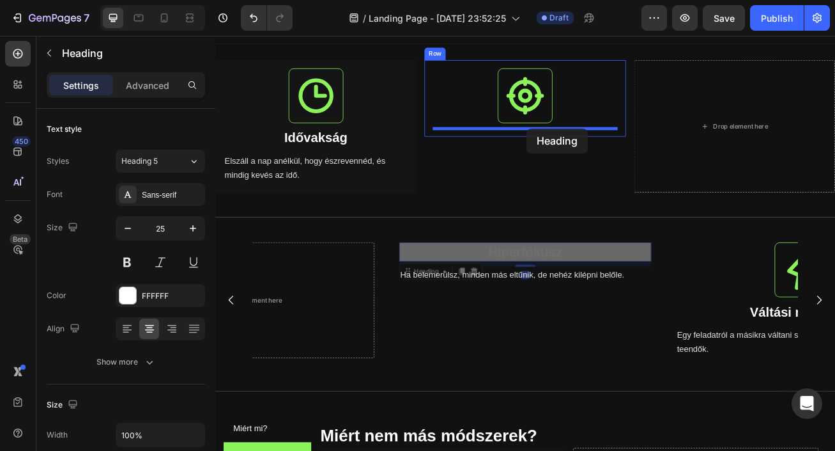
drag, startPoint x: 598, startPoint y: 293, endPoint x: 601, endPoint y: 150, distance: 143.2
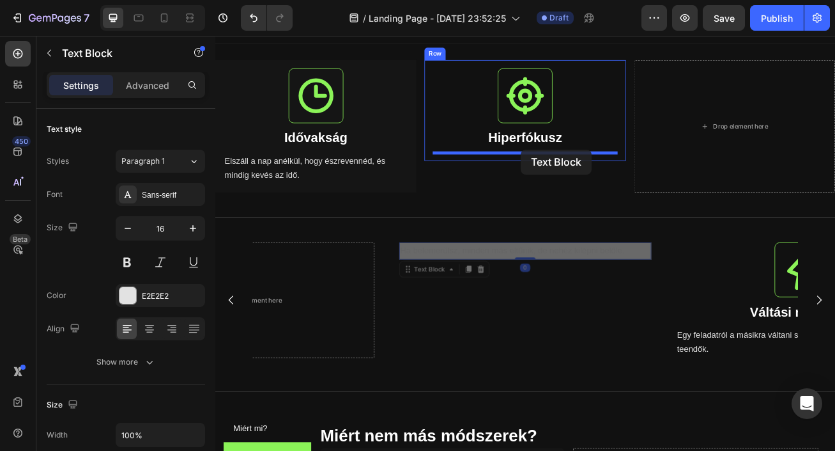
drag, startPoint x: 606, startPoint y: 307, endPoint x: 593, endPoint y: 178, distance: 130.4
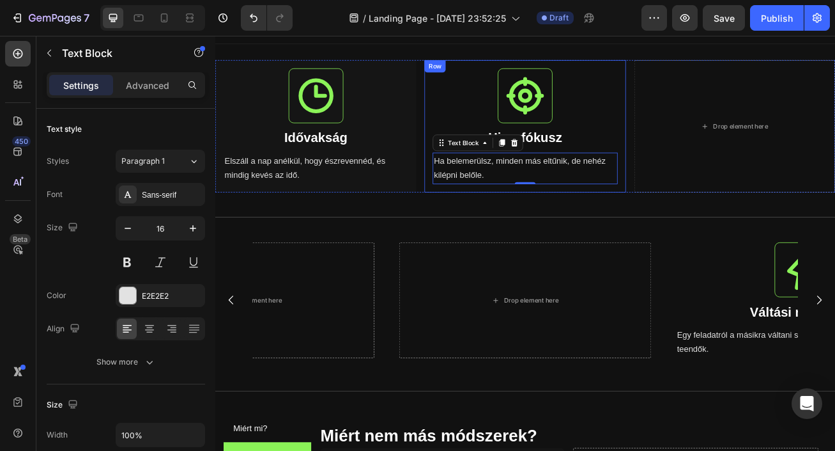
click at [714, 132] on div "Icon Hiperfókusz Heading Ha belemerülsz, minden más eltűnik, de nehéz kilépni b…" at bounding box center [598, 148] width 249 height 164
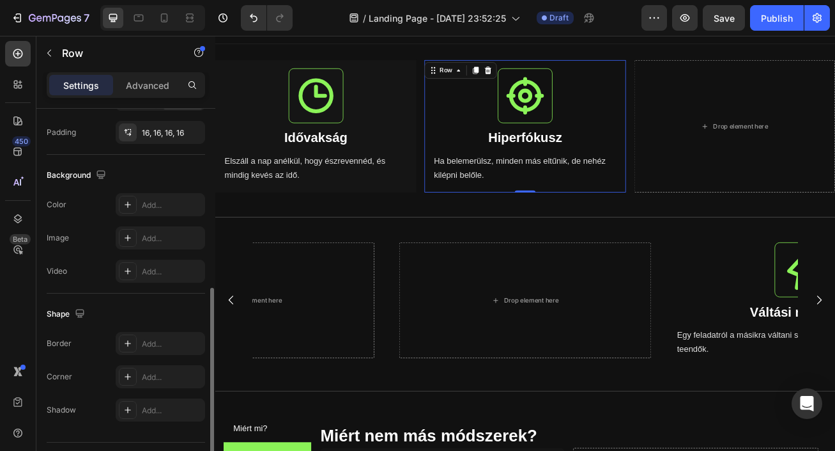
scroll to position [401, 0]
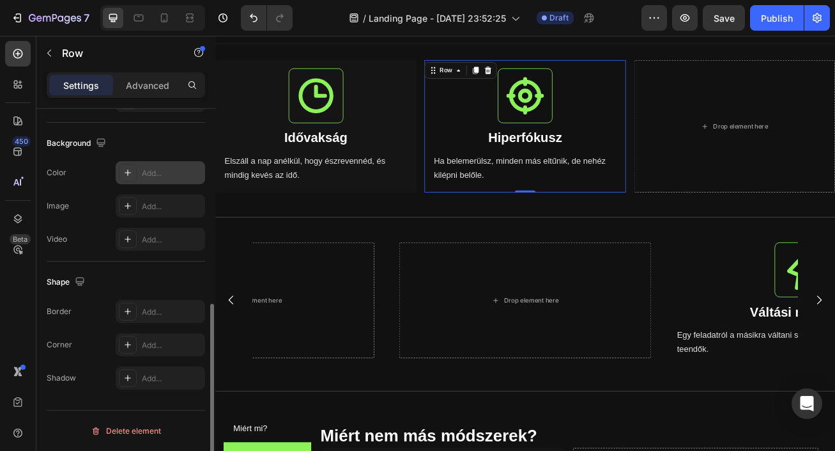
click at [160, 176] on div "Add..." at bounding box center [172, 173] width 60 height 12
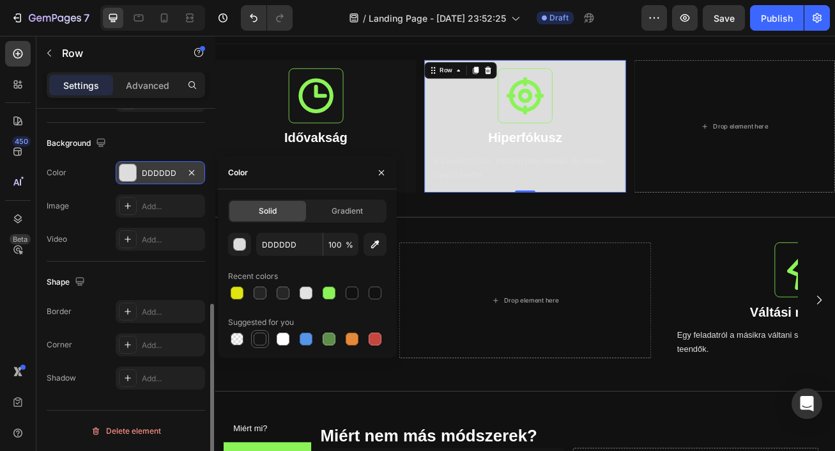
click at [258, 341] on div at bounding box center [260, 338] width 13 height 13
type input "151515"
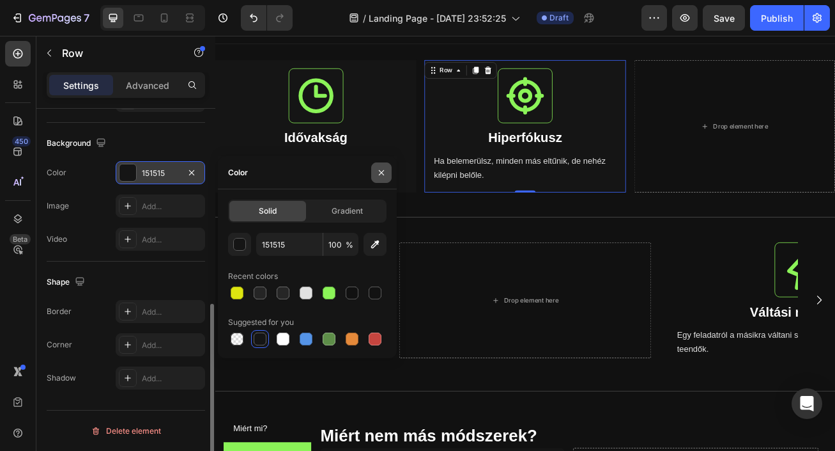
click at [378, 179] on button "button" at bounding box center [381, 172] width 20 height 20
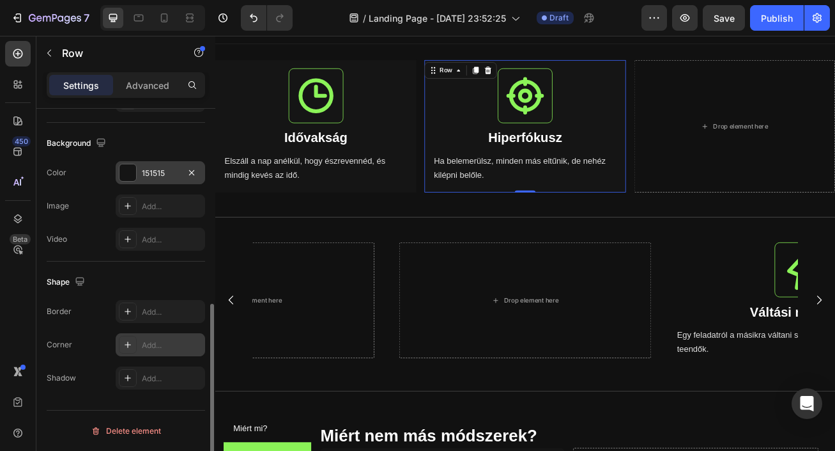
click at [171, 353] on div "Add..." at bounding box center [160, 344] width 89 height 23
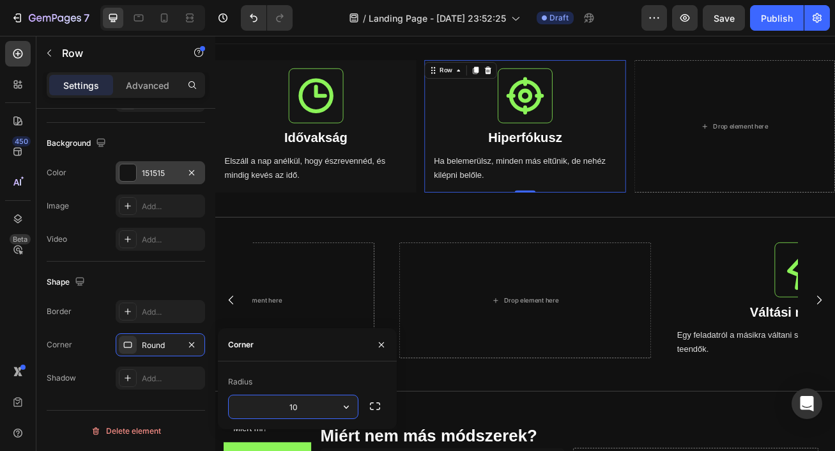
type input "10"
click at [446, 153] on h2 "Idővakság" at bounding box center [340, 162] width 228 height 24
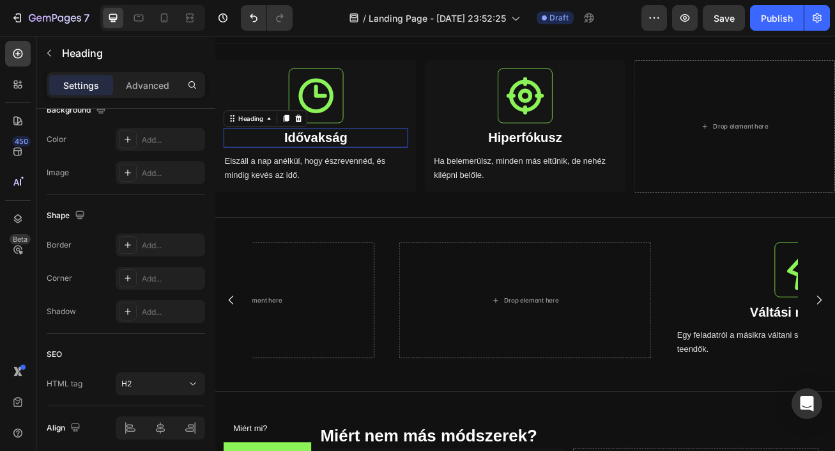
scroll to position [0, 0]
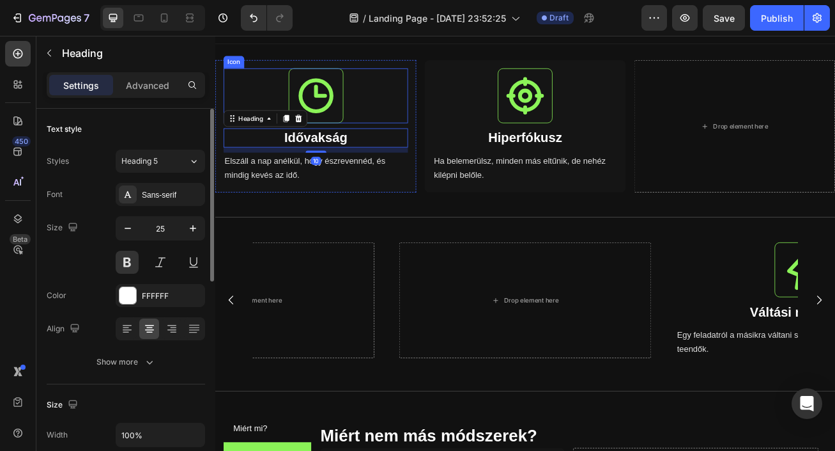
click at [451, 112] on div "Icon" at bounding box center [340, 110] width 228 height 68
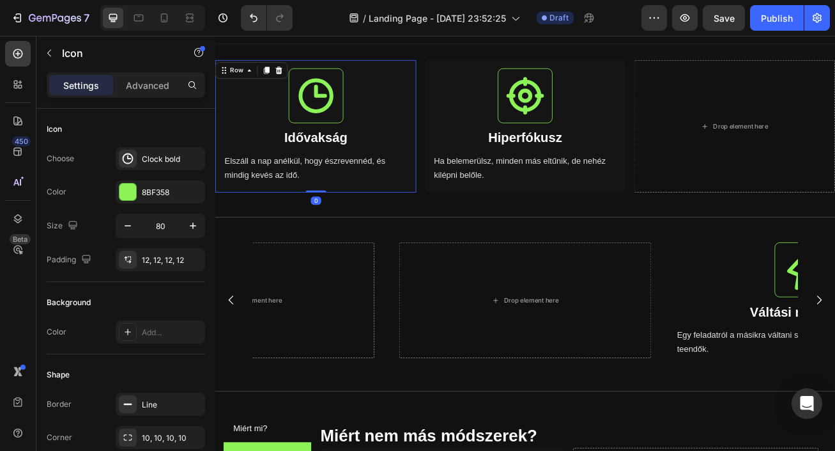
click at [461, 108] on div "Icon Idővakság Heading Elszáll a nap anélkül, hogy észrevennéd, és mindig kevés…" at bounding box center [339, 148] width 249 height 164
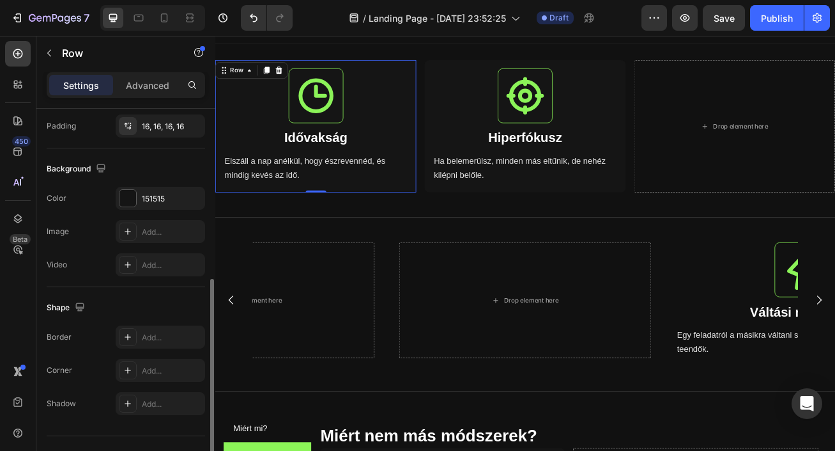
scroll to position [401, 0]
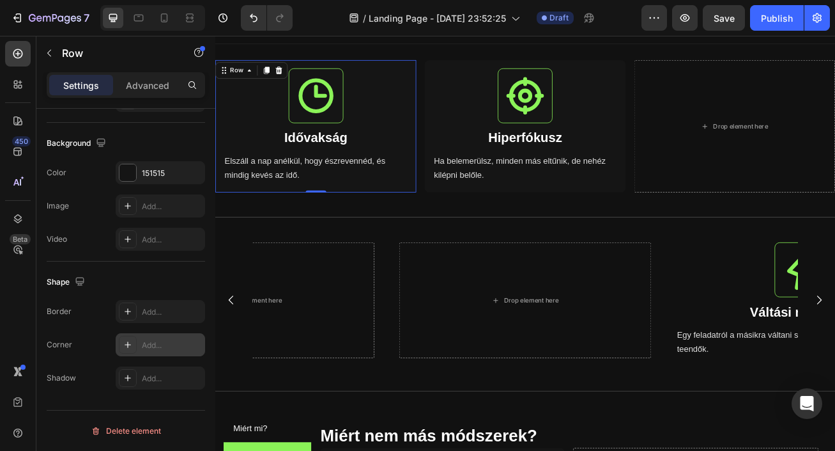
click at [155, 346] on div "Add..." at bounding box center [172, 345] width 60 height 12
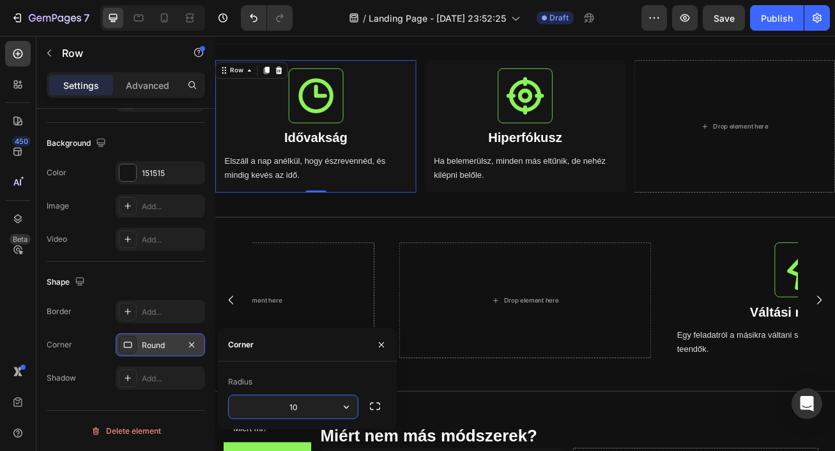
type input "10"
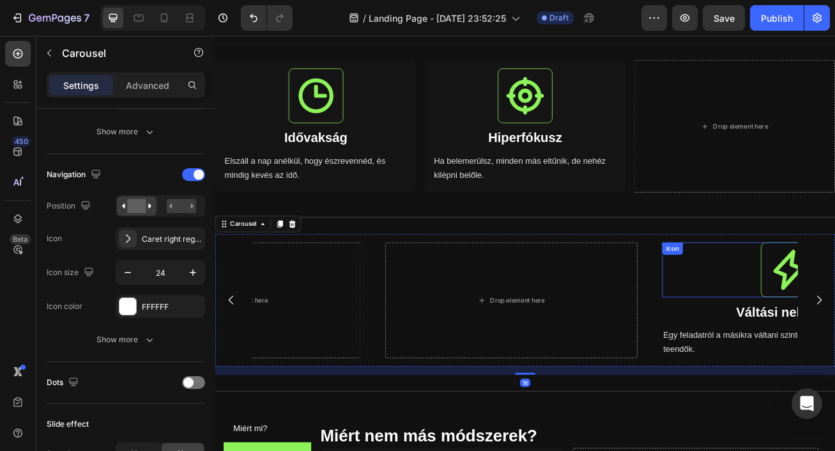
scroll to position [0, 0]
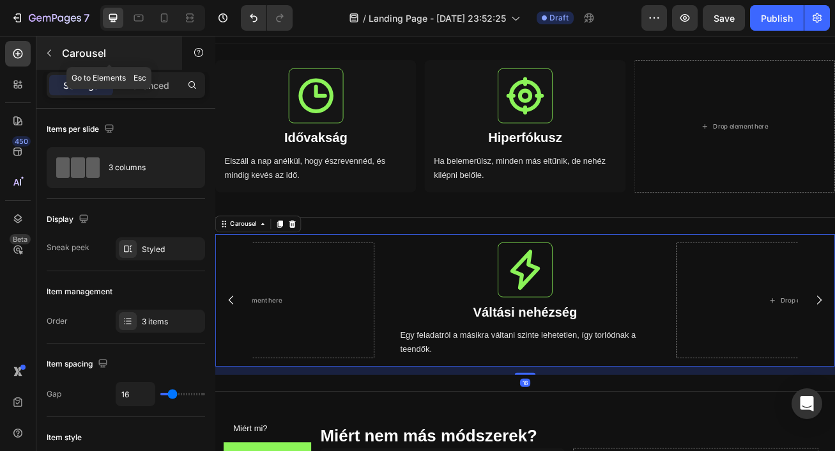
click at [47, 49] on icon "button" at bounding box center [49, 53] width 10 height 10
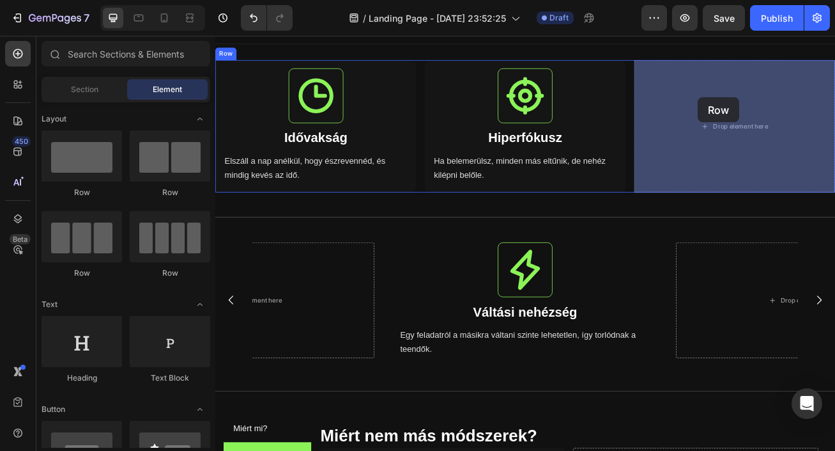
drag, startPoint x: 314, startPoint y: 190, endPoint x: 812, endPoint y: 112, distance: 504.6
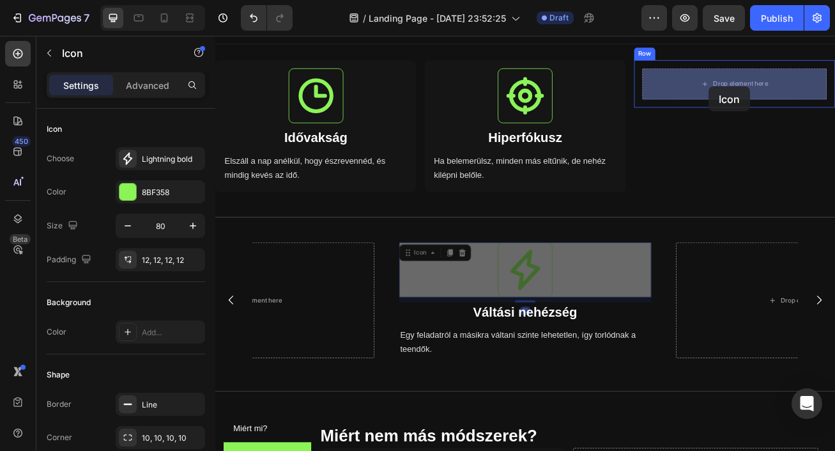
drag, startPoint x: 607, startPoint y: 330, endPoint x: 826, endPoint y: 98, distance: 318.8
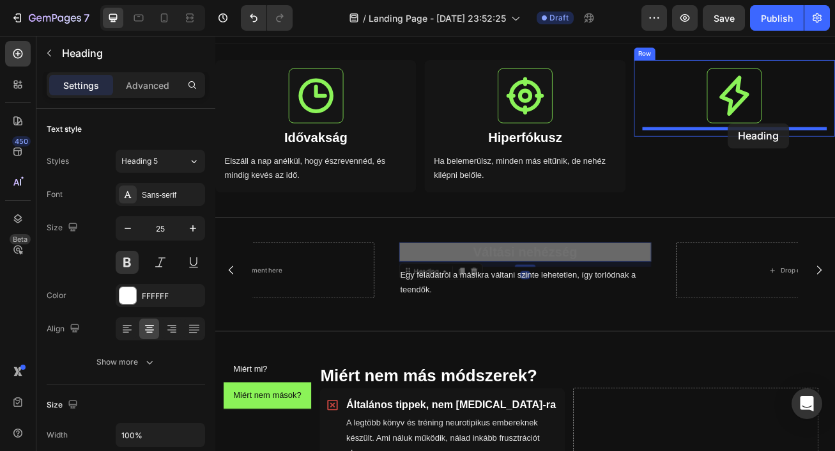
drag, startPoint x: 618, startPoint y: 306, endPoint x: 849, endPoint y: 144, distance: 282.7
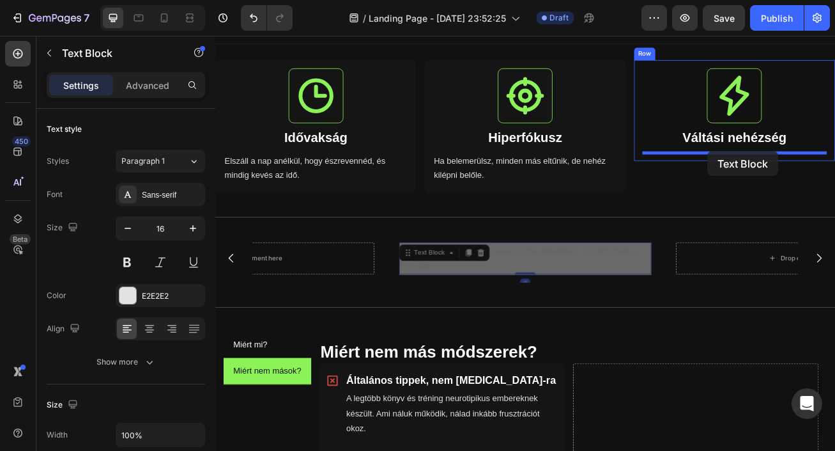
drag, startPoint x: 635, startPoint y: 302, endPoint x: 824, endPoint y: 178, distance: 226.2
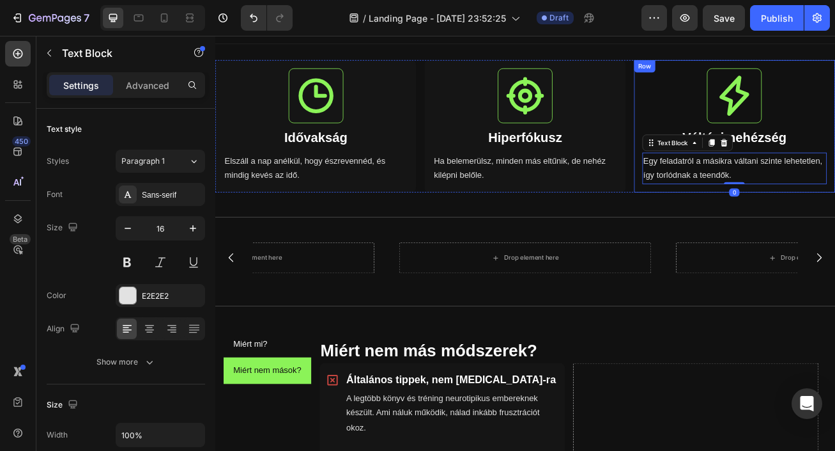
click at [742, 79] on div "Row" at bounding box center [747, 73] width 26 height 15
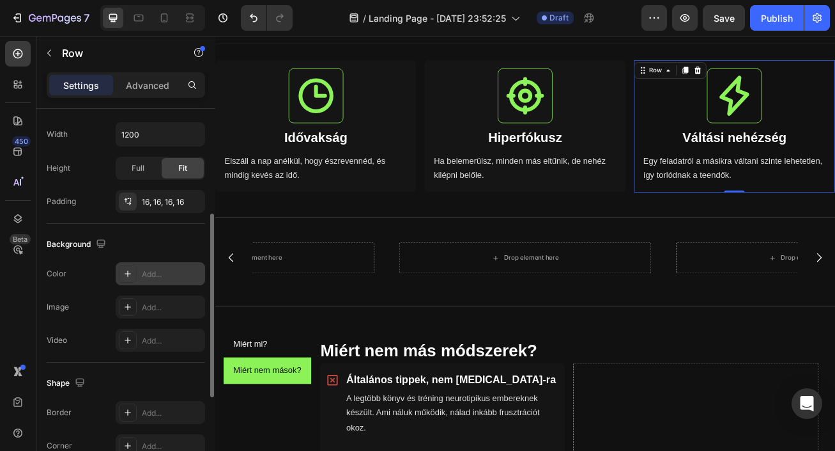
scroll to position [322, 0]
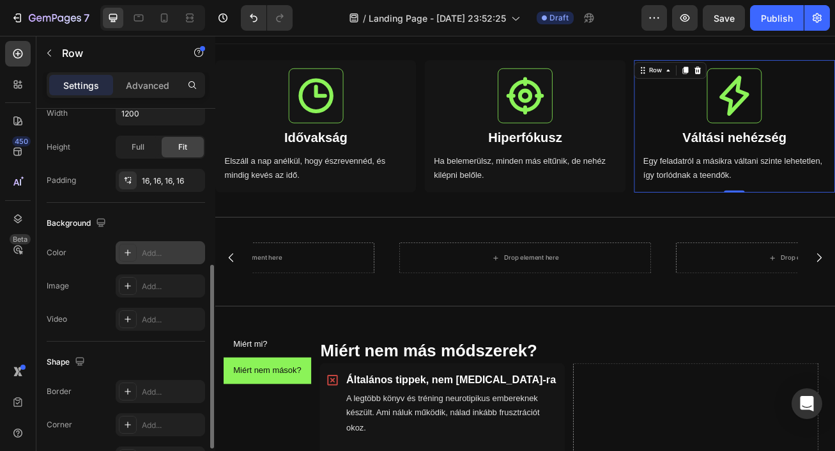
click at [148, 251] on div "Add..." at bounding box center [172, 253] width 60 height 12
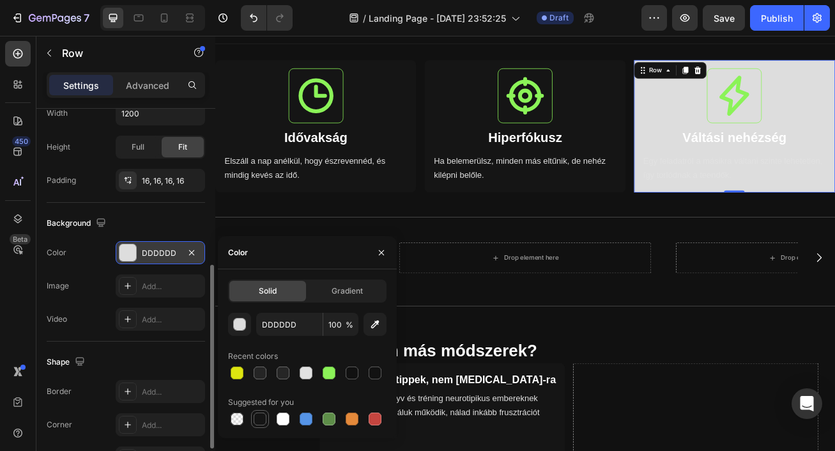
click at [264, 415] on div at bounding box center [260, 418] width 13 height 13
type input "151515"
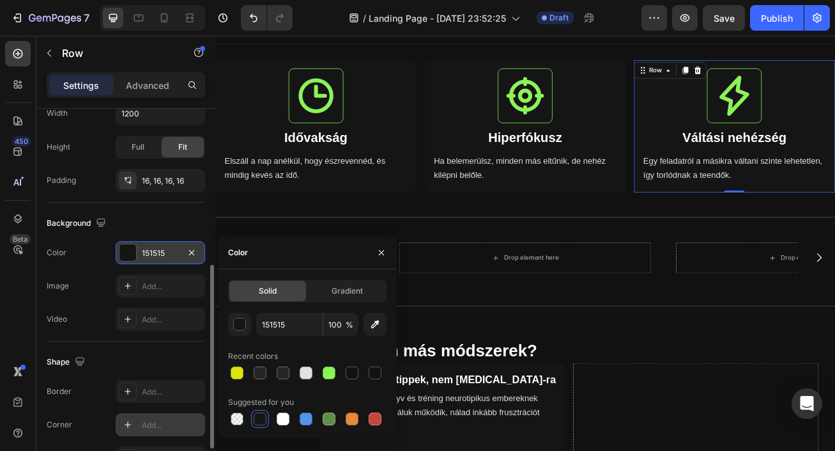
click at [147, 428] on div "Add..." at bounding box center [172, 425] width 60 height 12
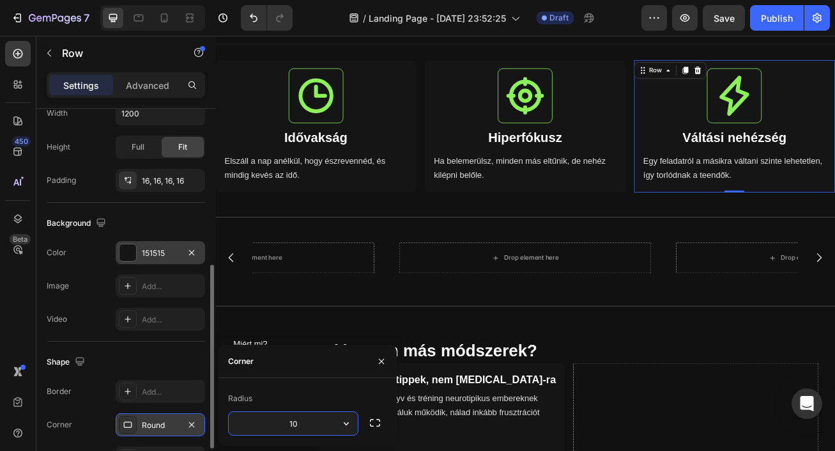
type input "10"
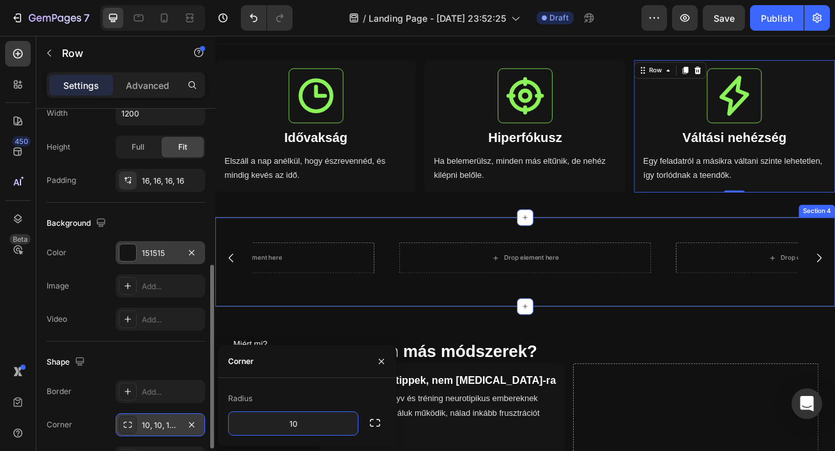
click at [555, 272] on div "Drop element here Drop element here Drop element here Carousel Section 4" at bounding box center [598, 315] width 767 height 110
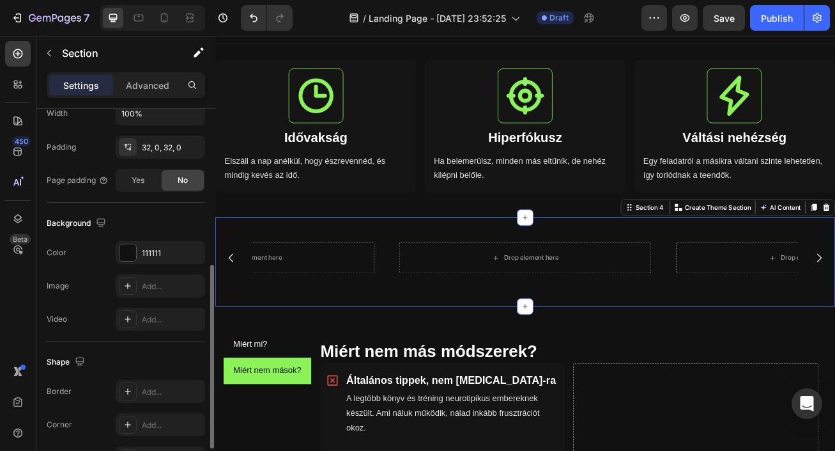
scroll to position [0, 0]
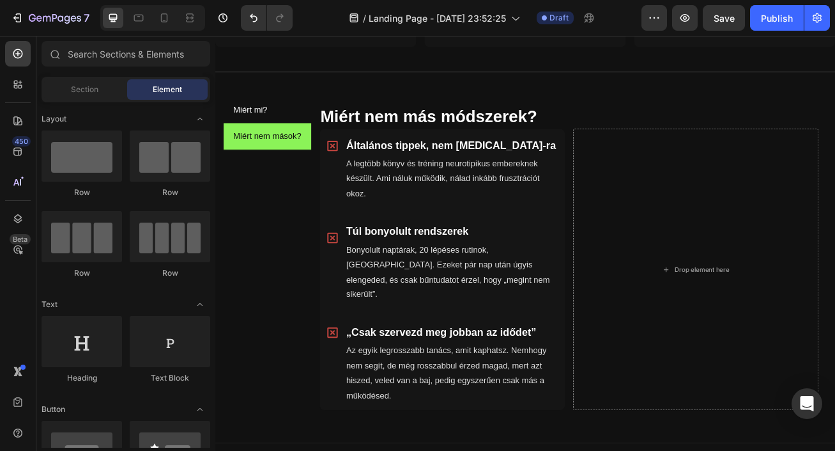
scroll to position [650, 0]
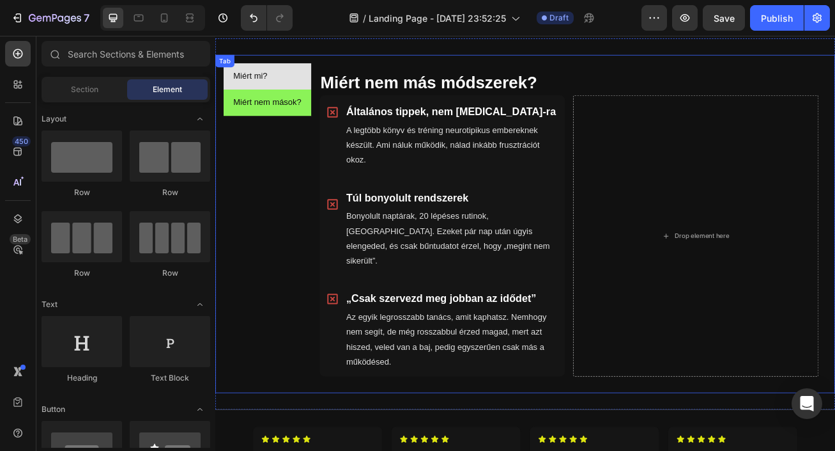
click at [288, 75] on div "Miért mi? Miért nem mások? Miért mi? Heading Icon Kifejezetten ADHD-ra tervezve…" at bounding box center [598, 268] width 767 height 418
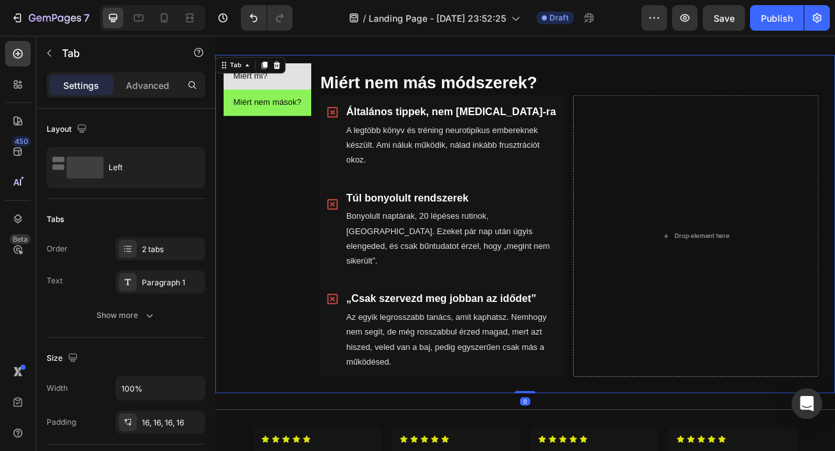
click at [310, 89] on li "Miért mi?" at bounding box center [280, 86] width 109 height 33
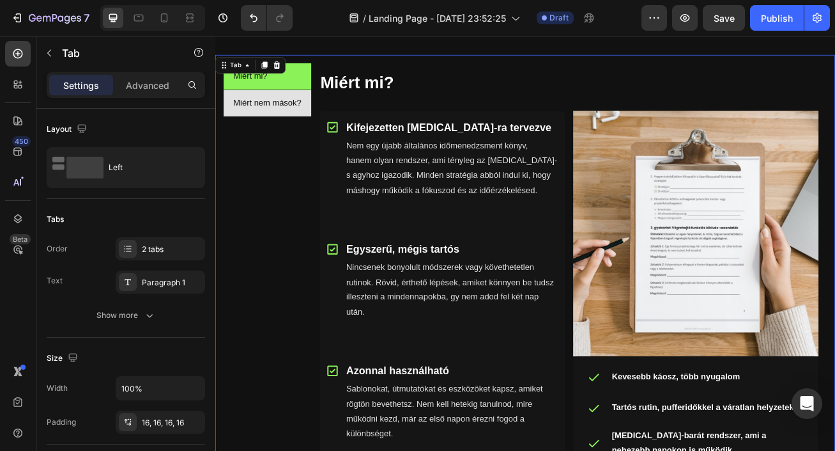
click at [330, 125] on li "Miért nem mások?" at bounding box center [280, 119] width 109 height 33
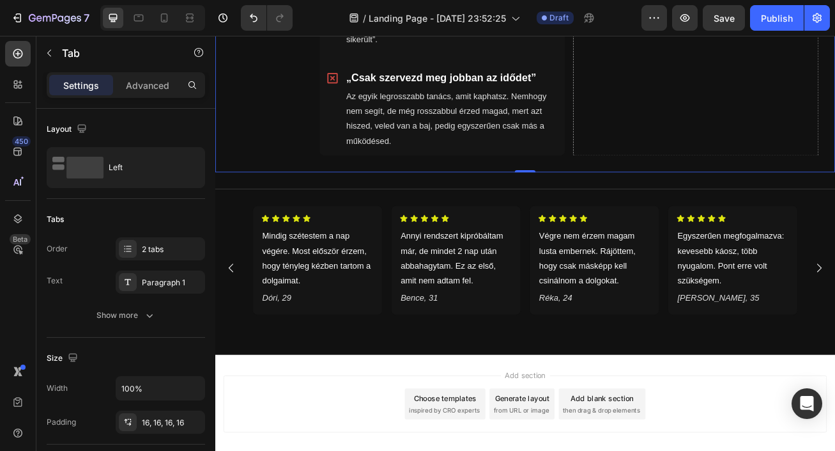
scroll to position [952, 0]
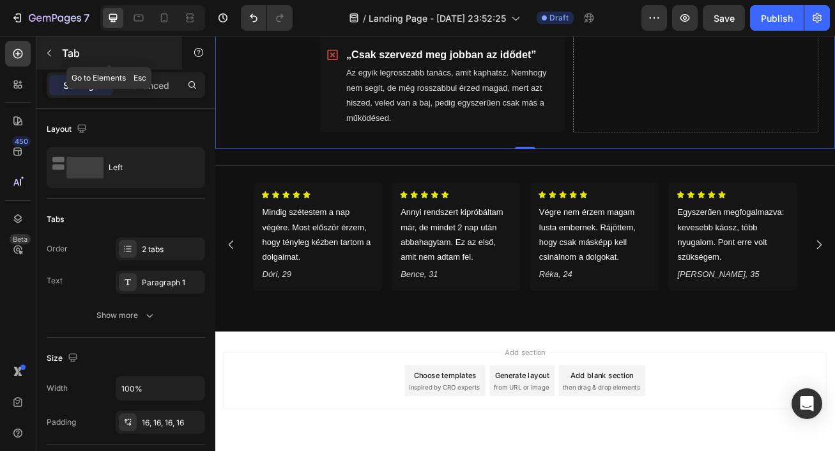
click at [47, 51] on icon "button" at bounding box center [49, 53] width 10 height 10
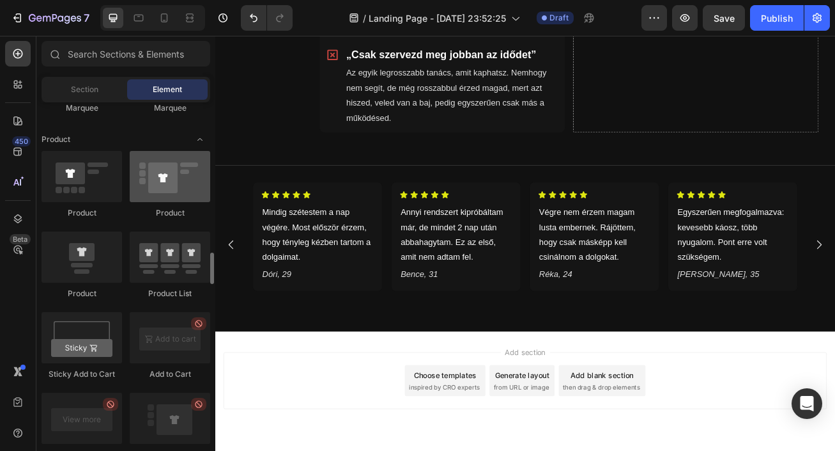
scroll to position [1612, 0]
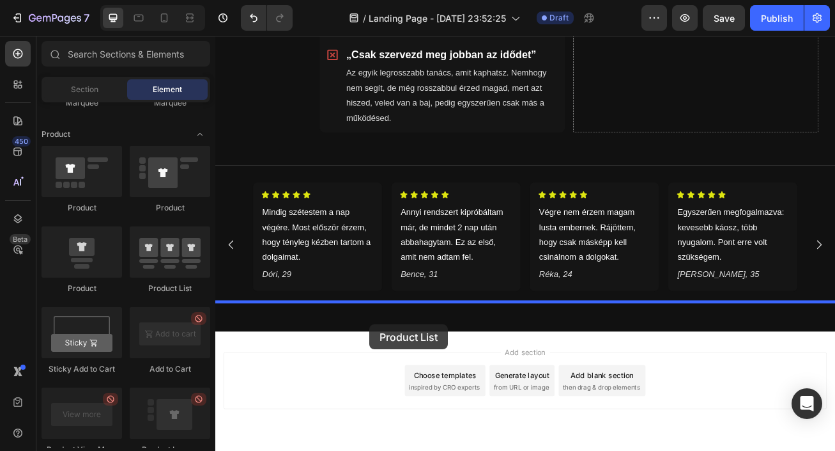
drag, startPoint x: 395, startPoint y: 295, endPoint x: 406, endPoint y: 392, distance: 98.4
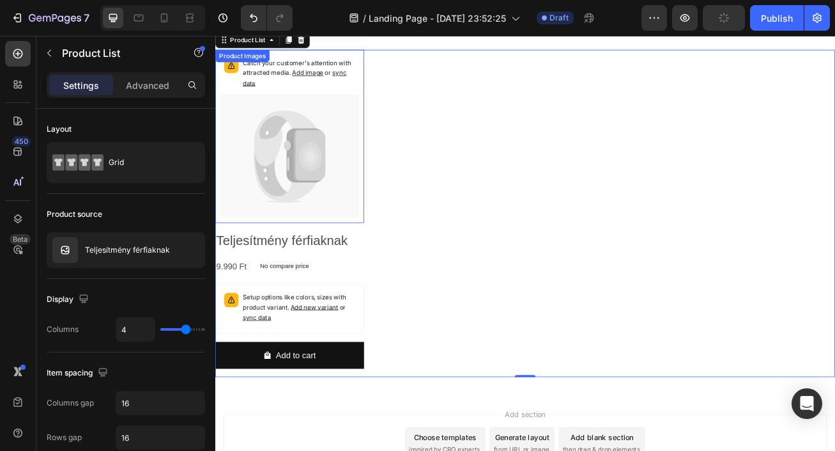
scroll to position [1219, 0]
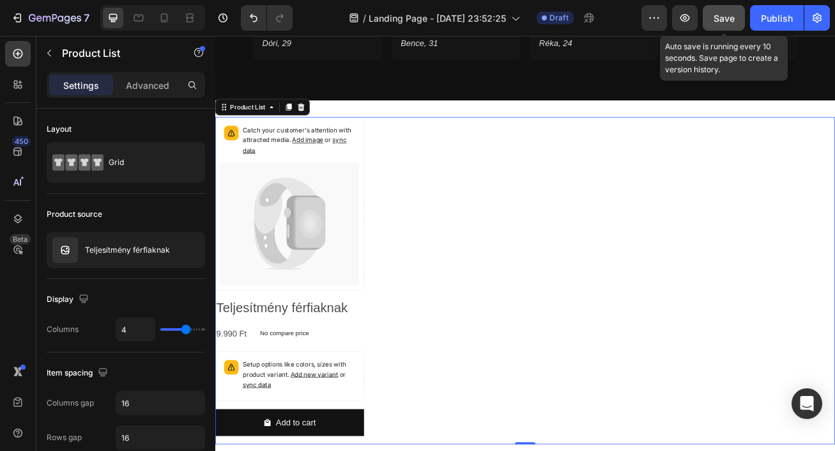
click at [725, 26] on button "Save" at bounding box center [724, 18] width 42 height 26
